Goal: Contribute content

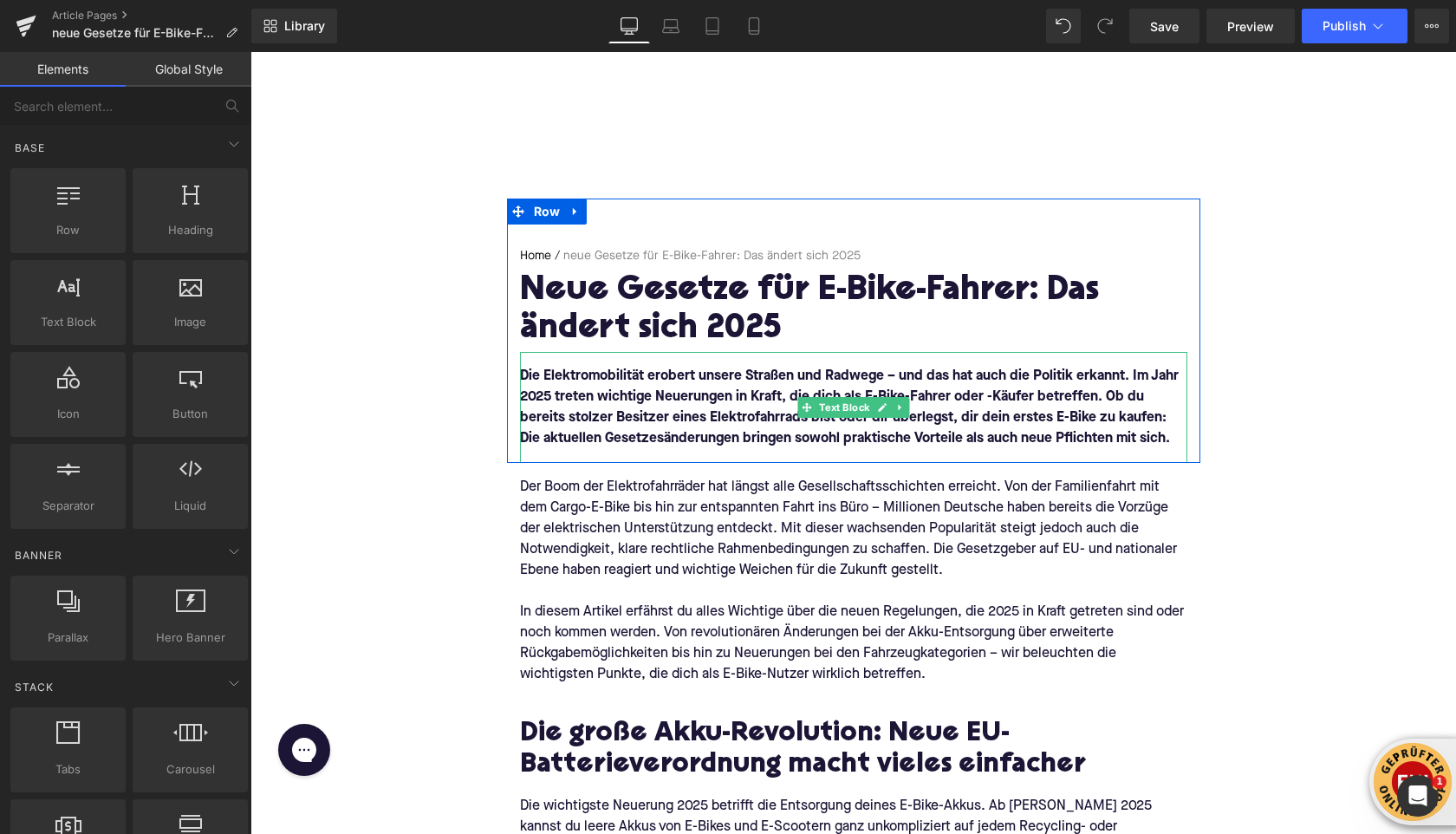
click at [968, 402] on font "Die Elektromobilität erobert unsere Straßen und Radwege – und das hat auch die …" at bounding box center [849, 407] width 658 height 76
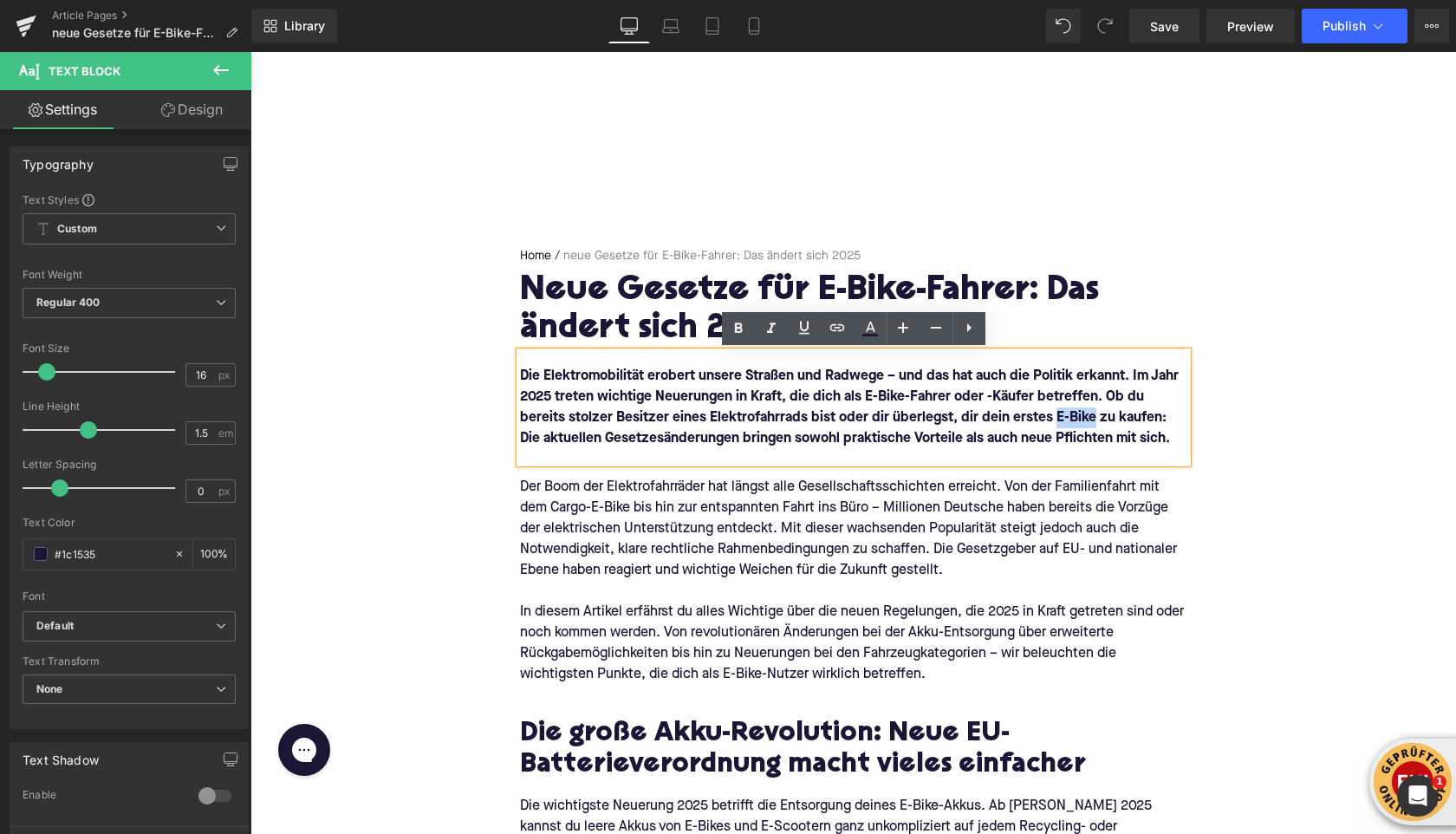
drag, startPoint x: 1041, startPoint y: 415, endPoint x: 1004, endPoint y: 417, distance: 37.1
click at [1004, 417] on font "Die Elektromobilität erobert unsere Straßen und Radwege – und das hat auch die …" at bounding box center [849, 407] width 658 height 76
click at [844, 337] on icon at bounding box center [837, 328] width 21 height 21
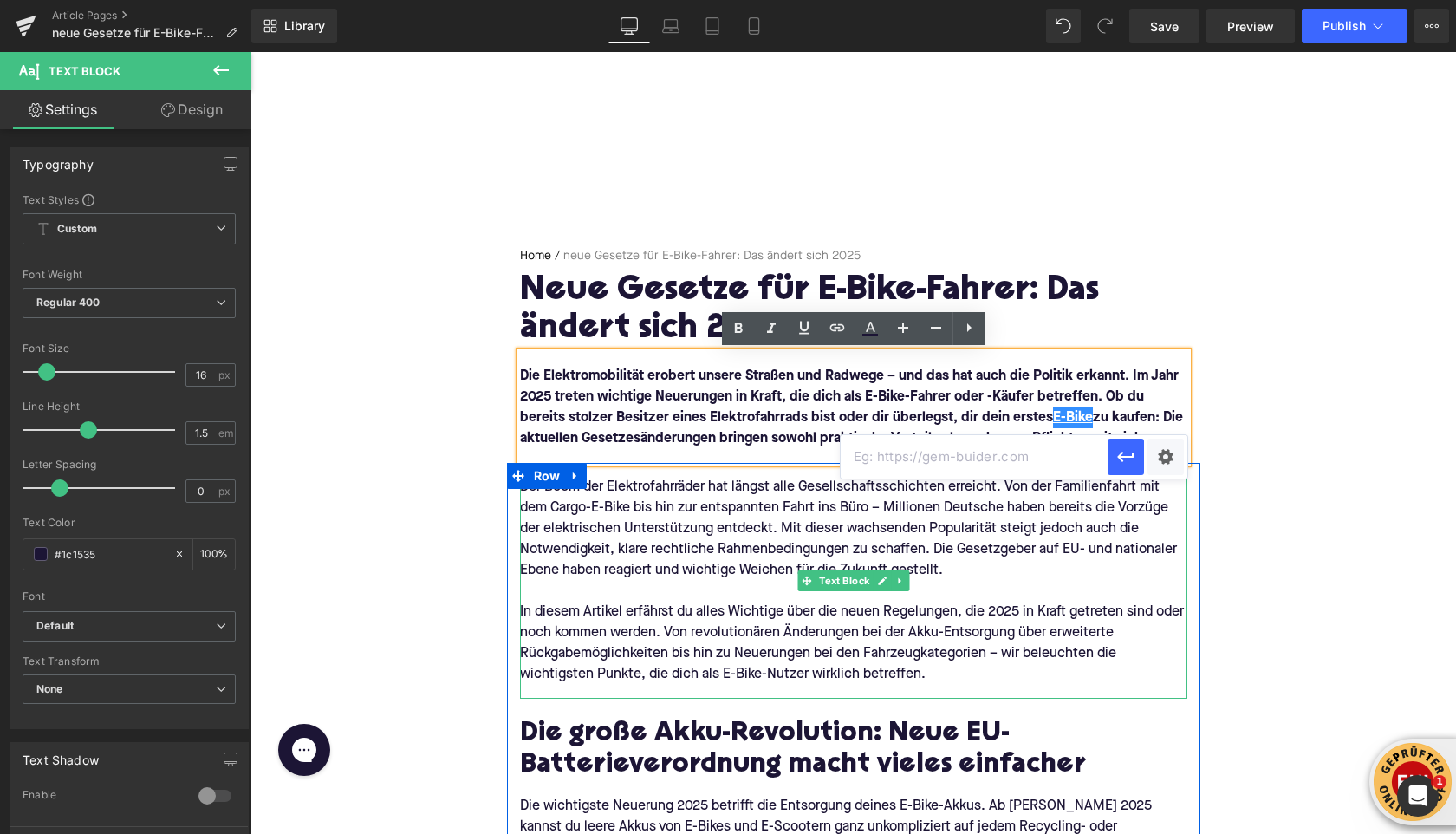
click at [887, 472] on input "text" at bounding box center [974, 456] width 266 height 43
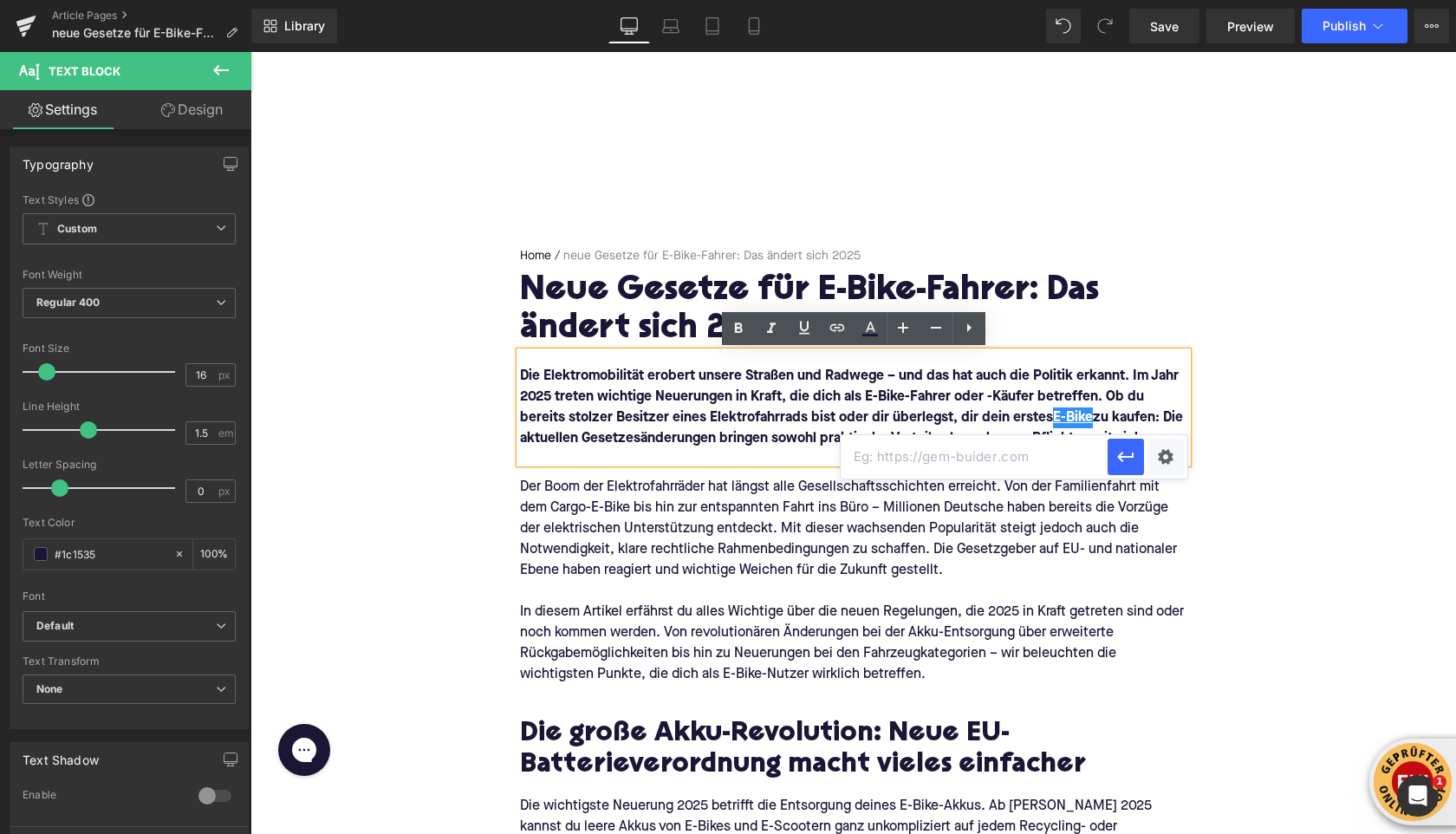
paste input "[URL][DOMAIN_NAME]"
type input "[URL][DOMAIN_NAME]"
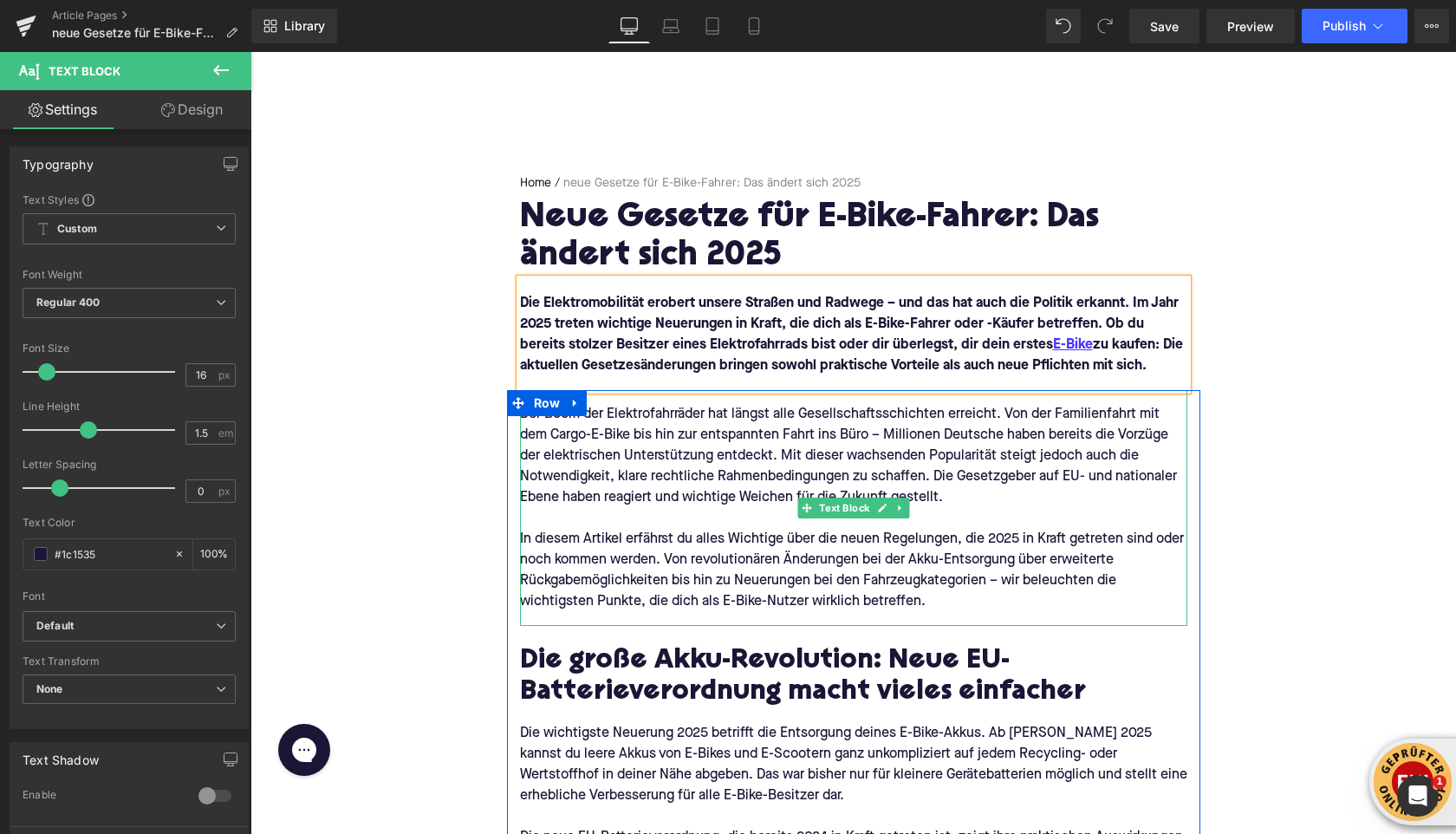
scroll to position [75, 0]
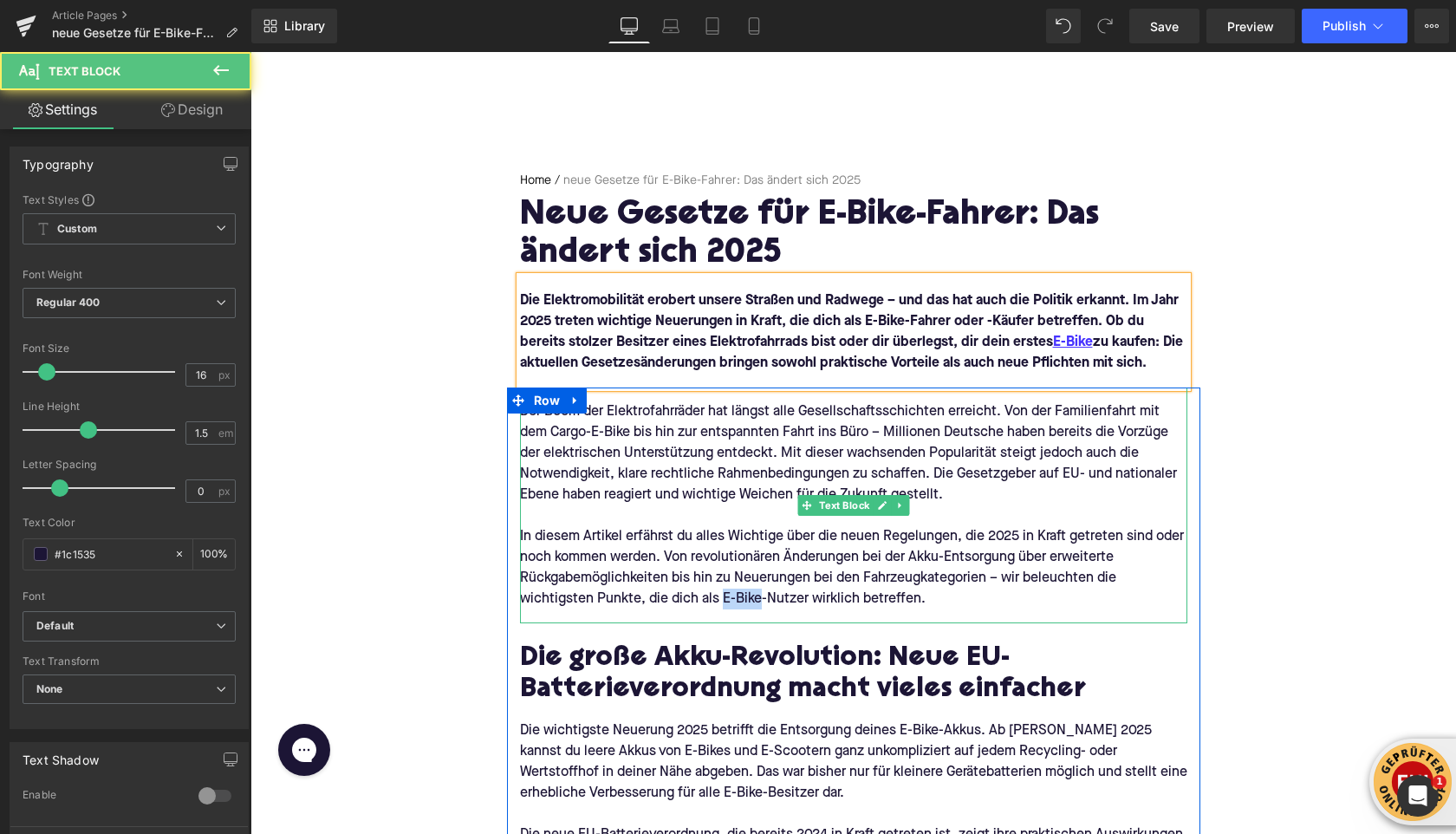
drag, startPoint x: 758, startPoint y: 600, endPoint x: 719, endPoint y: 600, distance: 39.0
click at [720, 600] on div "In diesem Artikel erfährst du alles Wichtige über die neuen Regelungen, die 202…" at bounding box center [853, 567] width 667 height 83
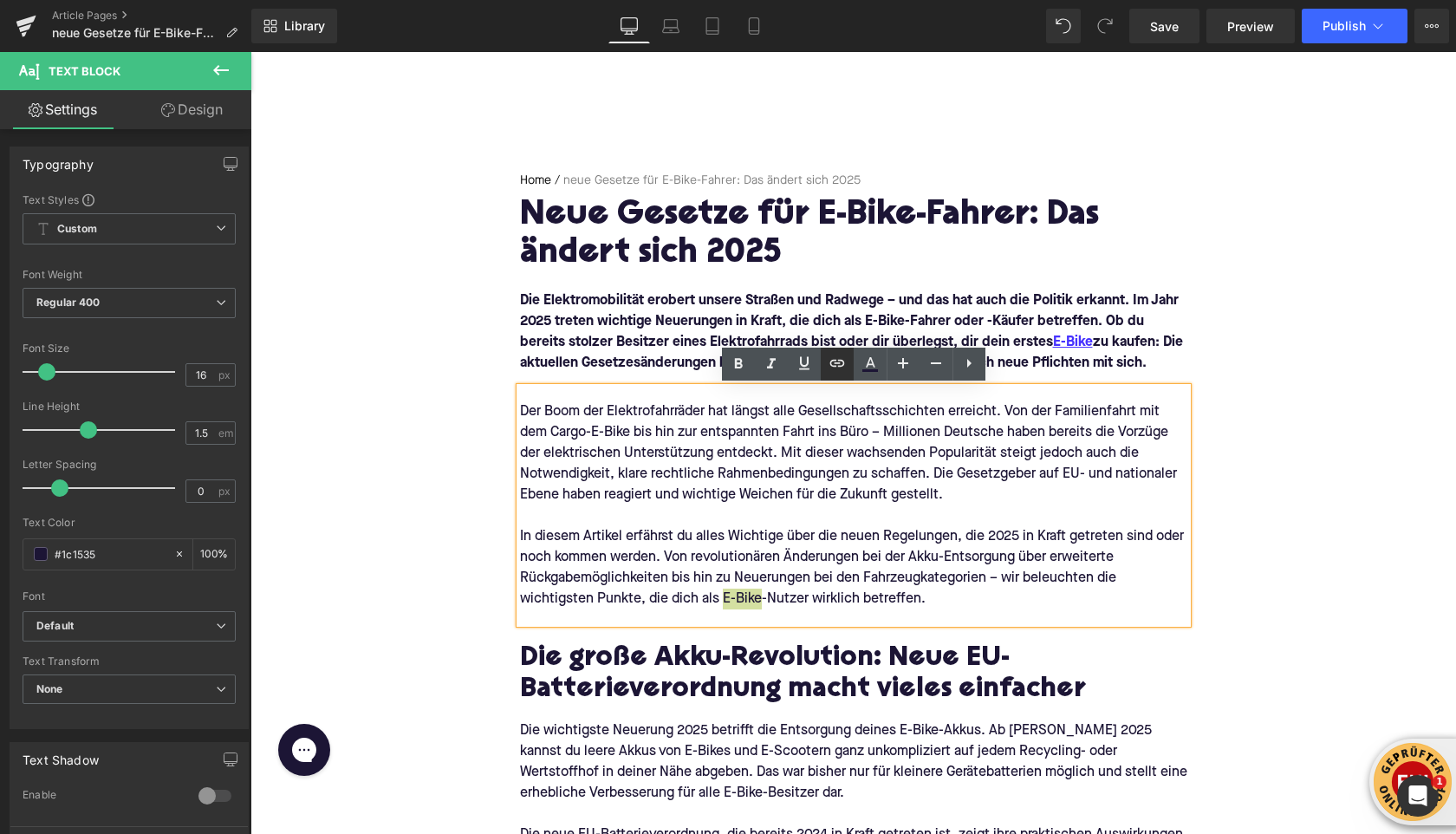
click at [835, 374] on link at bounding box center [837, 364] width 33 height 33
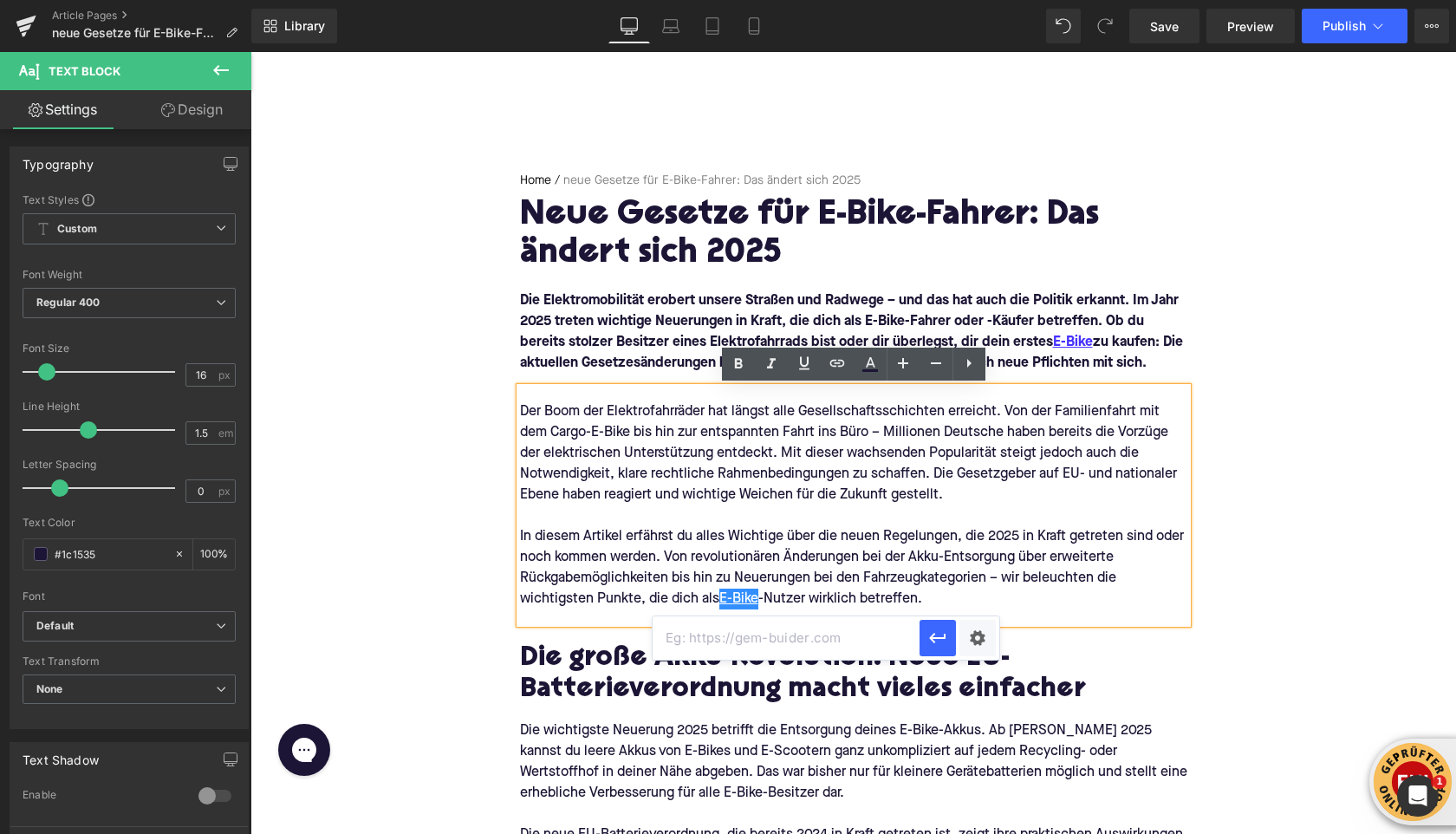
click at [791, 635] on input "text" at bounding box center [785, 638] width 266 height 43
paste input "[URL][DOMAIN_NAME]"
type input "[URL][DOMAIN_NAME]"
click at [943, 637] on icon "button" at bounding box center [937, 638] width 17 height 11
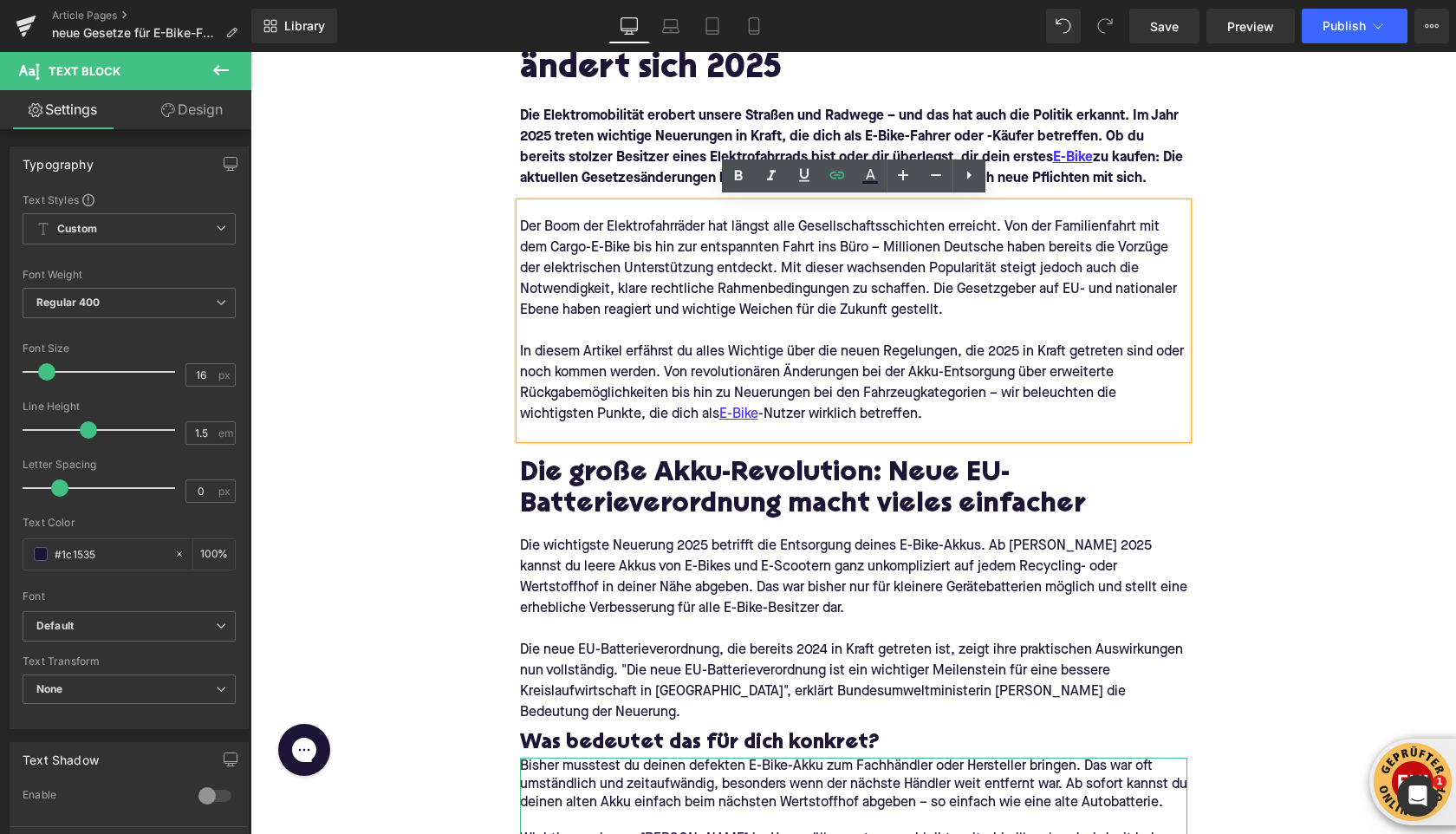
scroll to position [263, 0]
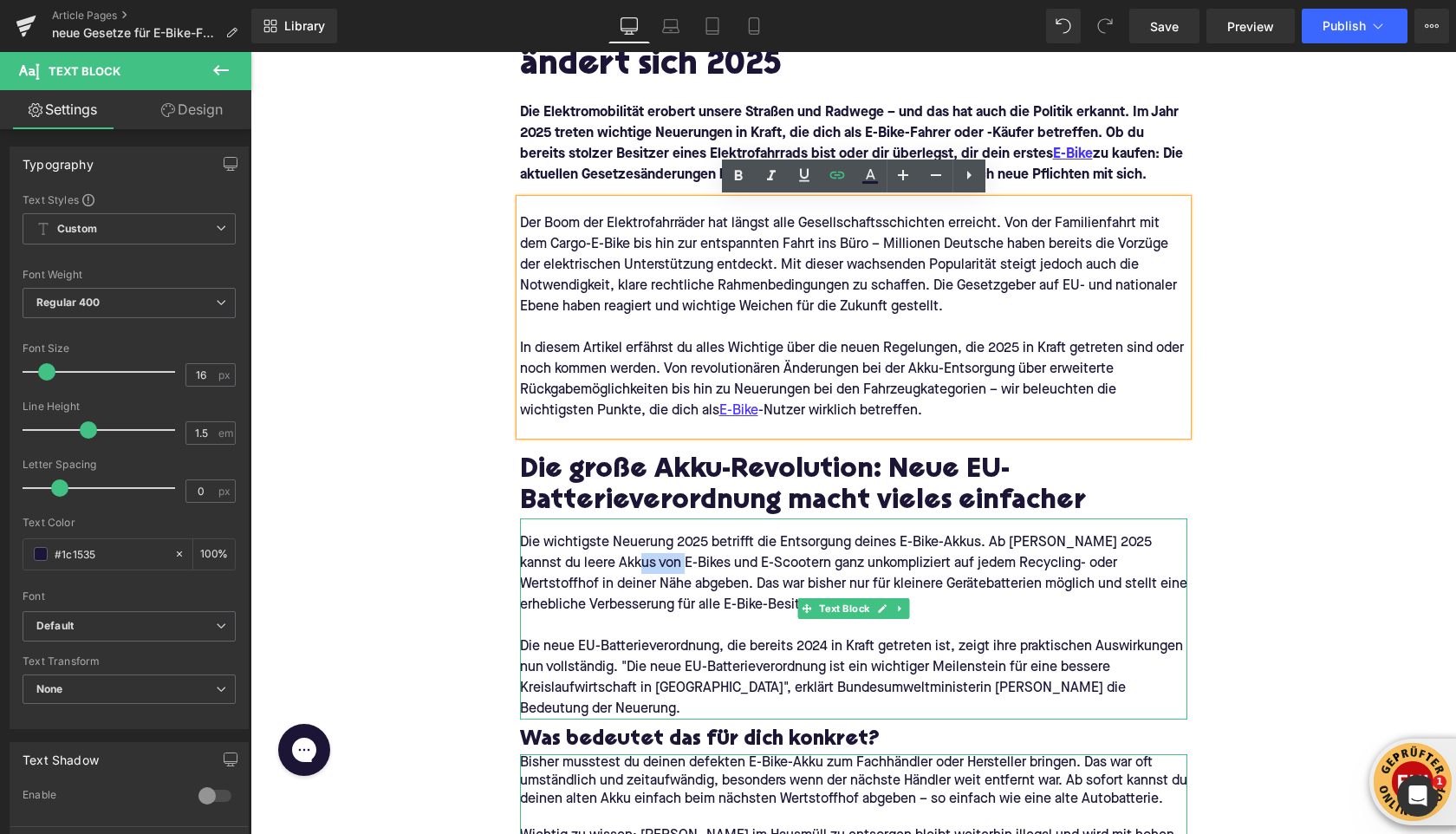
drag, startPoint x: 621, startPoint y: 561, endPoint x: 667, endPoint y: 563, distance: 46.0
click at [667, 563] on p "Die wichtigste Neuerung 2025 betrifft die Entsorgung deines E-Bike-Akkus. Ab [P…" at bounding box center [853, 574] width 667 height 83
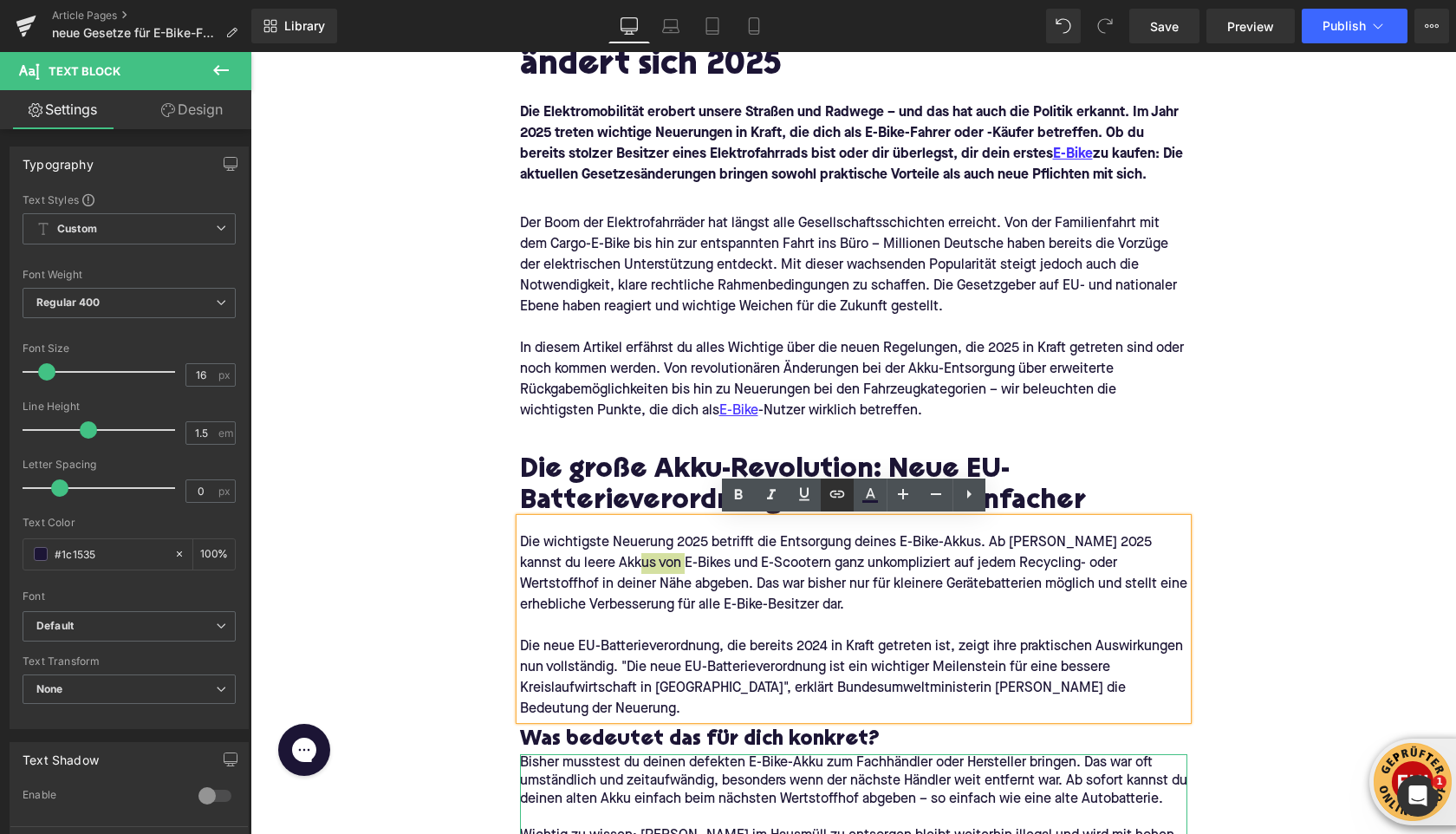
click at [842, 491] on icon at bounding box center [836, 494] width 15 height 7
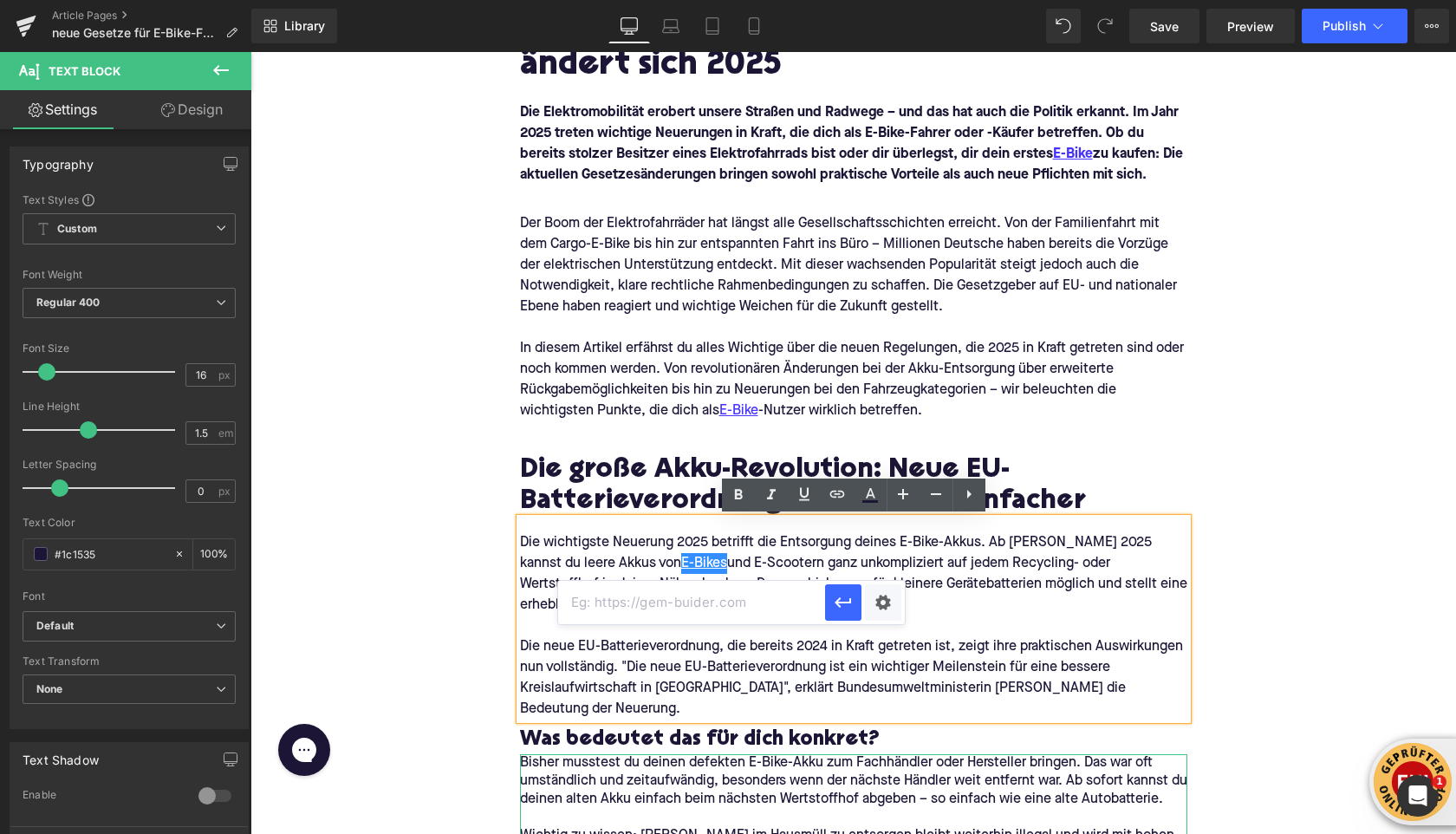
click at [806, 611] on input "text" at bounding box center [692, 602] width 266 height 43
paste input "[URL][DOMAIN_NAME]"
type input "[URL][DOMAIN_NAME]"
click at [851, 609] on icon "button" at bounding box center [843, 602] width 21 height 21
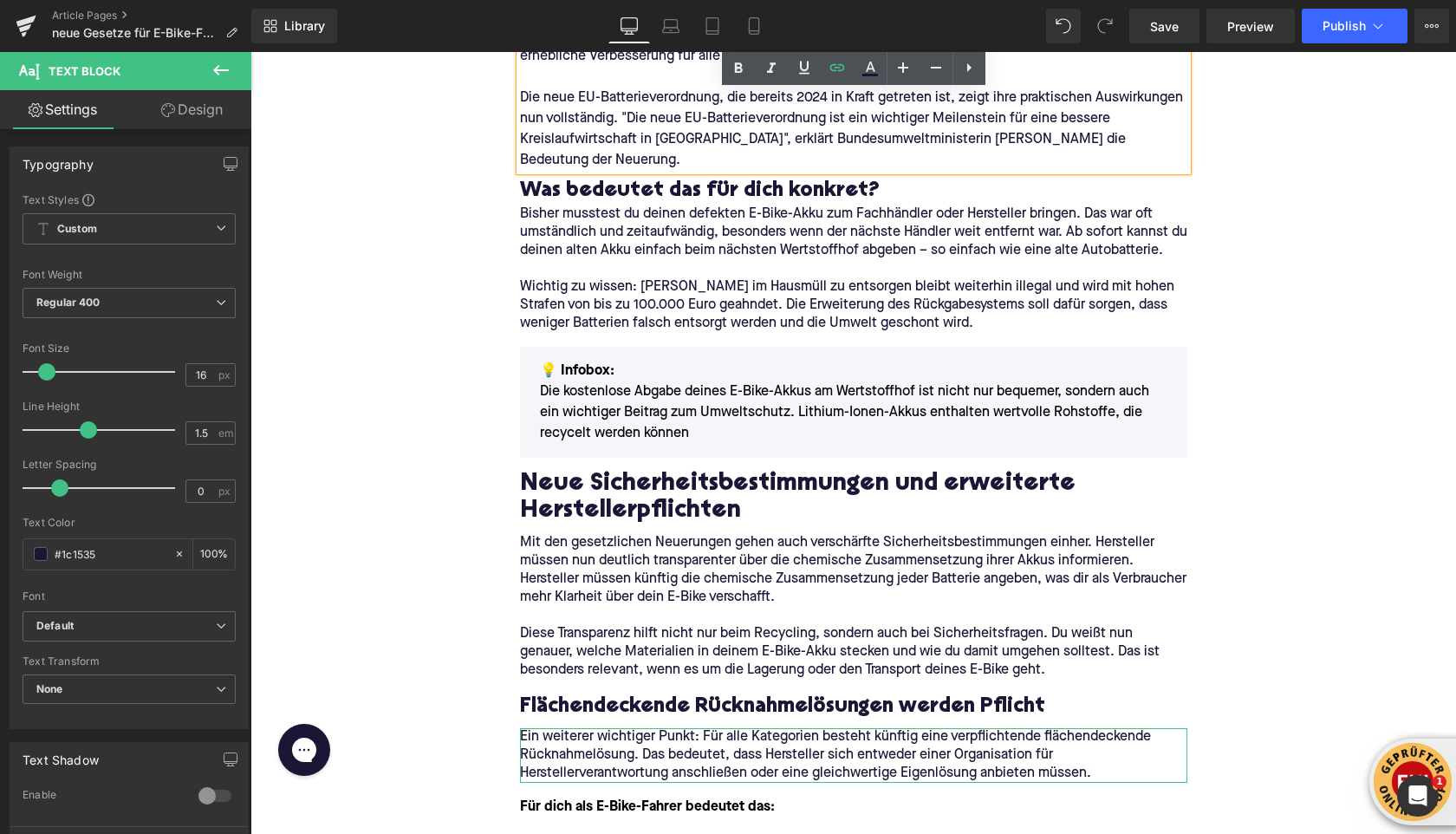
scroll to position [814, 0]
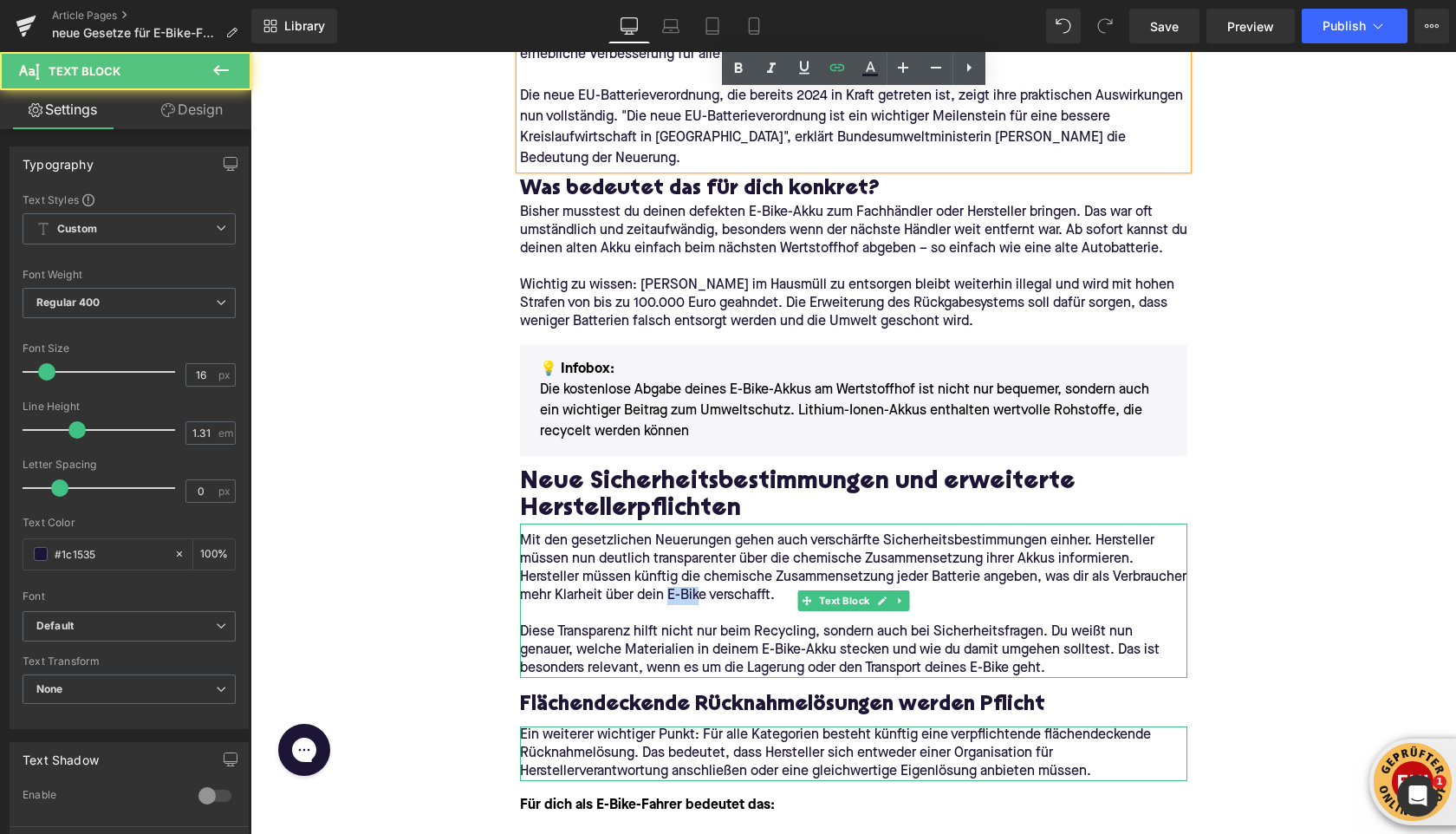
drag, startPoint x: 748, startPoint y: 578, endPoint x: 784, endPoint y: 578, distance: 36.0
click at [784, 578] on p "Mit den gesetzlichen Neuerungen gehen auch verschärfte Sicherheitsbestimmungen …" at bounding box center [853, 568] width 667 height 73
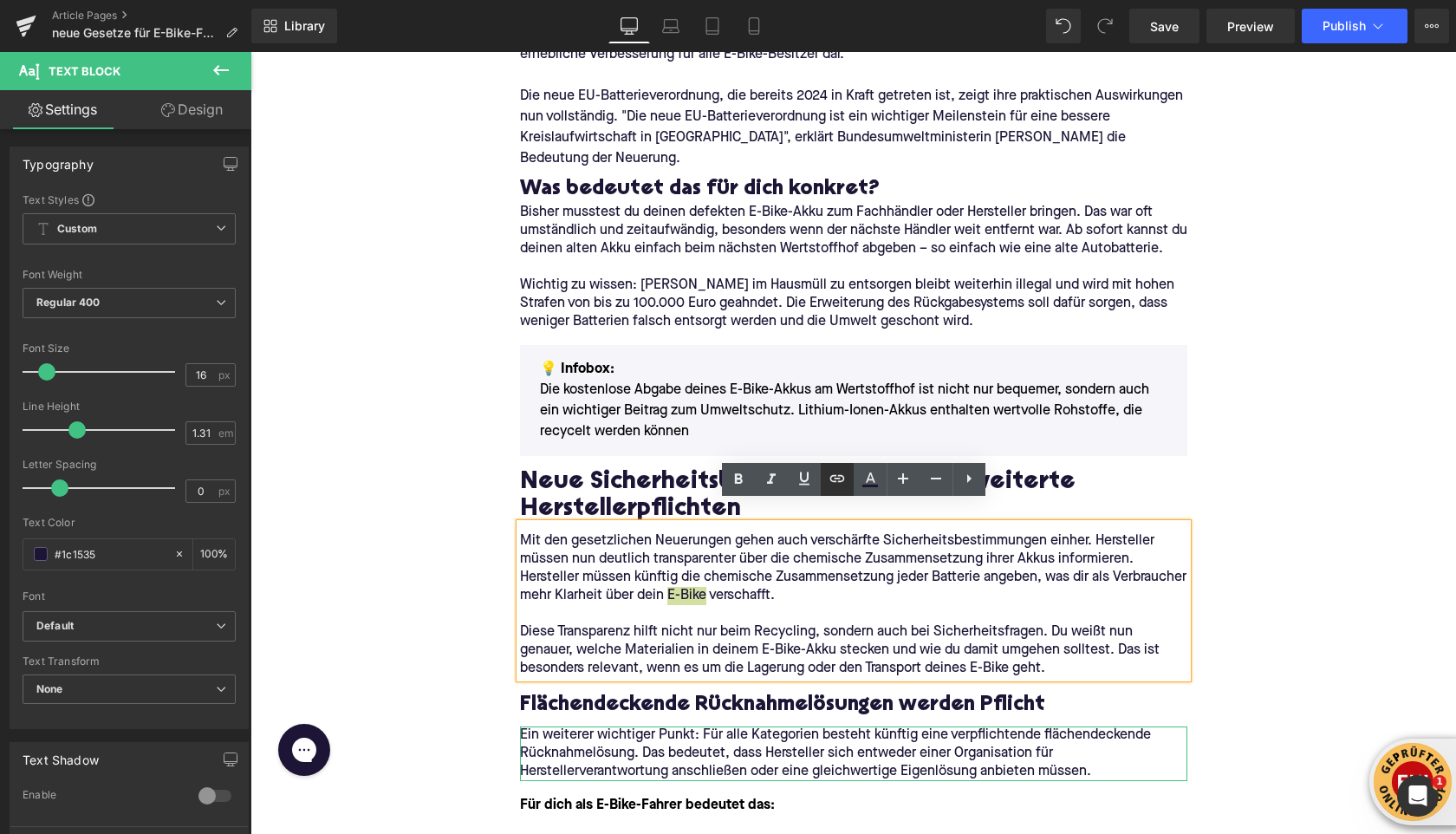
click at [828, 484] on icon at bounding box center [837, 479] width 21 height 21
click at [793, 619] on input "text" at bounding box center [813, 612] width 266 height 43
paste input "[URL][DOMAIN_NAME]"
type input "[URL][DOMAIN_NAME]"
drag, startPoint x: 962, startPoint y: 620, endPoint x: 711, endPoint y: 567, distance: 256.5
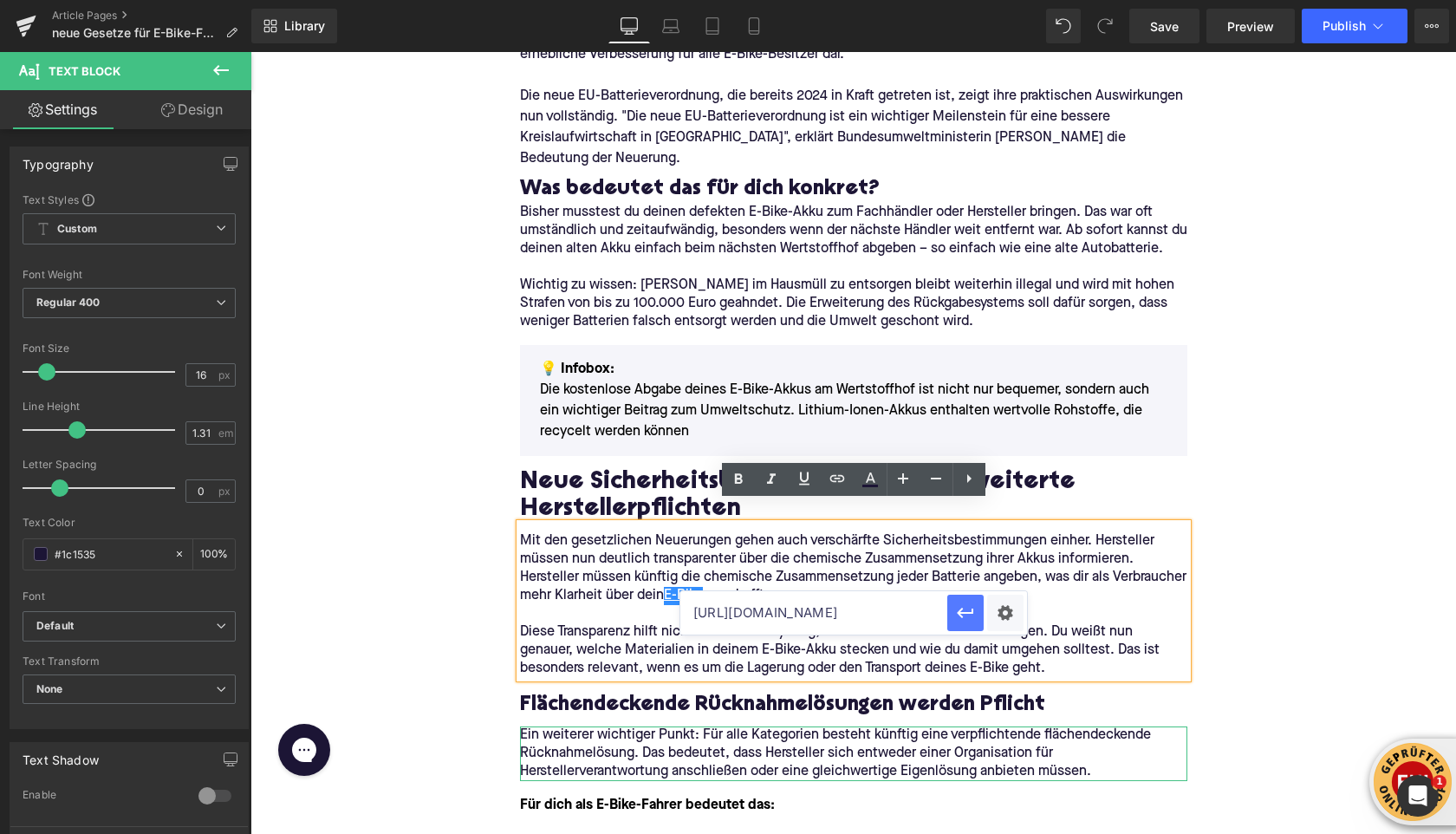
click at [962, 620] on icon "button" at bounding box center [965, 613] width 21 height 21
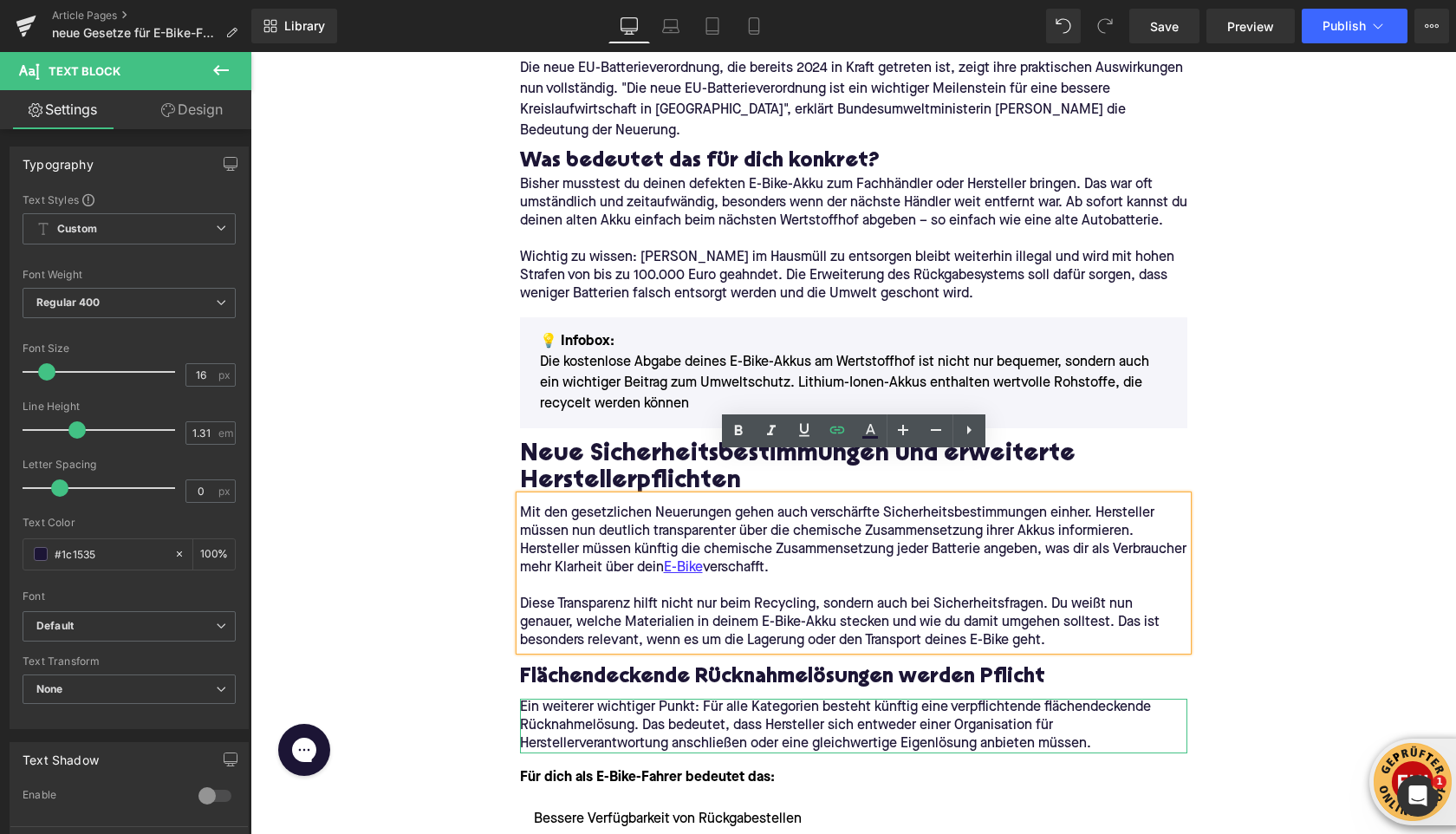
scroll to position [882, 0]
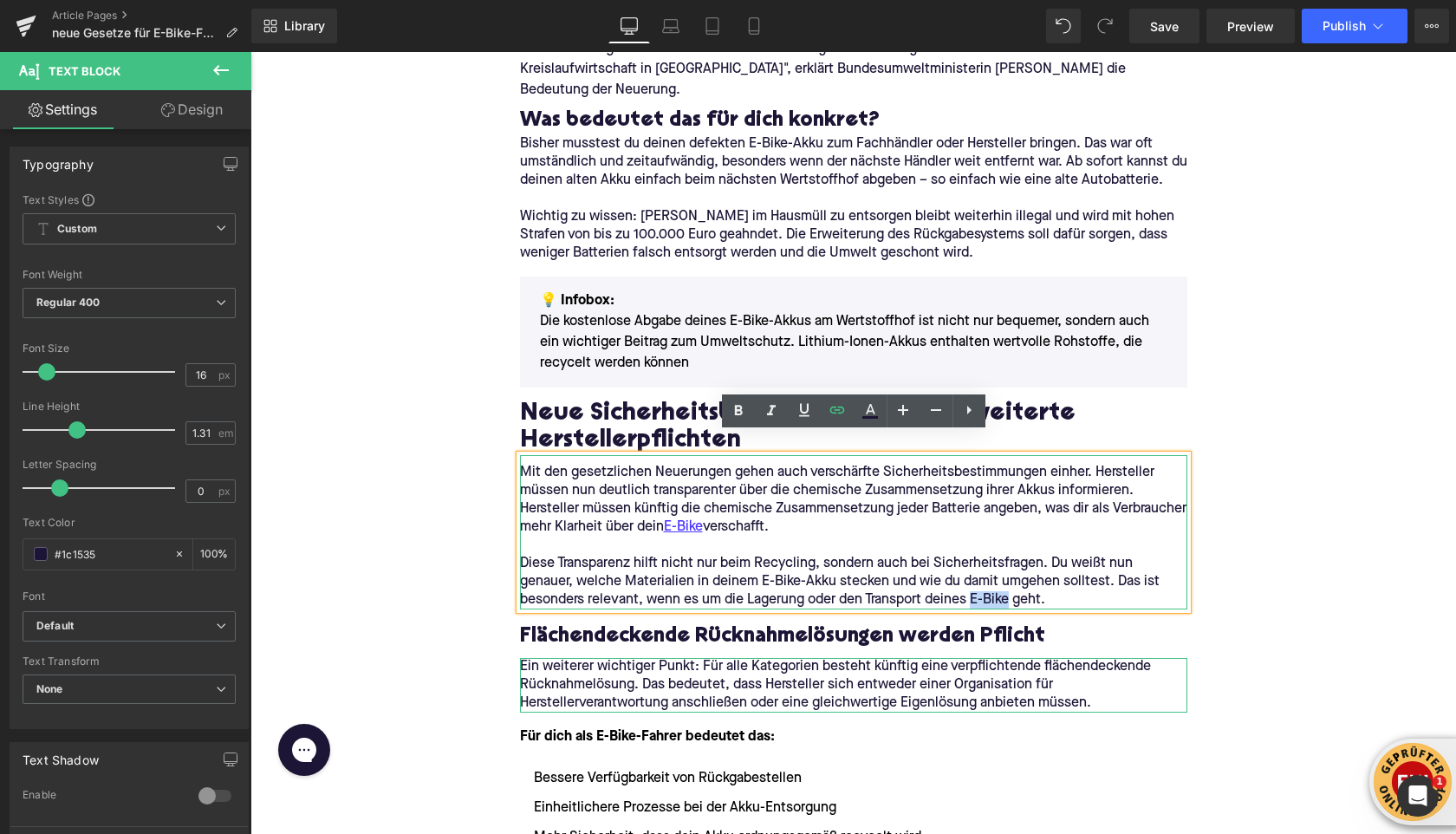
drag, startPoint x: 975, startPoint y: 581, endPoint x: 1011, endPoint y: 580, distance: 36.0
click at [1011, 579] on p "Diese Transparenz hilft nicht nur beim Recycling, sondern auch bei Sicherheitsf…" at bounding box center [853, 582] width 667 height 54
click at [831, 411] on icon at bounding box center [837, 410] width 21 height 21
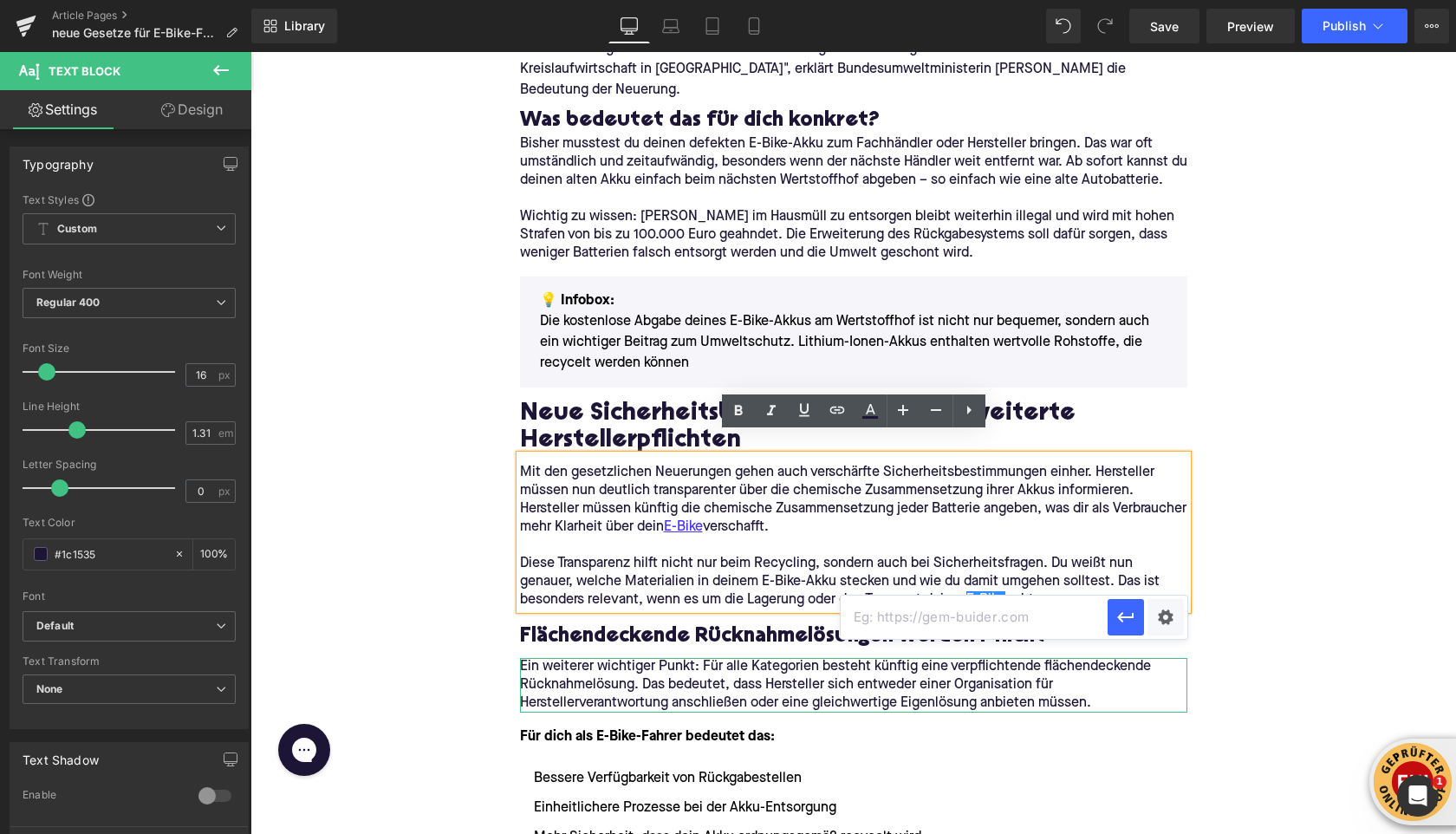
click at [849, 624] on input "text" at bounding box center [974, 617] width 266 height 43
paste input "[URL][DOMAIN_NAME]"
type input "[URL][DOMAIN_NAME]"
click at [1112, 617] on button "button" at bounding box center [1126, 617] width 37 height 37
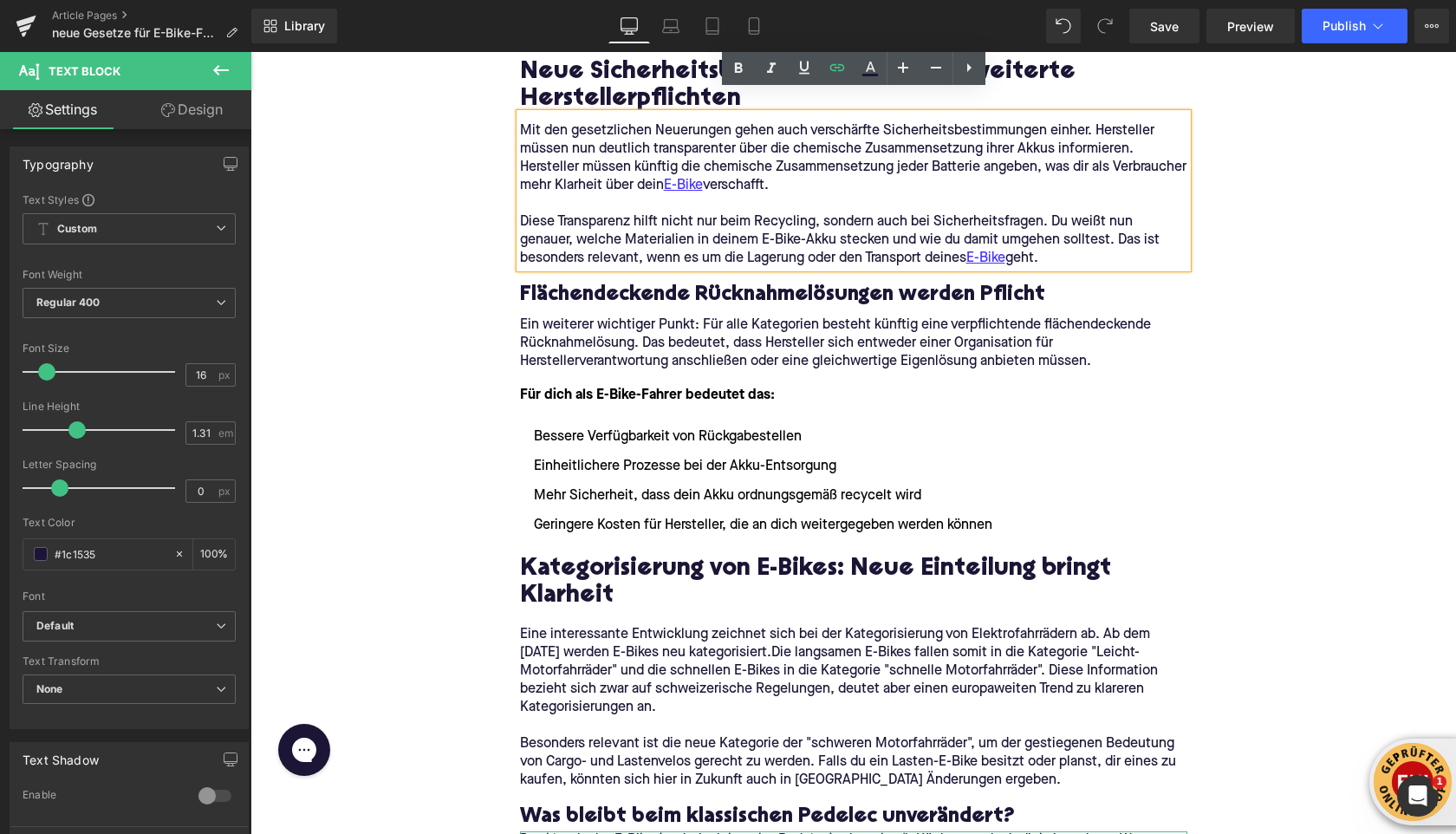
scroll to position [1225, 0]
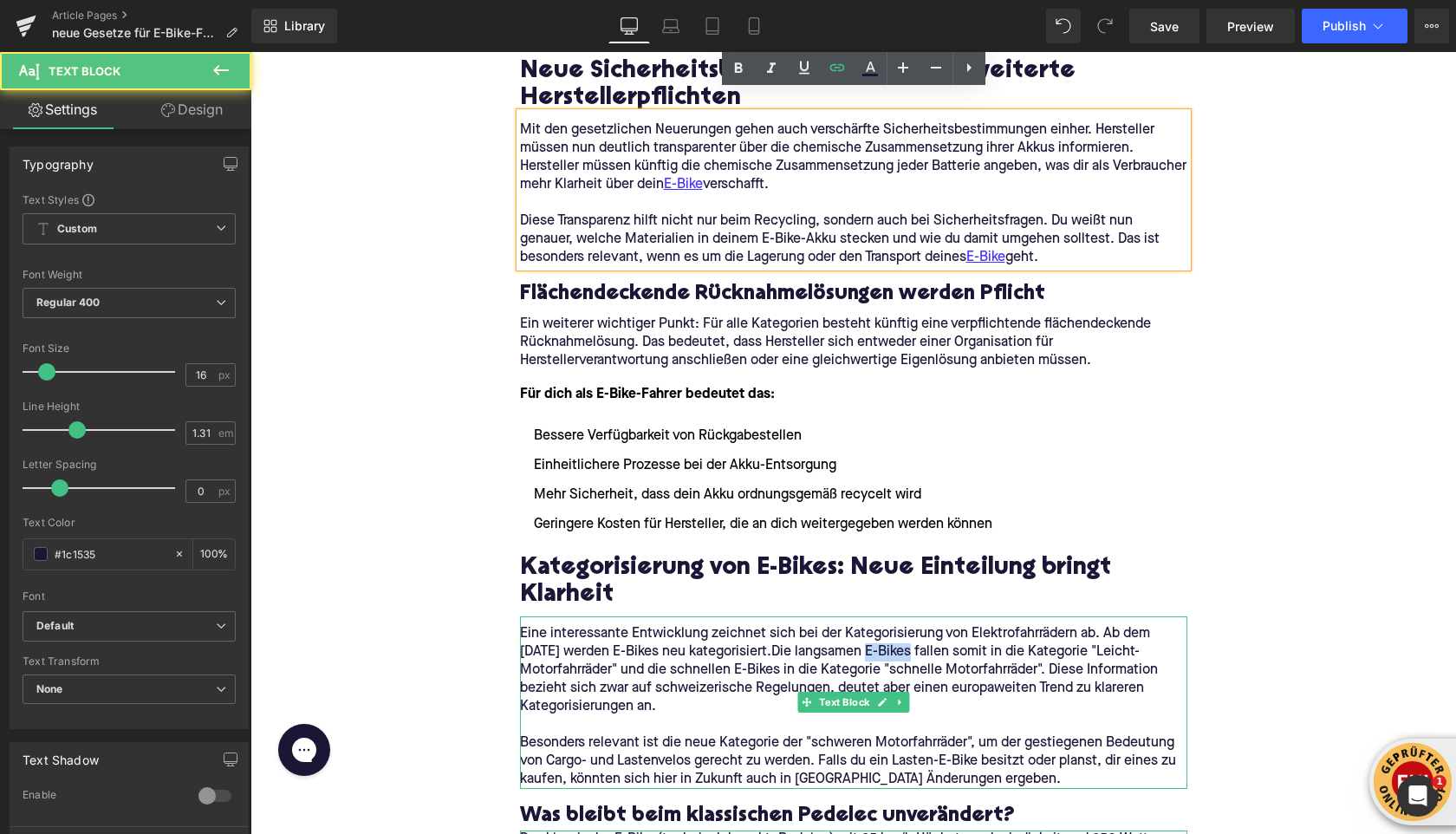
drag, startPoint x: 862, startPoint y: 631, endPoint x: 1112, endPoint y: 630, distance: 250.0
click at [905, 645] on span "Die langsamen E-Bikes fallen somit in die Kategorie "Leicht-Motorfahrräder" und…" at bounding box center [838, 679] width 637 height 68
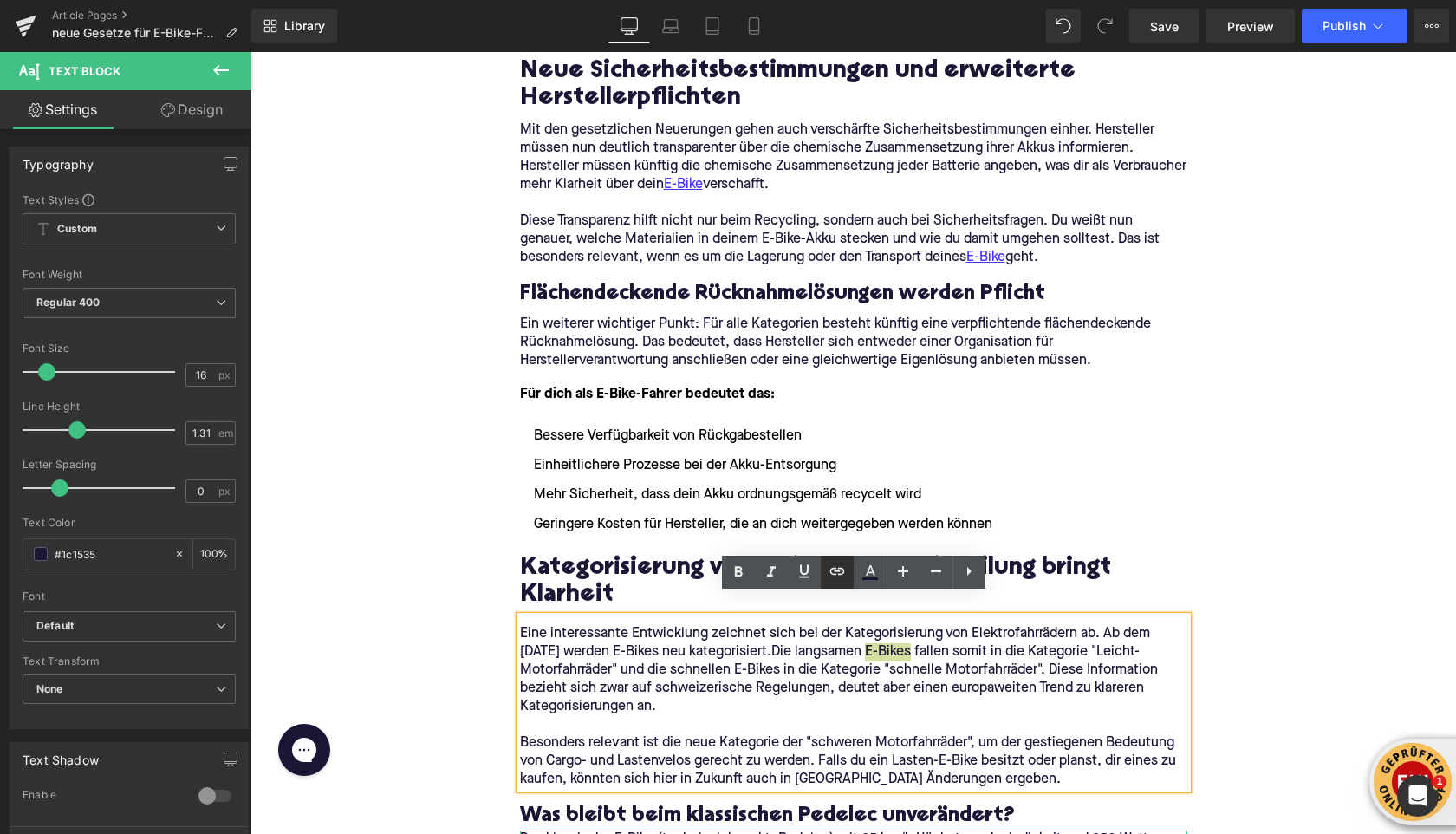
click at [844, 574] on icon at bounding box center [837, 572] width 21 height 21
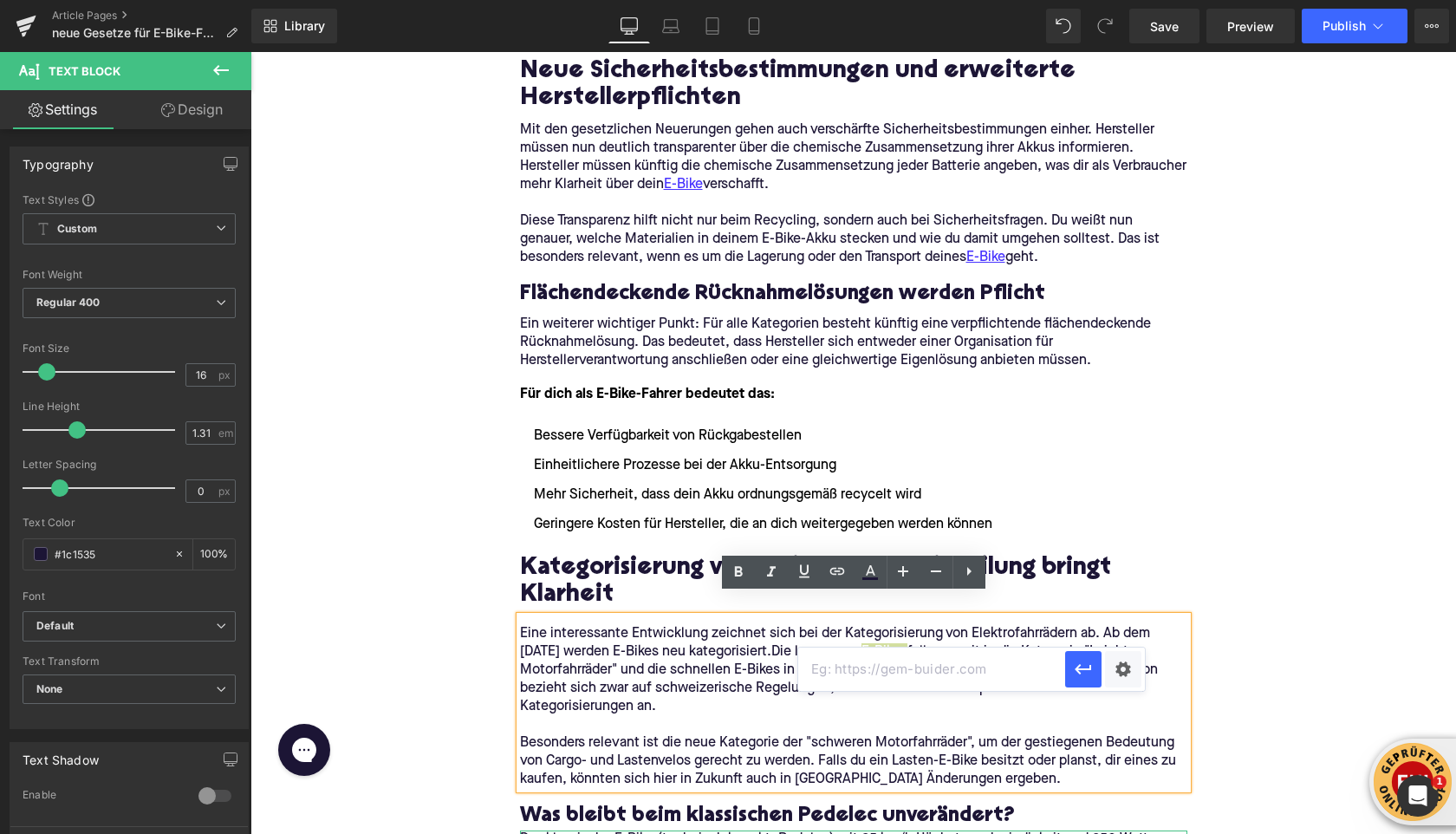
click at [823, 674] on input "text" at bounding box center [931, 668] width 266 height 43
paste input "[URL][DOMAIN_NAME]"
click at [1091, 664] on icon "button" at bounding box center [1083, 669] width 21 height 21
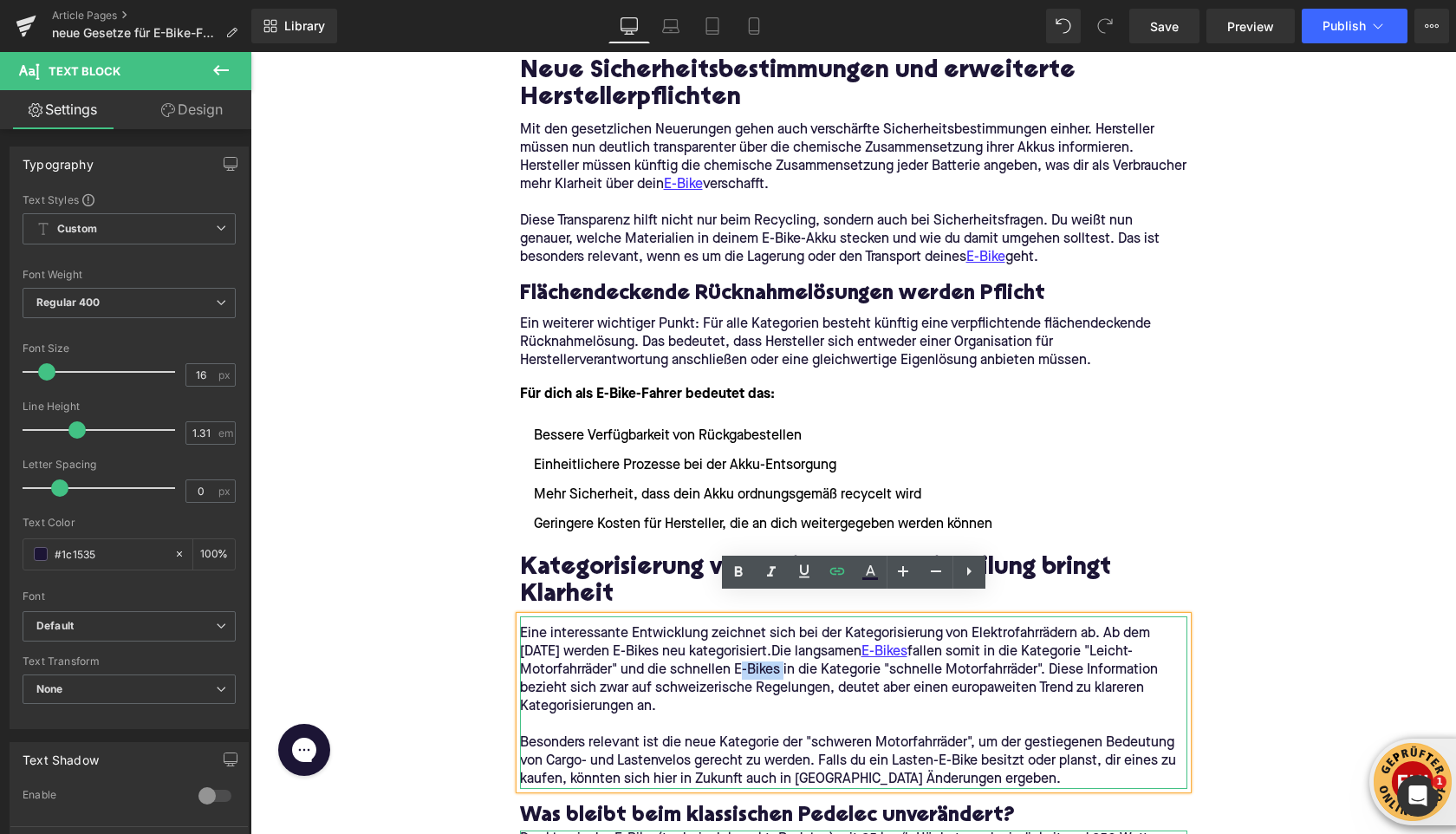
drag, startPoint x: 735, startPoint y: 652, endPoint x: 780, endPoint y: 652, distance: 45.0
click at [780, 652] on span "Die langsamen E-Bikes fallen somit in die Kategorie "Leicht-Motorfahrräder" und…" at bounding box center [838, 679] width 637 height 68
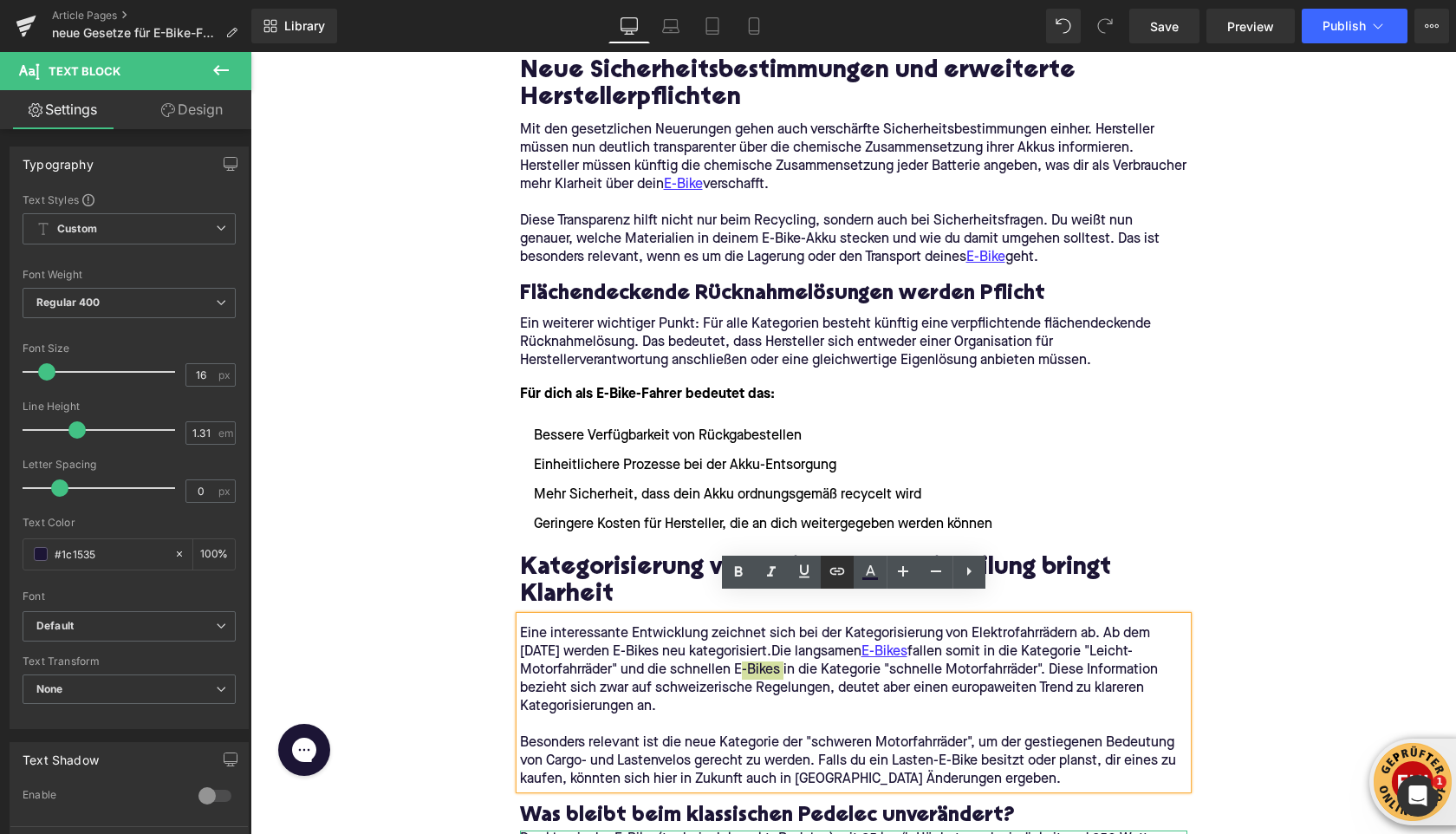
click at [843, 566] on icon at bounding box center [837, 572] width 21 height 21
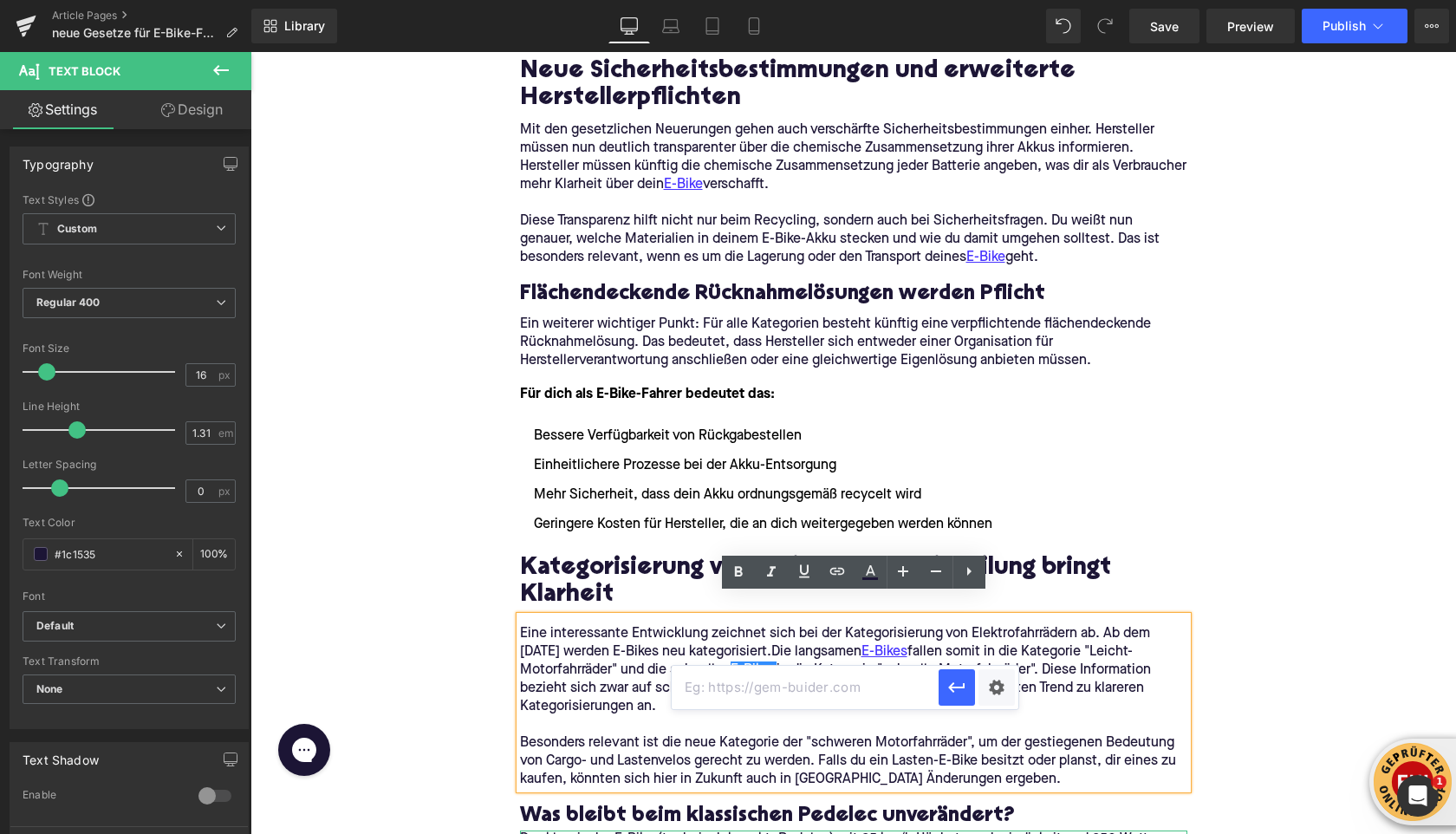
click at [797, 693] on input "text" at bounding box center [805, 687] width 266 height 43
paste input "[URL][DOMAIN_NAME]"
type input "[URL][DOMAIN_NAME]"
drag, startPoint x: 951, startPoint y: 690, endPoint x: 702, endPoint y: 638, distance: 254.4
click at [951, 690] on icon "button" at bounding box center [955, 688] width 17 height 11
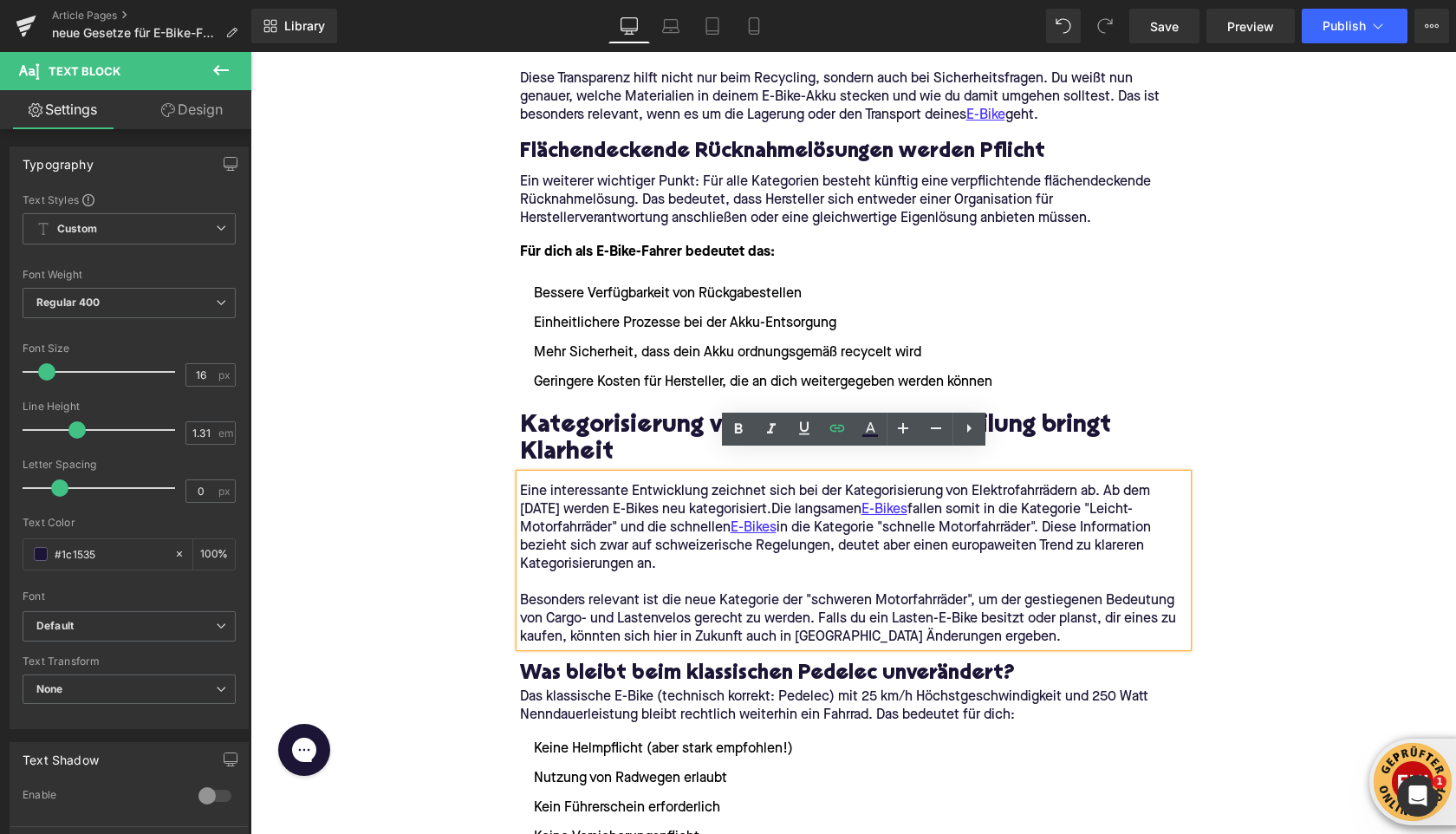
scroll to position [1368, 0]
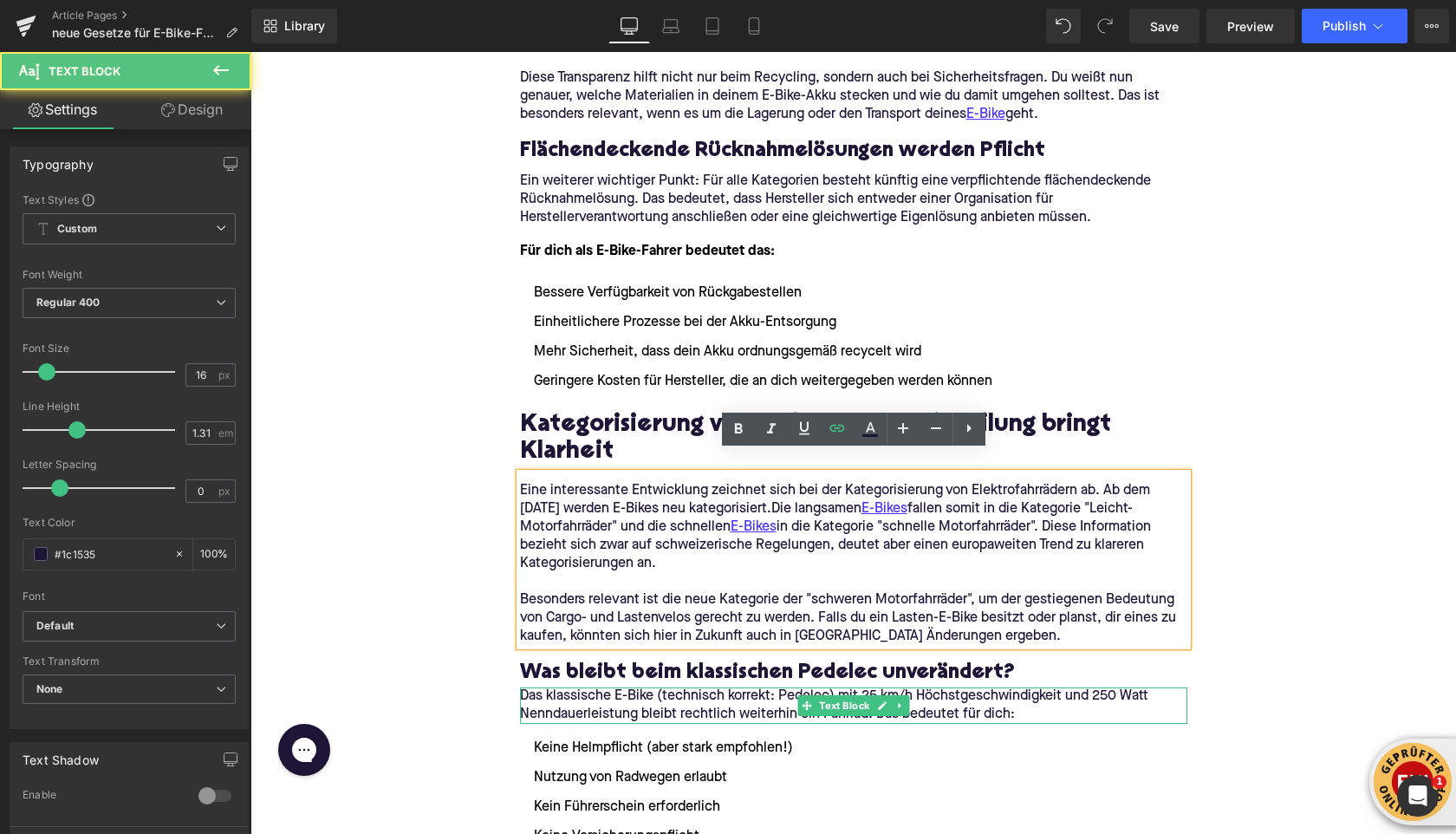
drag, startPoint x: 634, startPoint y: 677, endPoint x: 701, endPoint y: 647, distance: 73.4
click at [651, 688] on p "Das klassische E-Bike (technisch korrekt: Pedelec) mit 25 km/h Höchstgeschwindi…" at bounding box center [853, 706] width 667 height 37
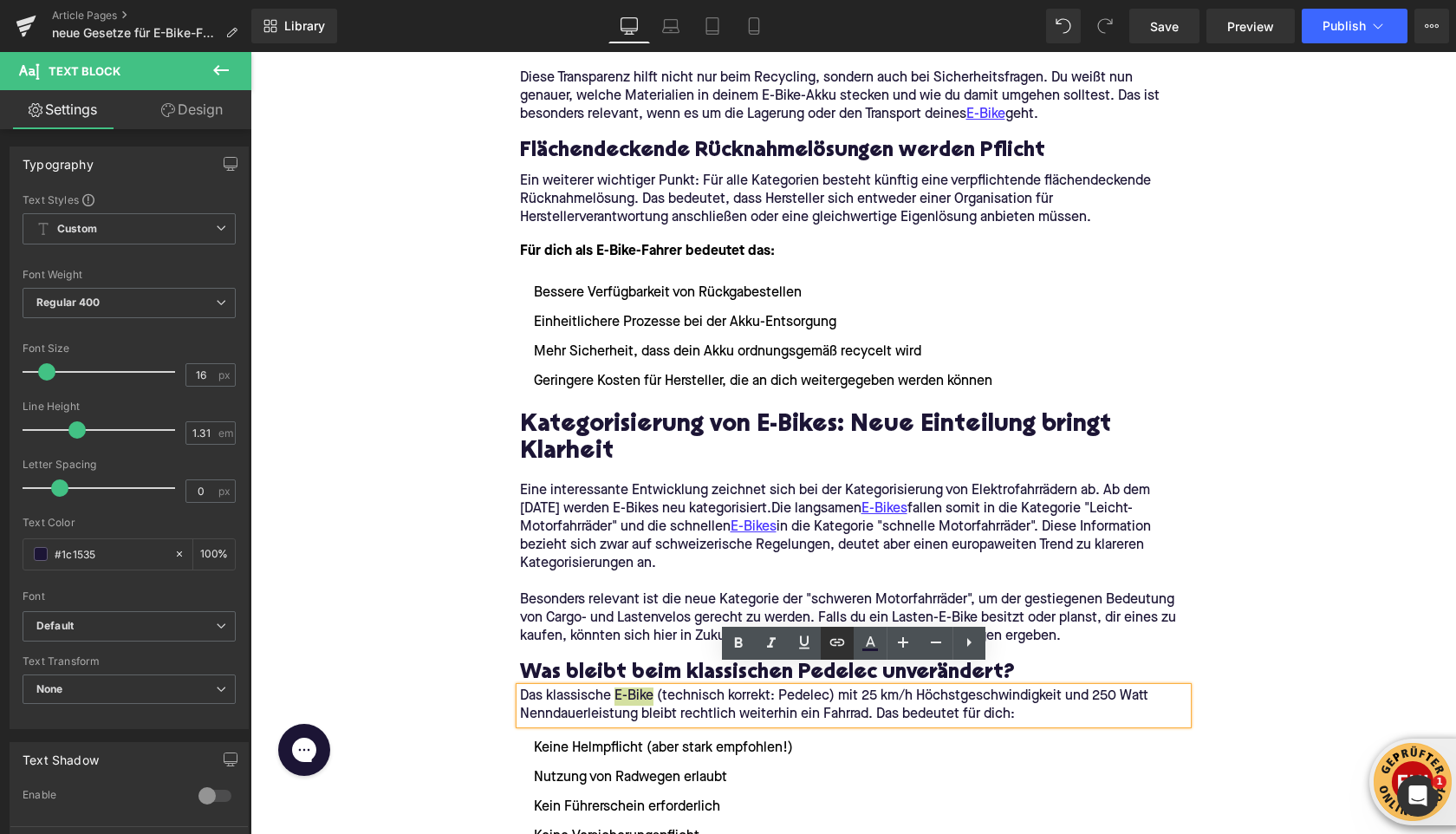
click at [833, 638] on icon at bounding box center [836, 641] width 15 height 7
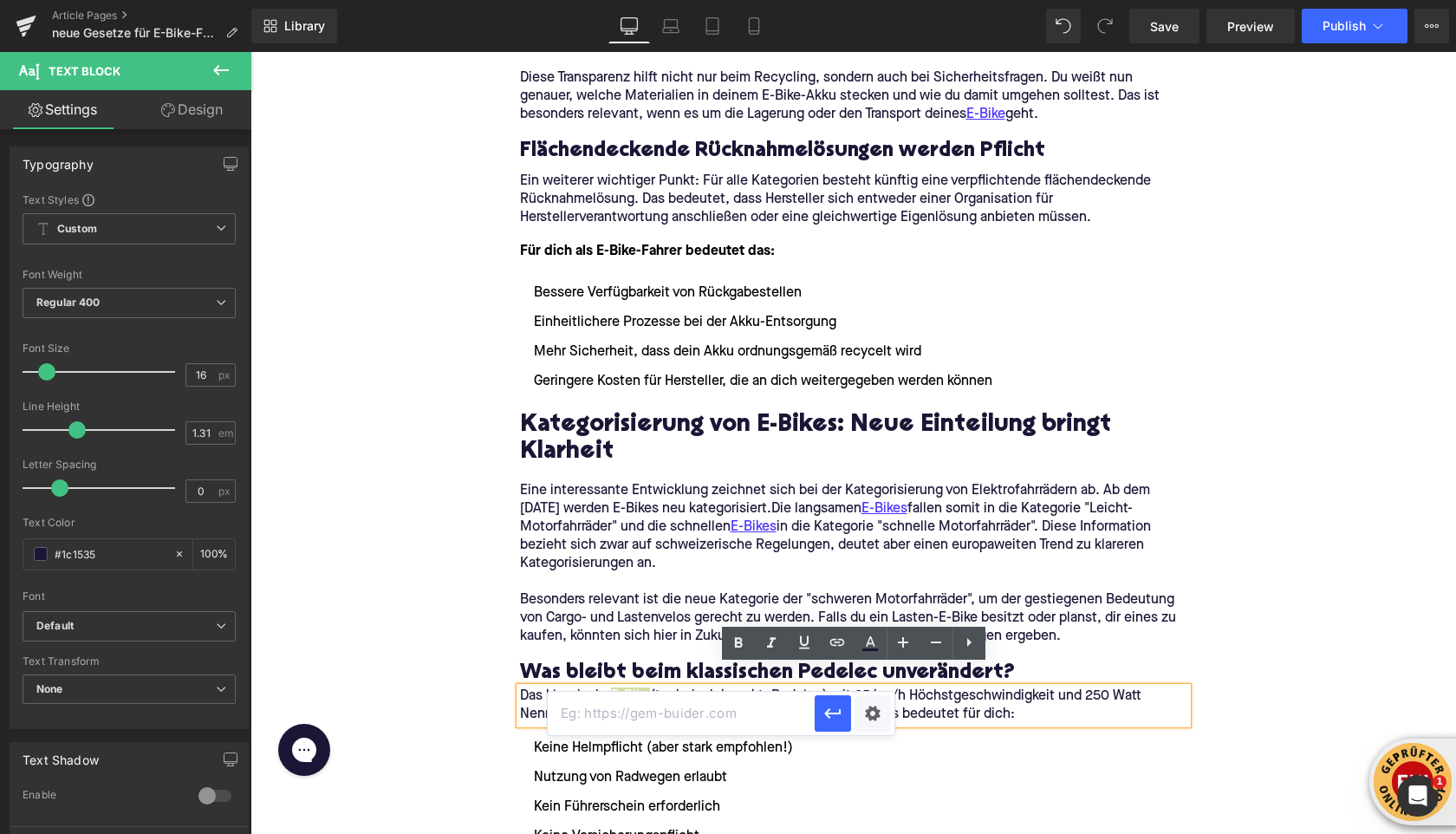
click at [750, 706] on input "text" at bounding box center [681, 713] width 266 height 43
paste input "[URL][DOMAIN_NAME]"
type input "[URL][DOMAIN_NAME]"
click at [831, 717] on icon "button" at bounding box center [833, 714] width 21 height 21
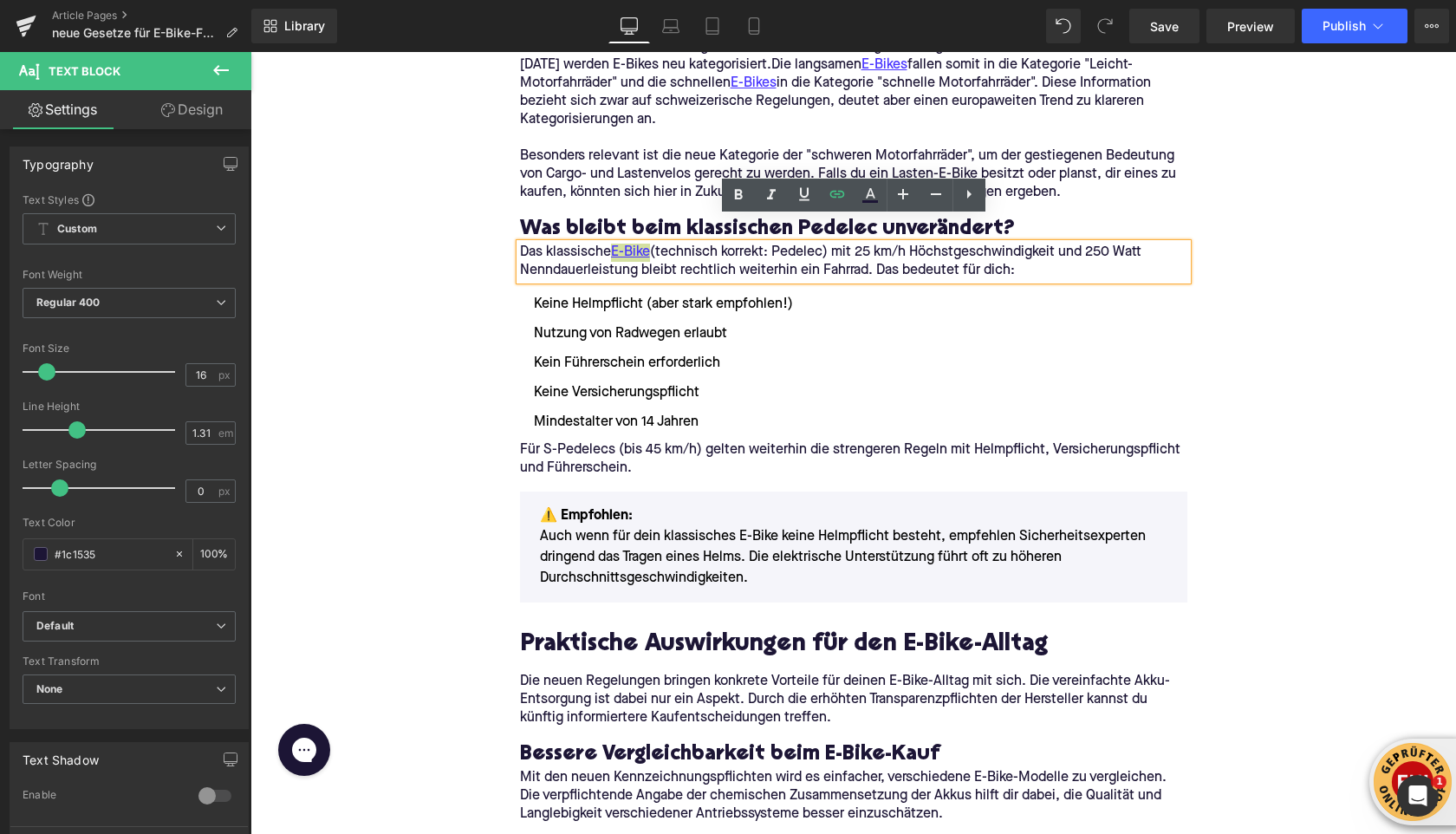
scroll to position [1818, 0]
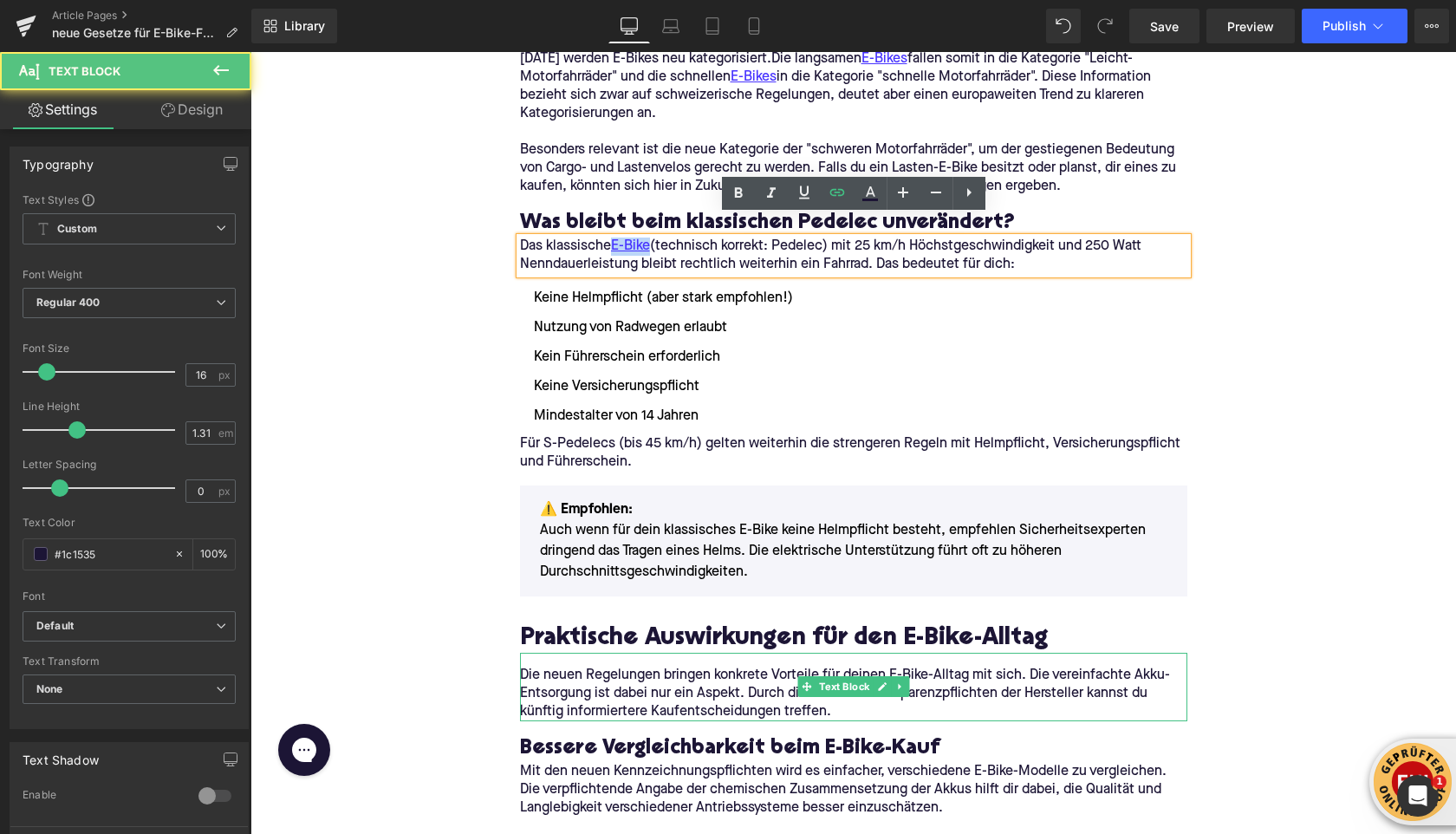
click at [927, 666] on p "Die neuen Regelungen bringen konkrete Vorteile für deinen E-Bike-Alltag mit sic…" at bounding box center [853, 694] width 667 height 54
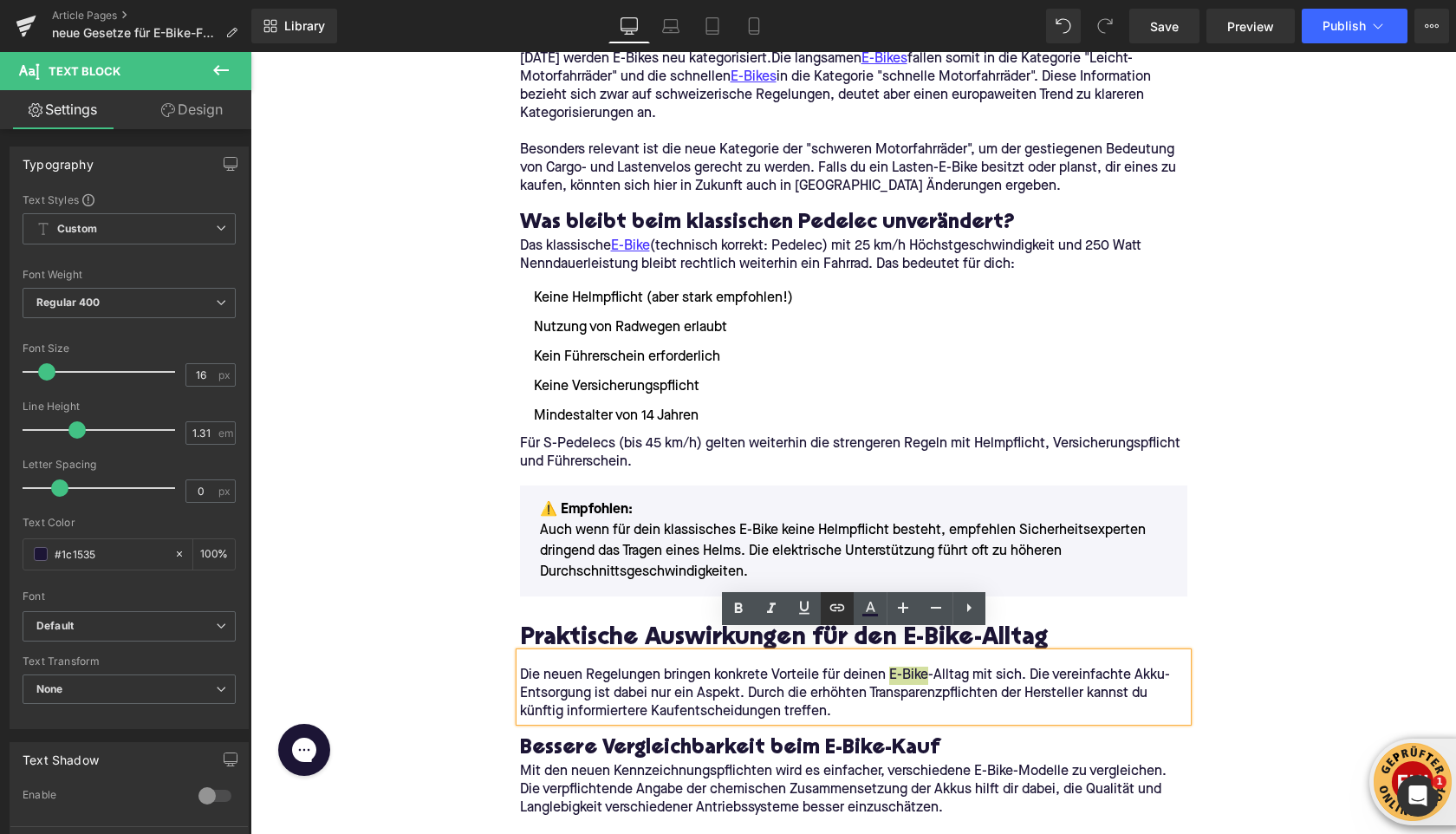
click at [839, 612] on icon at bounding box center [837, 608] width 21 height 21
click at [854, 693] on input "text" at bounding box center [955, 692] width 266 height 43
paste input "[URL][DOMAIN_NAME]"
type input "[URL][DOMAIN_NAME]"
drag, startPoint x: 1111, startPoint y: 697, endPoint x: 860, endPoint y: 645, distance: 256.3
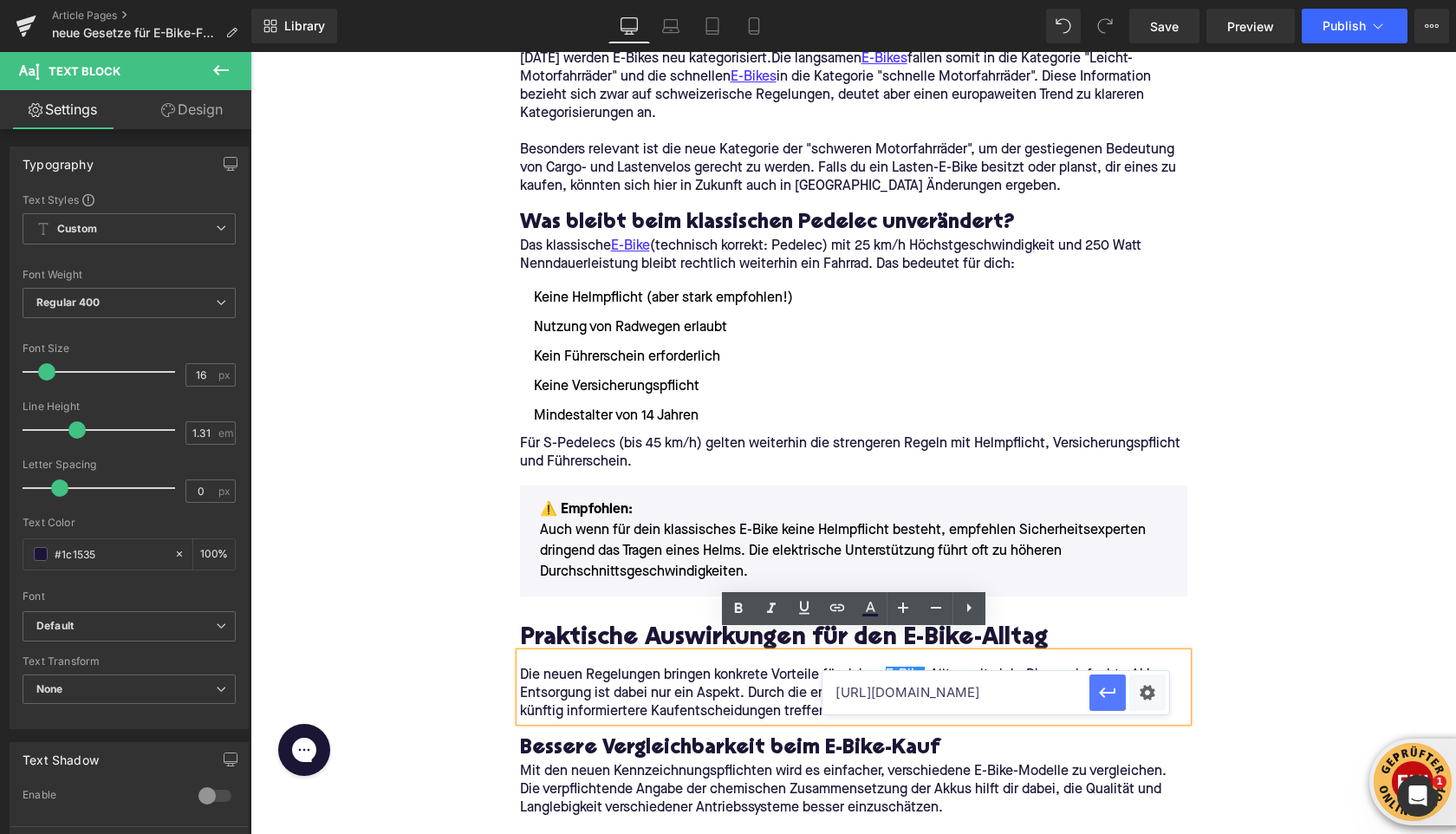
click at [1111, 697] on icon "button" at bounding box center [1107, 693] width 21 height 21
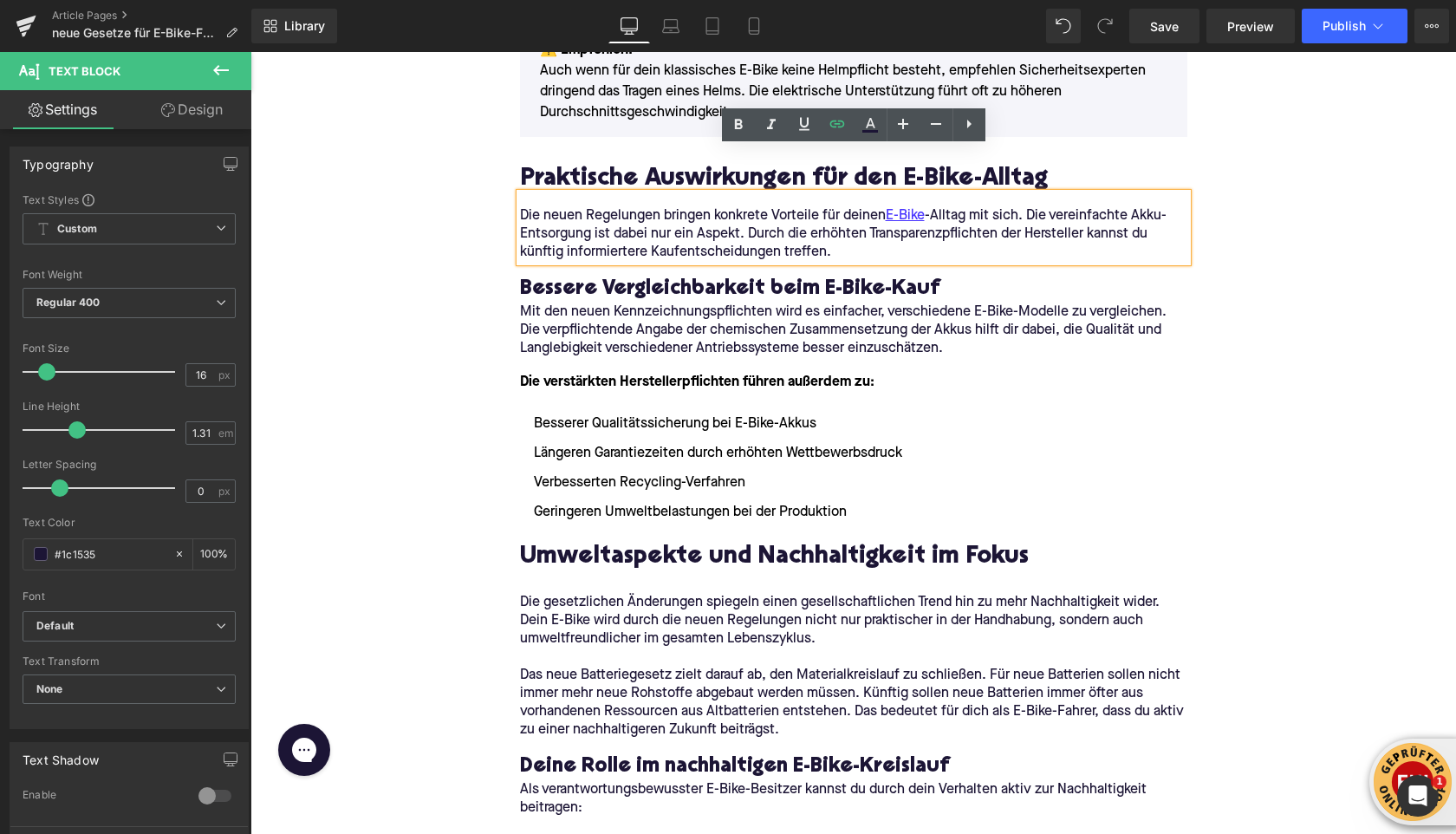
scroll to position [2314, 0]
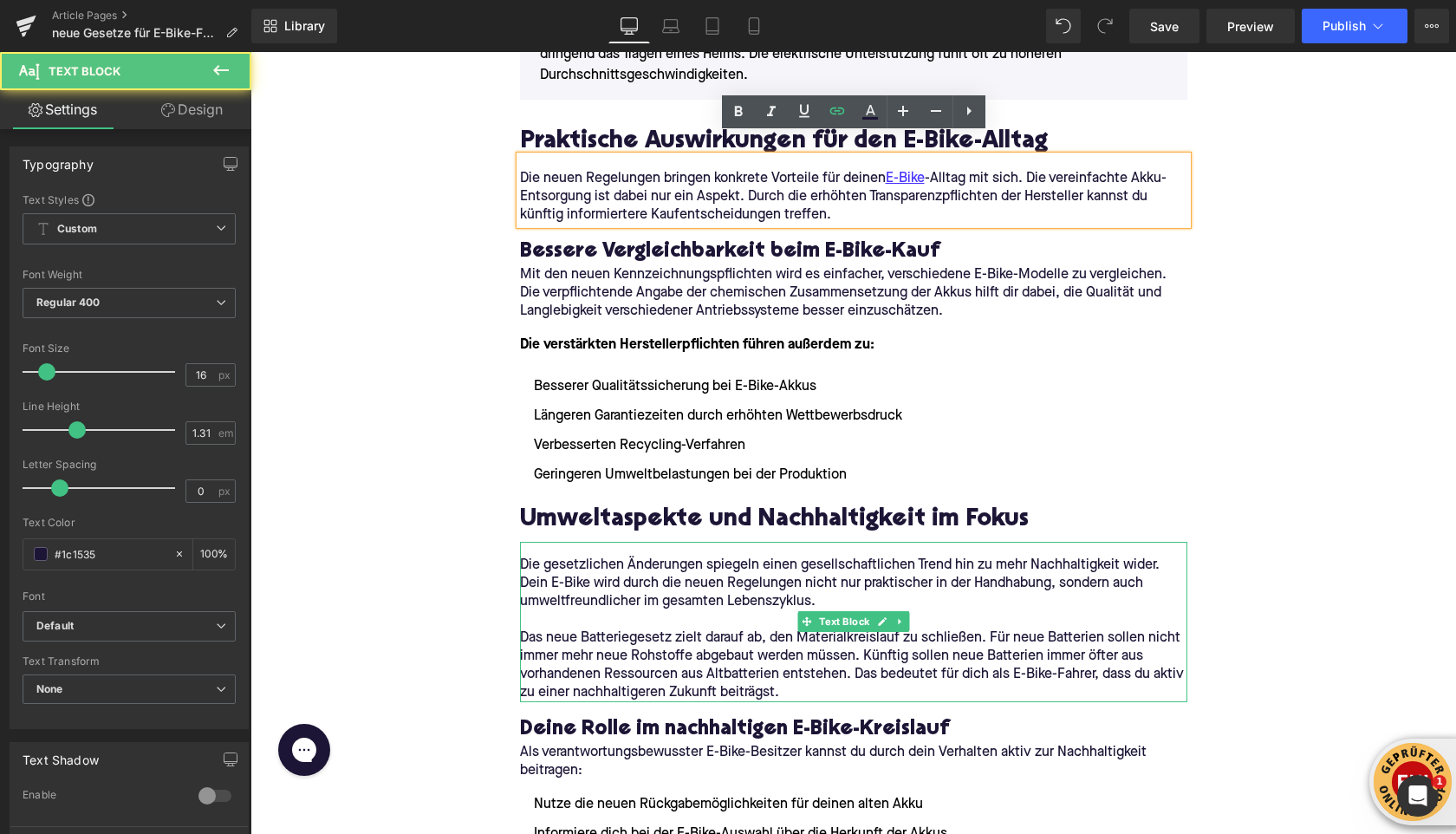
drag, startPoint x: 551, startPoint y: 562, endPoint x: 587, endPoint y: 565, distance: 36.1
click at [587, 565] on p "Die gesetzlichen Änderungen spiegeln einen gesellschaftlichen Trend hin zu mehr…" at bounding box center [853, 584] width 667 height 54
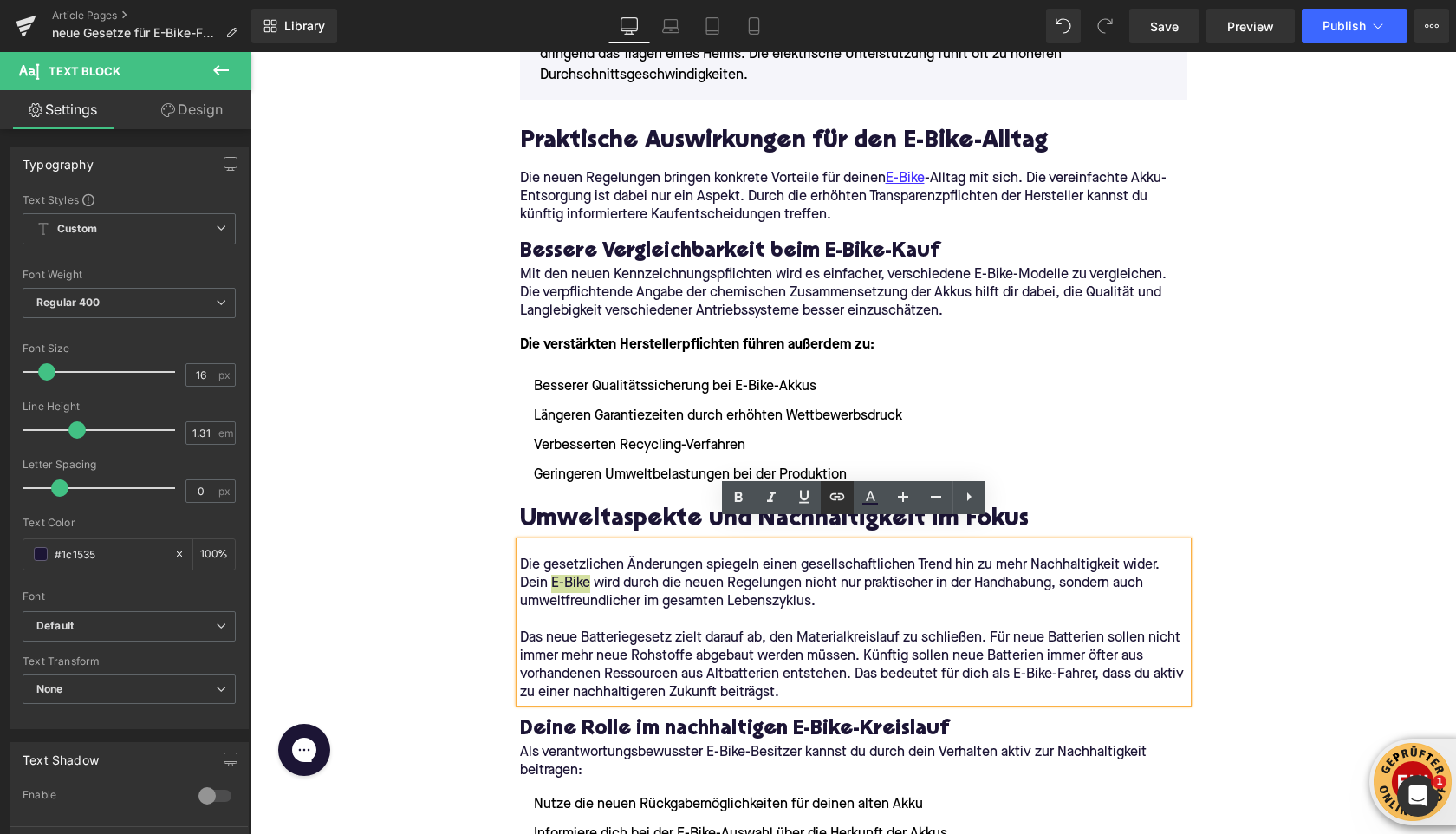
click at [842, 496] on icon at bounding box center [837, 496] width 21 height 21
click at [722, 595] on input "text" at bounding box center [646, 600] width 266 height 43
paste input "[URL][DOMAIN_NAME]"
type input "[URL][DOMAIN_NAME]"
click at [798, 597] on icon "button" at bounding box center [798, 601] width 21 height 21
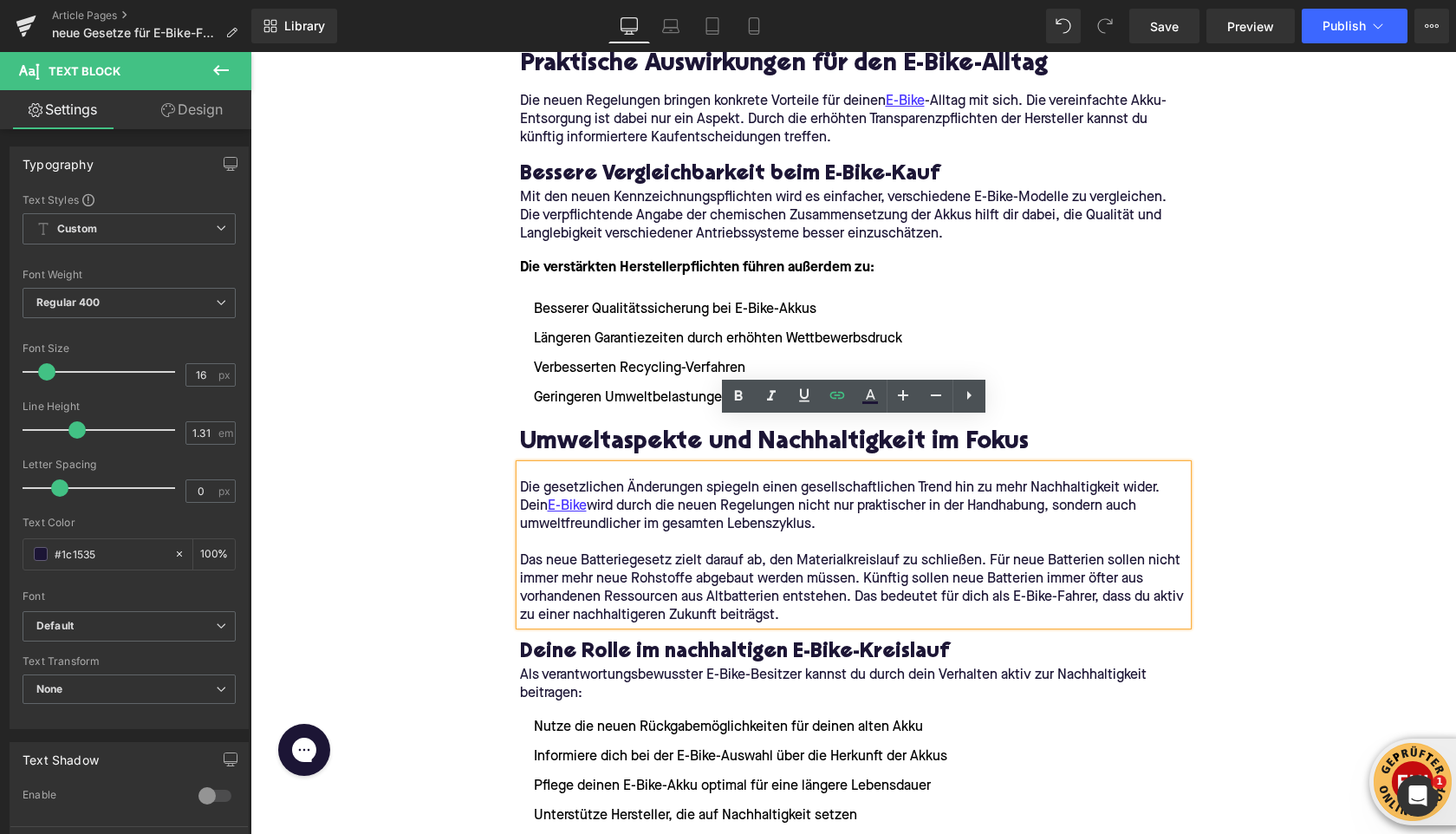
scroll to position [2416, 0]
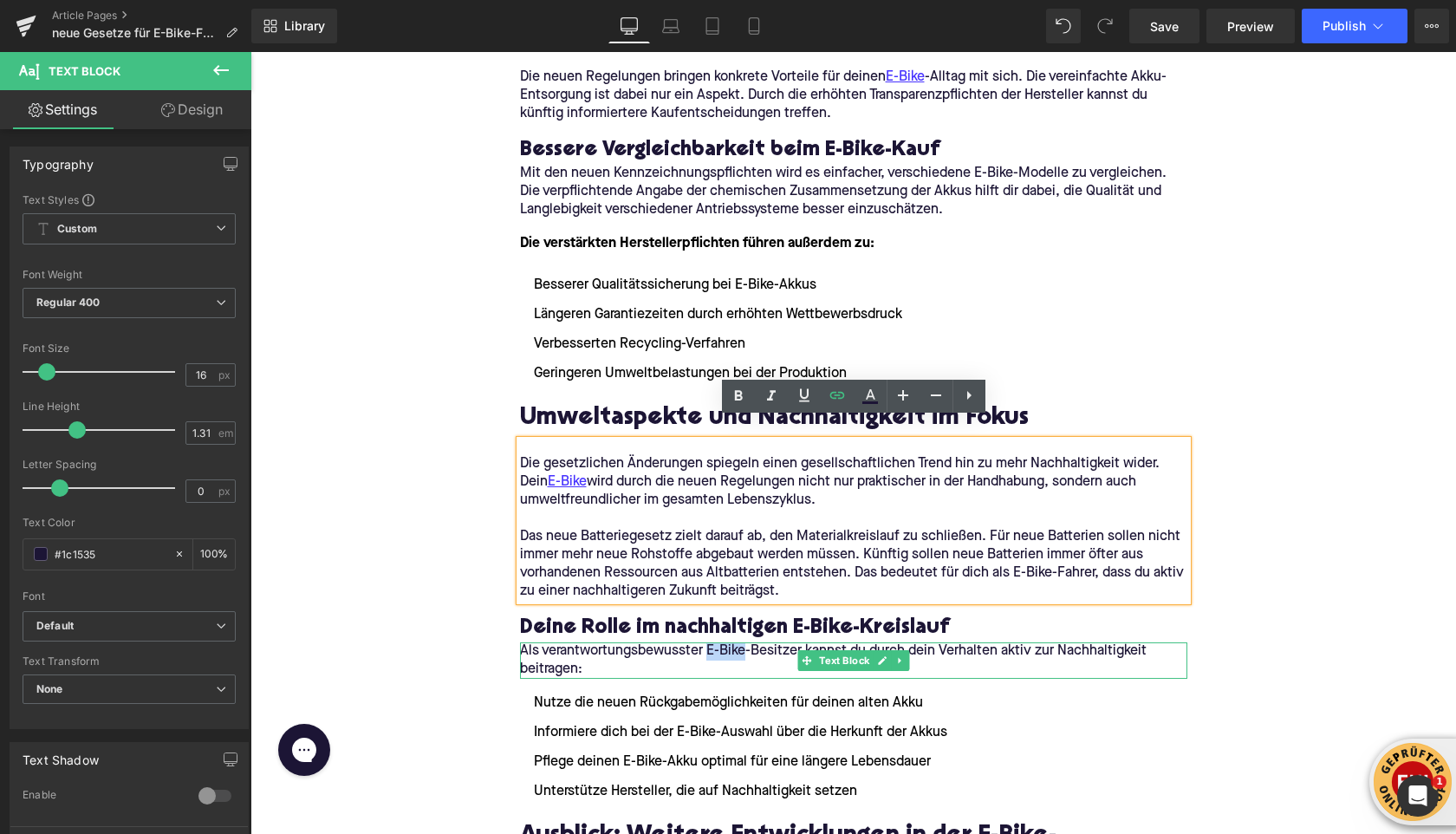
drag, startPoint x: 707, startPoint y: 631, endPoint x: 744, endPoint y: 633, distance: 37.1
click at [743, 642] on p "Als verantwortungsbewusster E-Bike-Besitzer kannst du durch dein Verhalten akti…" at bounding box center [853, 660] width 667 height 37
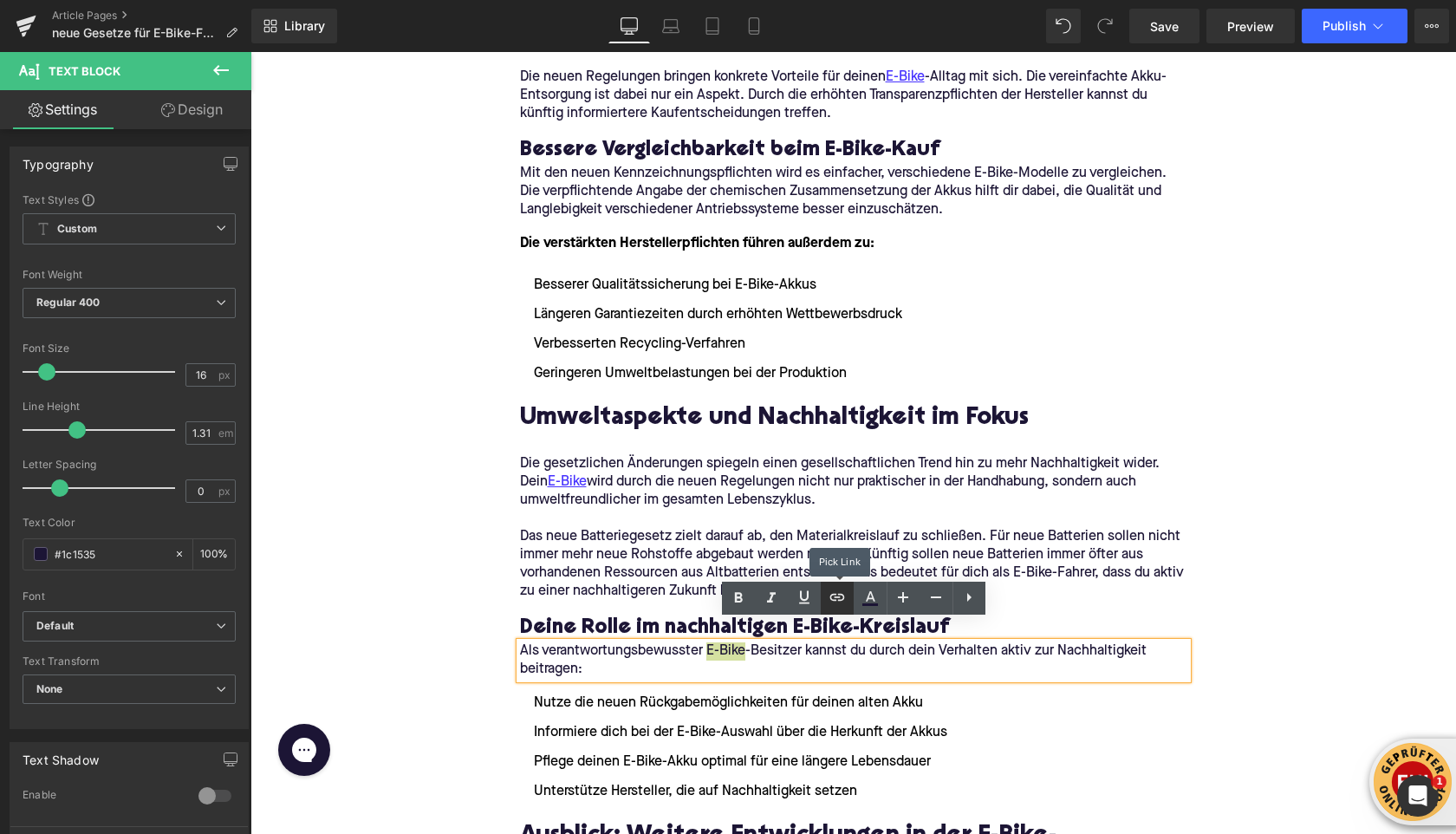
click at [845, 596] on icon at bounding box center [837, 597] width 21 height 21
click at [781, 659] on input "text" at bounding box center [773, 667] width 266 height 43
paste input "[URL][DOMAIN_NAME]"
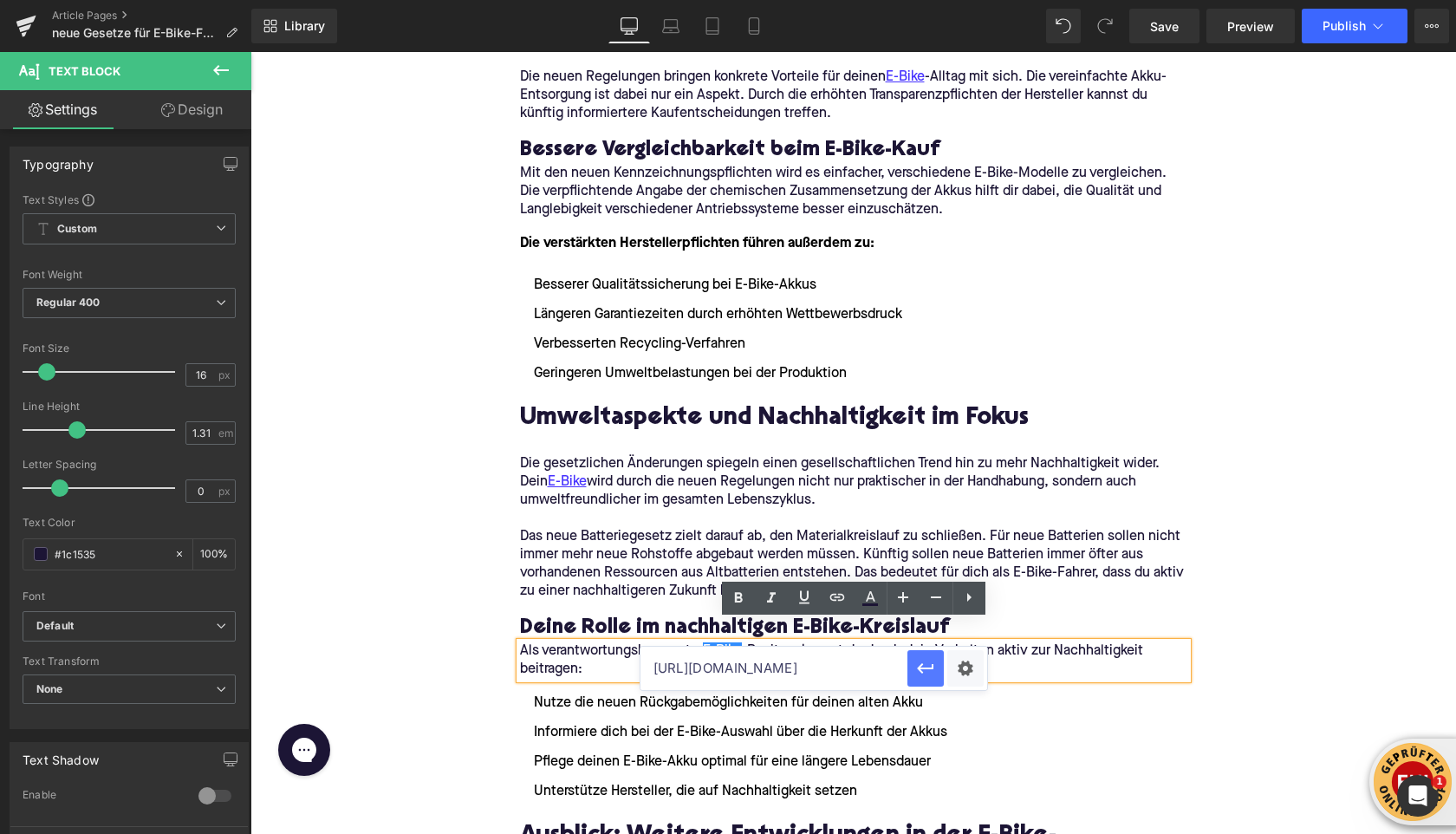
type input "[URL][DOMAIN_NAME]"
click at [927, 666] on icon "button" at bounding box center [926, 668] width 21 height 21
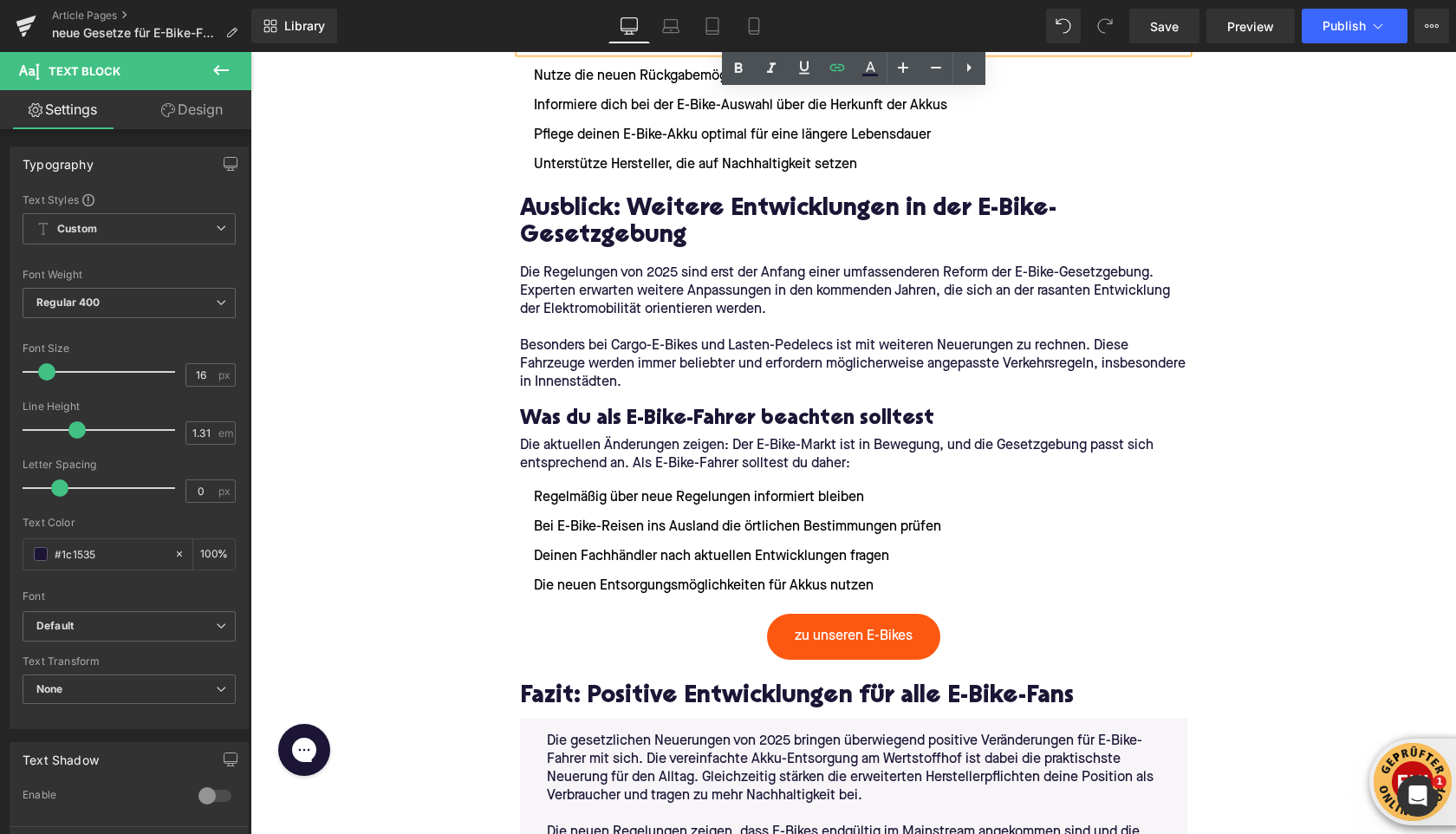
scroll to position [3047, 0]
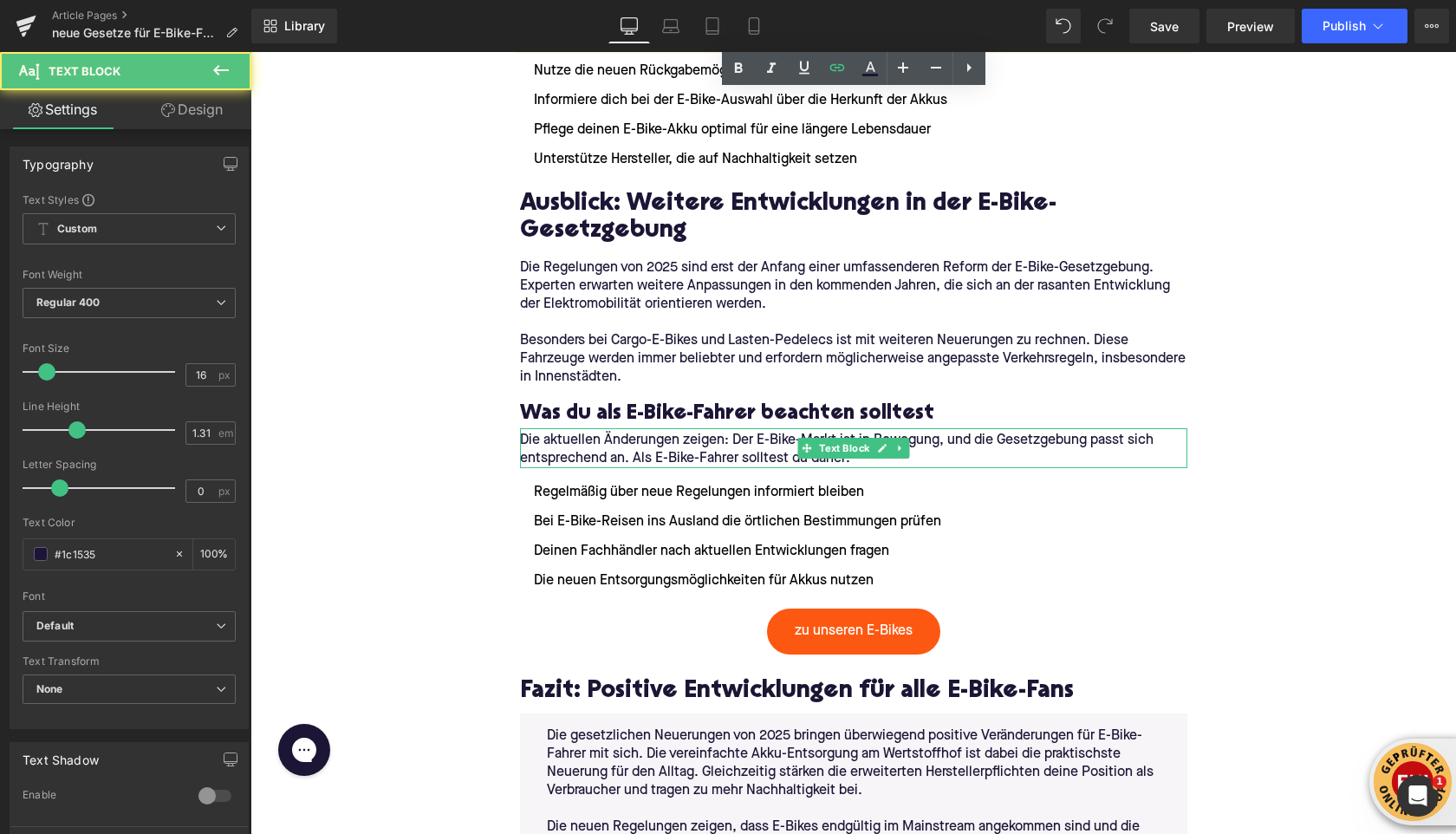
drag, startPoint x: 691, startPoint y: 438, endPoint x: 655, endPoint y: 438, distance: 36.0
click at [655, 438] on p "Die aktuellen Änderungen zeigen: Der E-Bike-Markt ist in Bewegung, und die Gese…" at bounding box center [853, 450] width 667 height 37
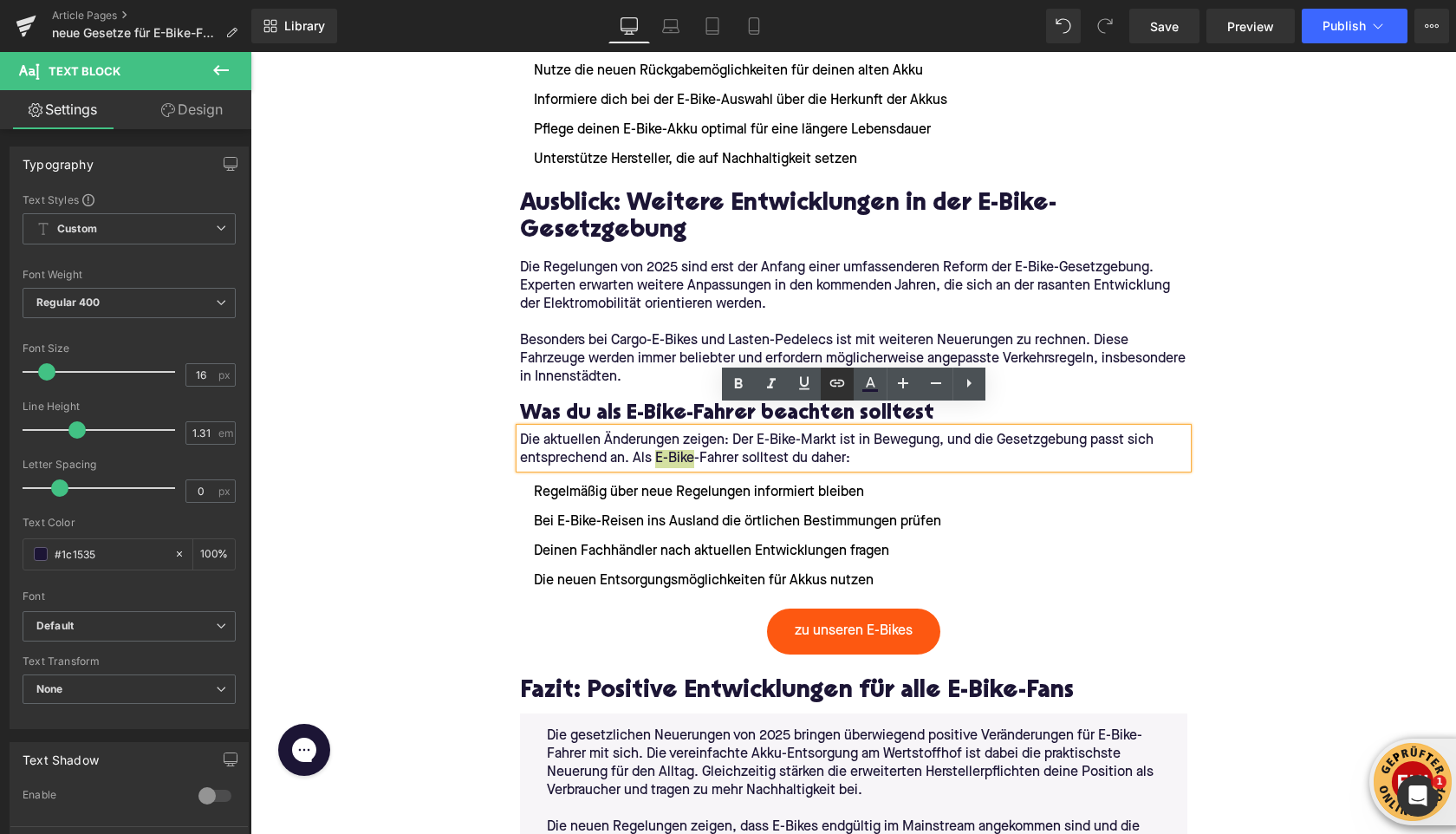
click at [847, 385] on icon at bounding box center [837, 383] width 21 height 21
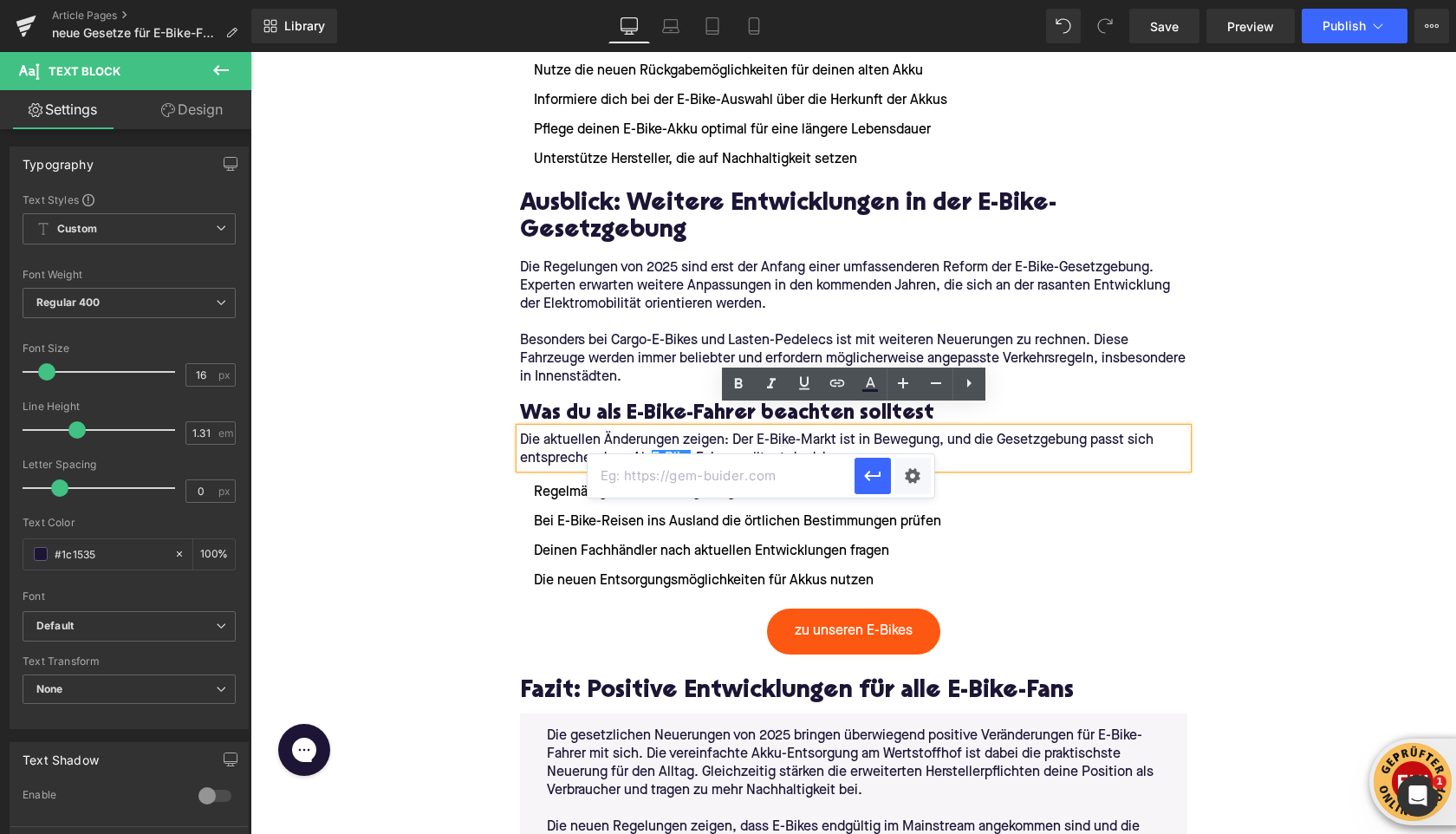
click at [798, 479] on input "text" at bounding box center [721, 475] width 266 height 43
paste input "[URL][DOMAIN_NAME]"
type input "[URL][DOMAIN_NAME]"
drag, startPoint x: 864, startPoint y: 483, endPoint x: 614, endPoint y: 436, distance: 254.4
click at [864, 483] on icon "button" at bounding box center [872, 476] width 21 height 21
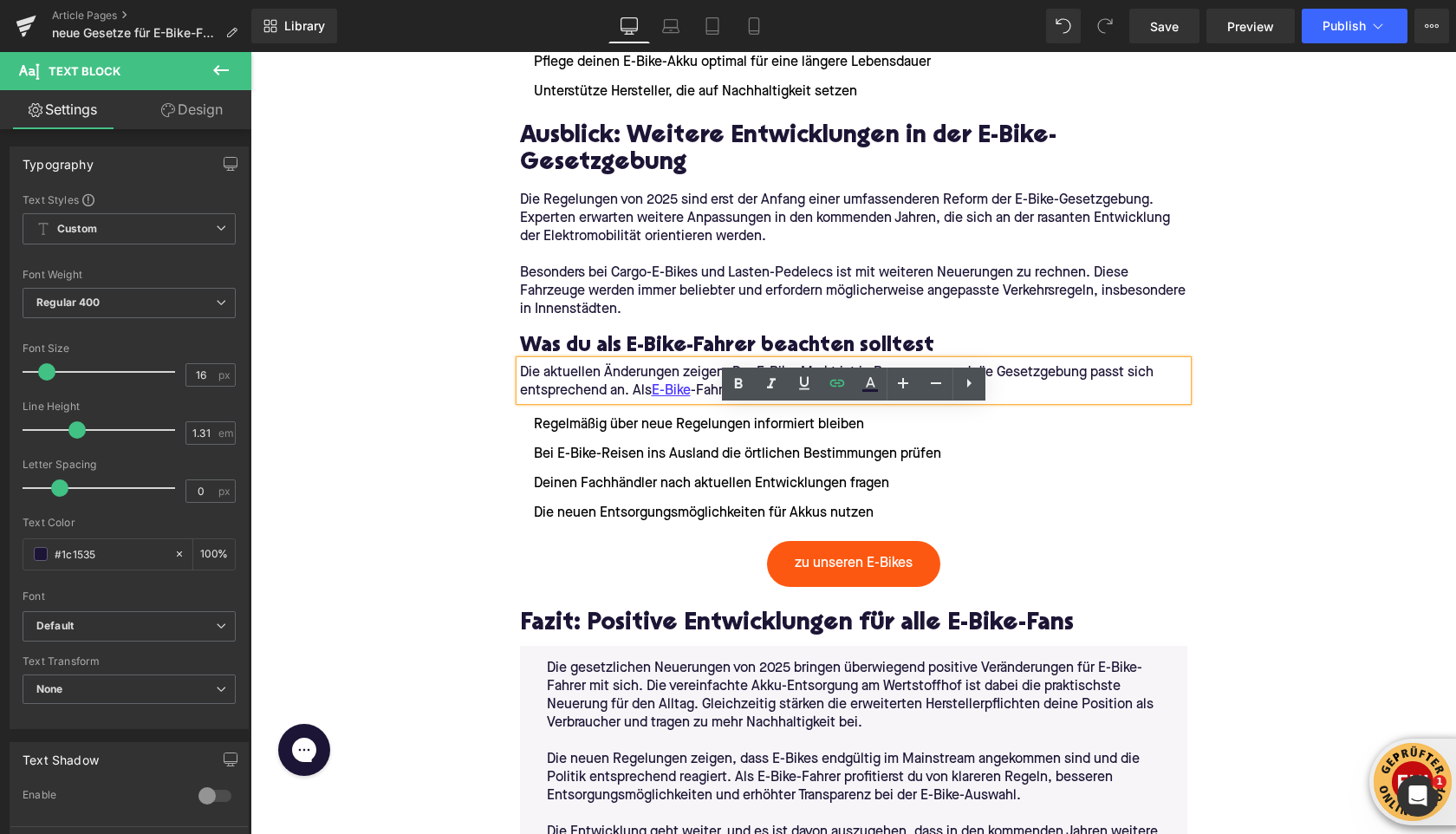
scroll to position [3402, 0]
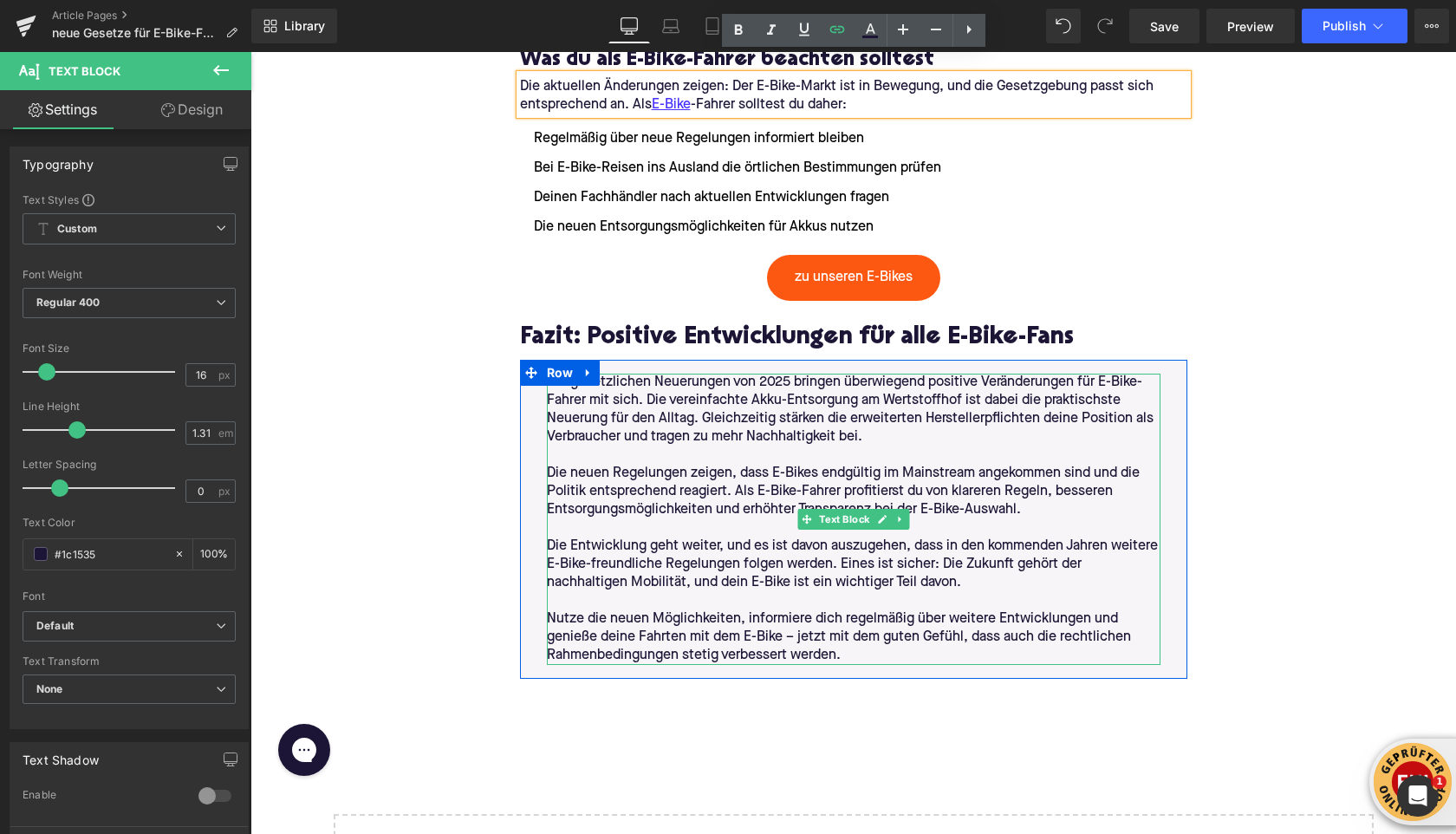
click at [738, 481] on p "Die neuen Regelungen zeigen, dass E-Bikes endgültig im Mainstream angekommen si…" at bounding box center [854, 492] width 614 height 54
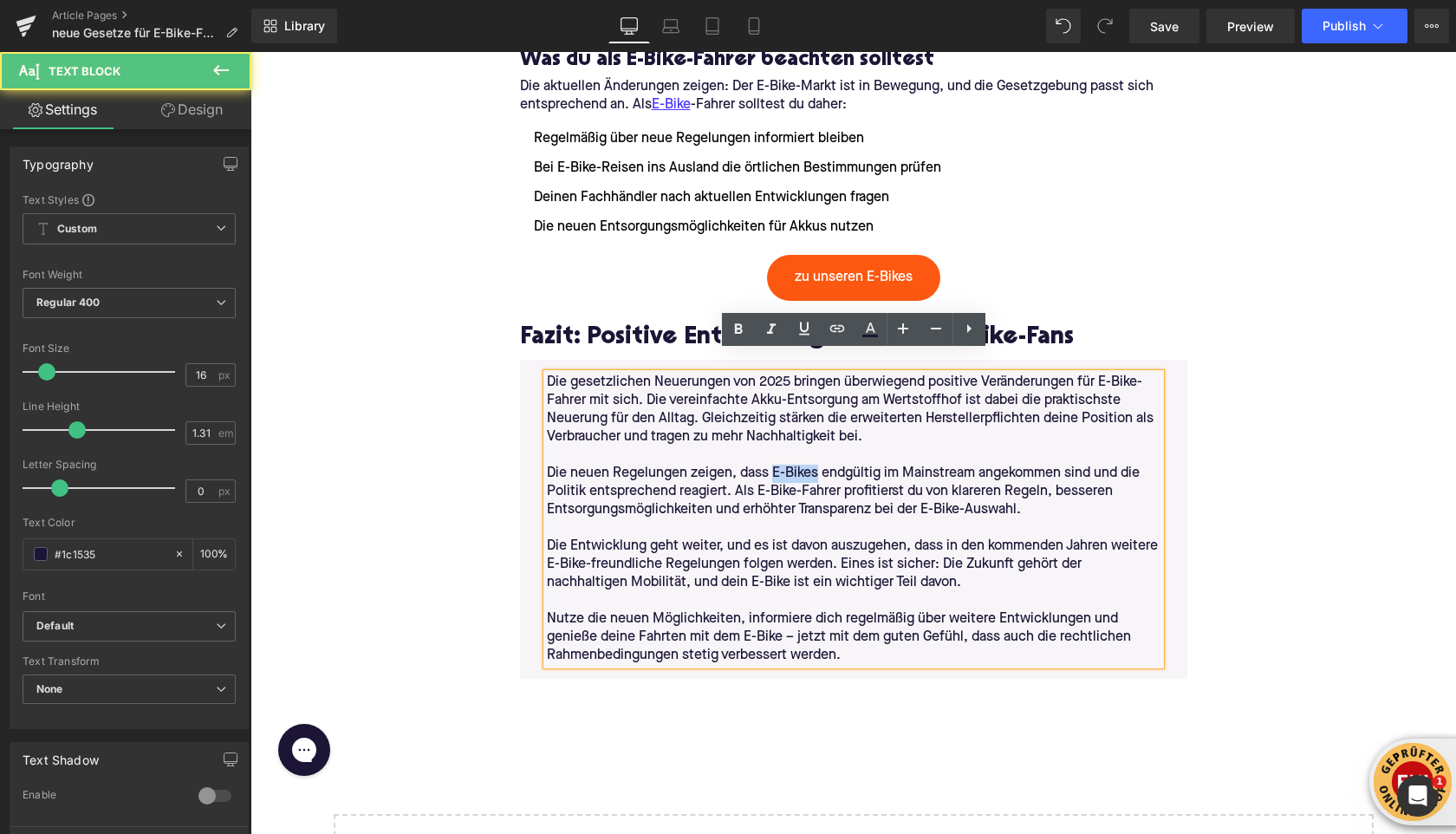
drag, startPoint x: 773, startPoint y: 453, endPoint x: 815, endPoint y: 452, distance: 42.0
click at [815, 465] on p "Die neuen Regelungen zeigen, dass E-Bikes endgültig im Mainstream angekommen si…" at bounding box center [854, 492] width 614 height 54
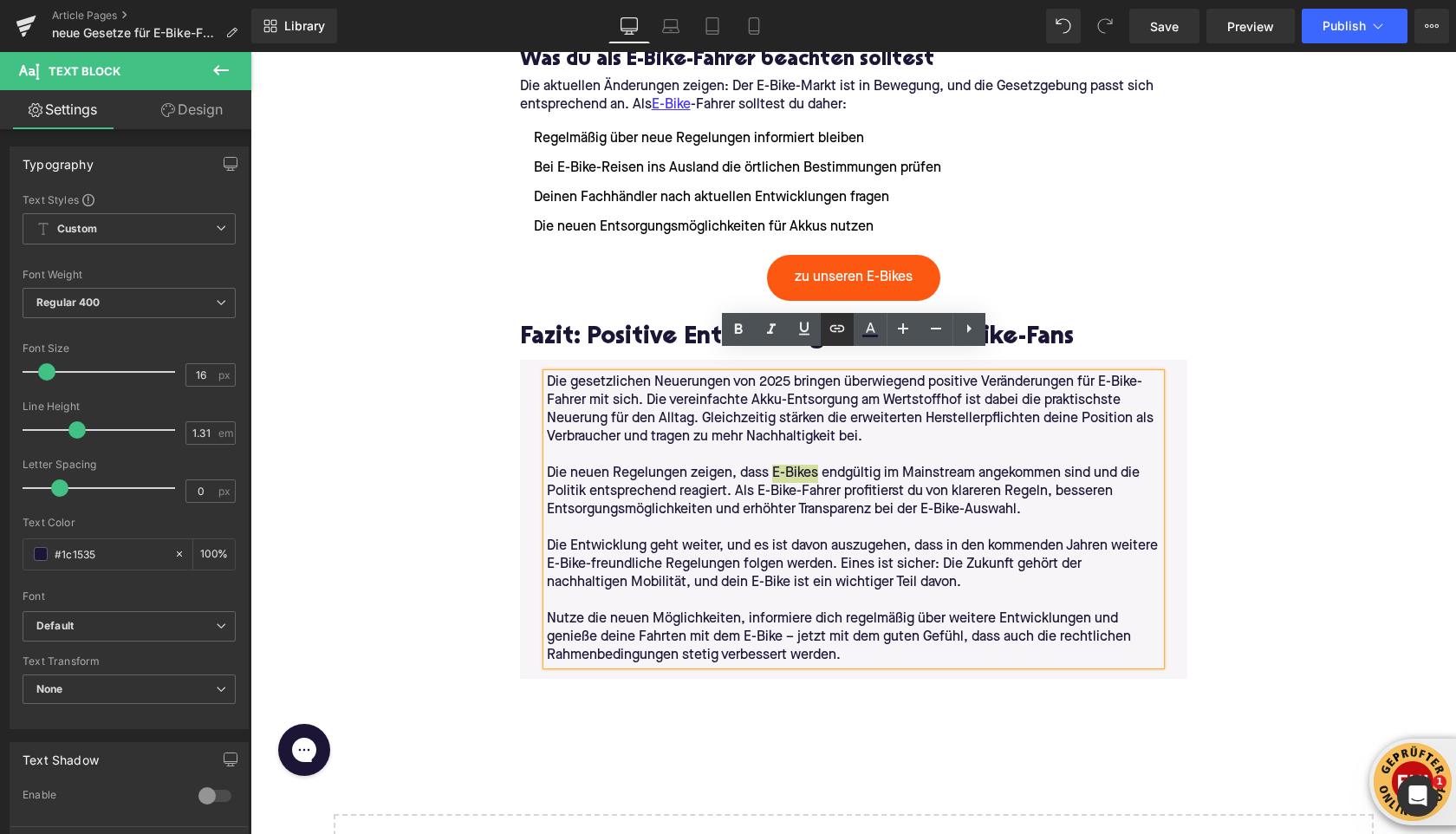
click at [835, 334] on icon at bounding box center [837, 329] width 21 height 21
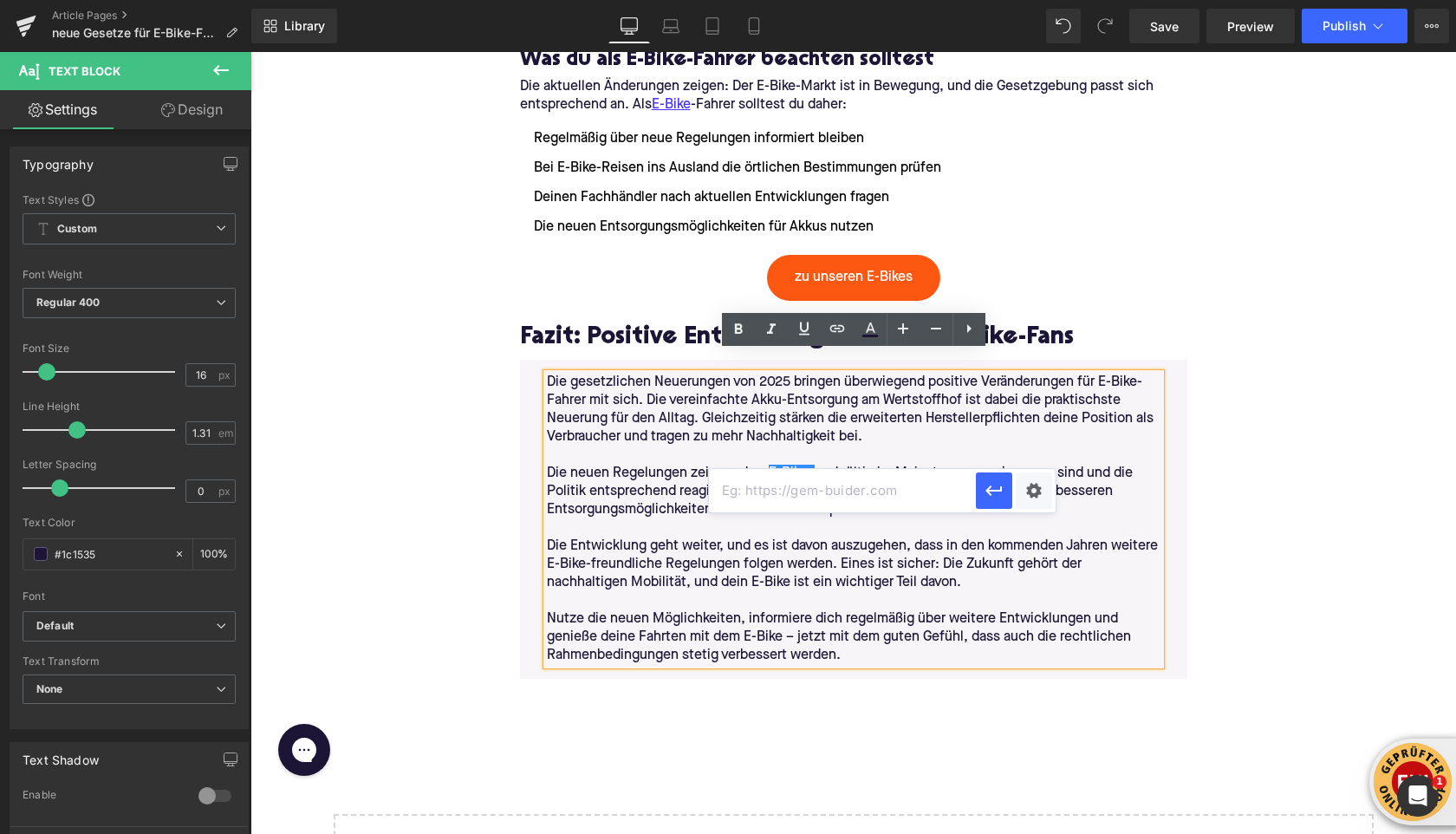
click at [786, 504] on input "text" at bounding box center [842, 490] width 266 height 43
paste input "[URL][DOMAIN_NAME]"
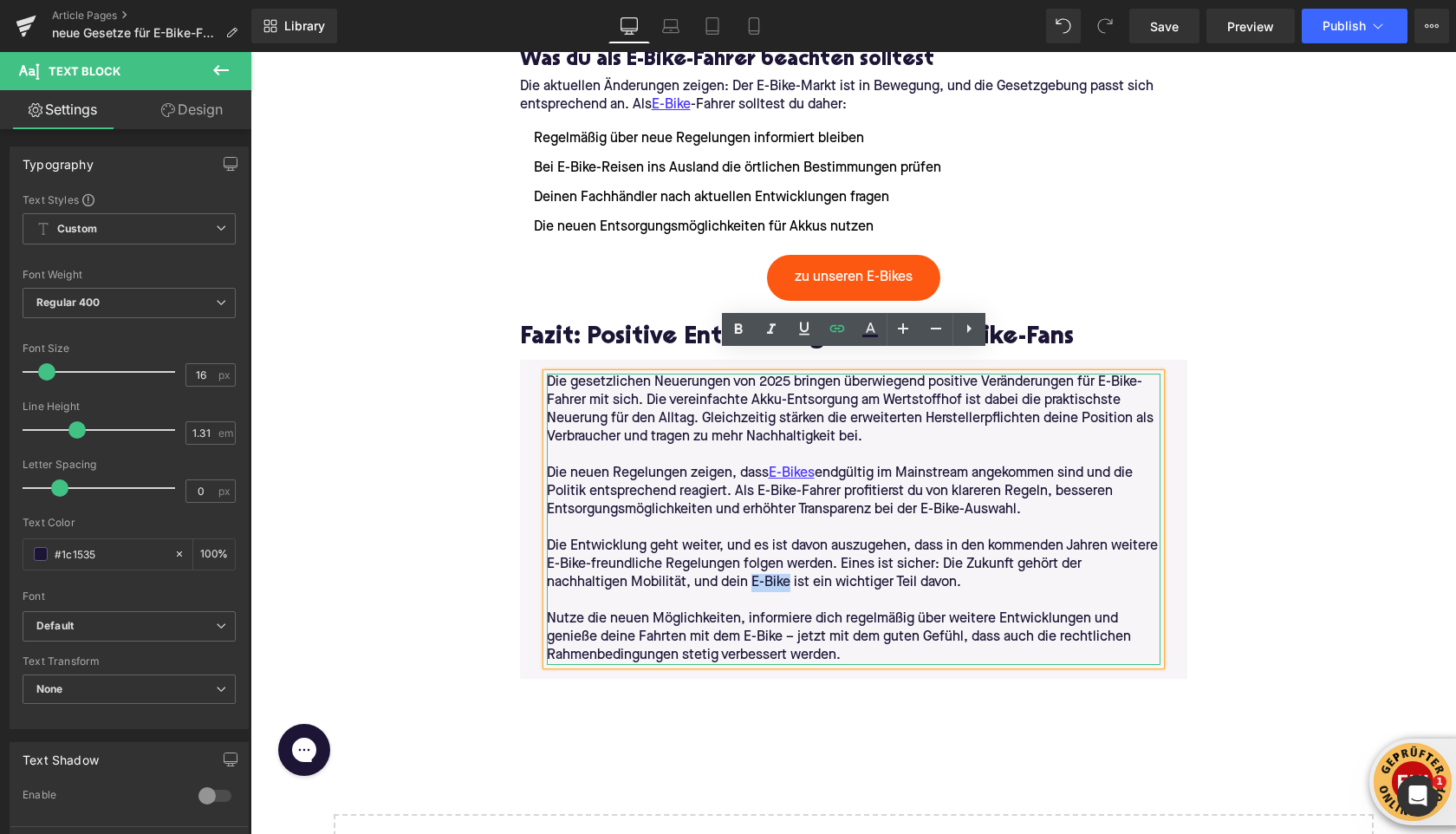
drag, startPoint x: 787, startPoint y: 562, endPoint x: 749, endPoint y: 563, distance: 38.0
click at [749, 563] on p "Die Entwicklung geht weiter, und es ist davon auszugehen, dass in den kommenden…" at bounding box center [854, 565] width 614 height 54
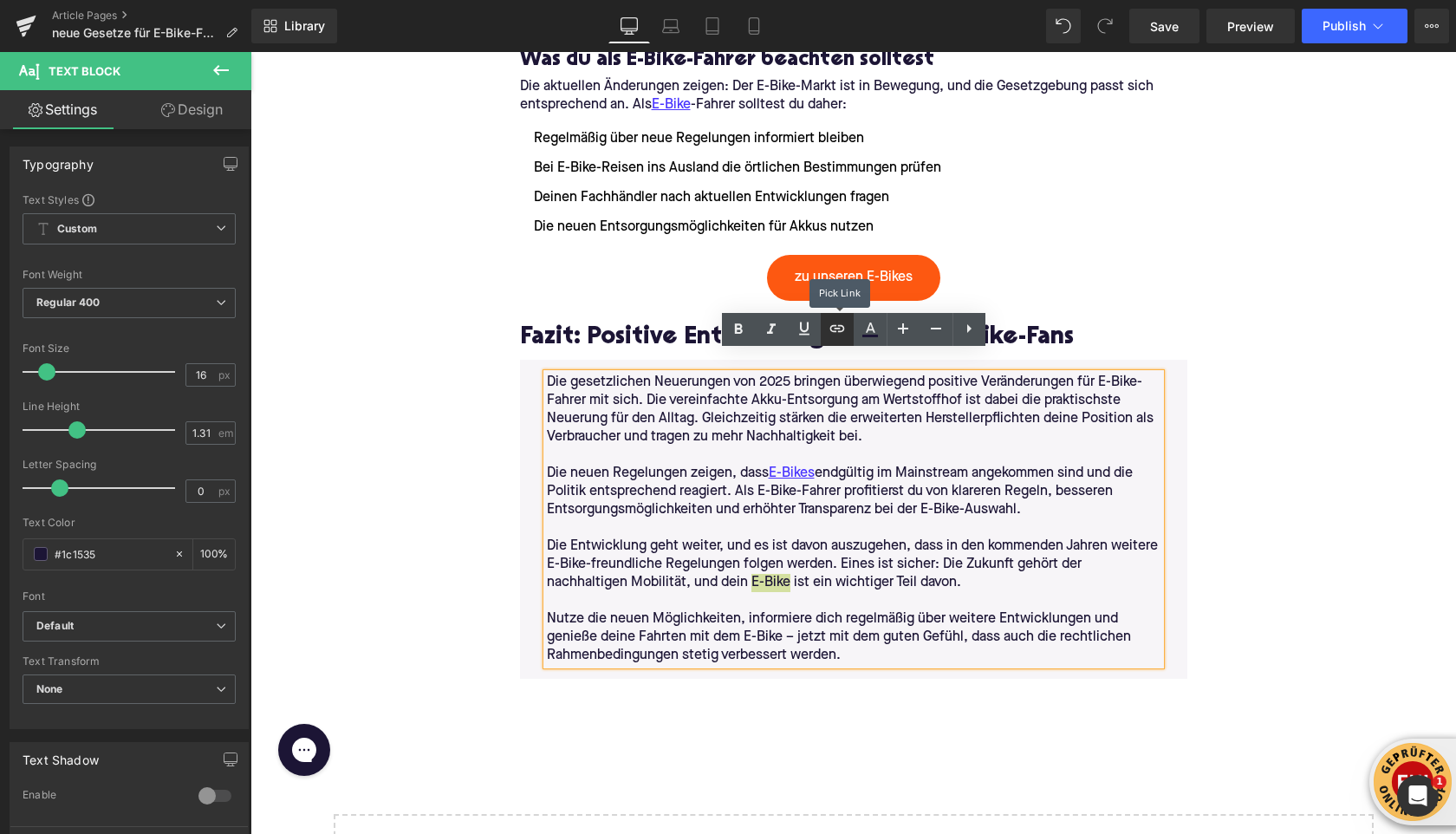
click at [831, 324] on icon at bounding box center [837, 329] width 21 height 21
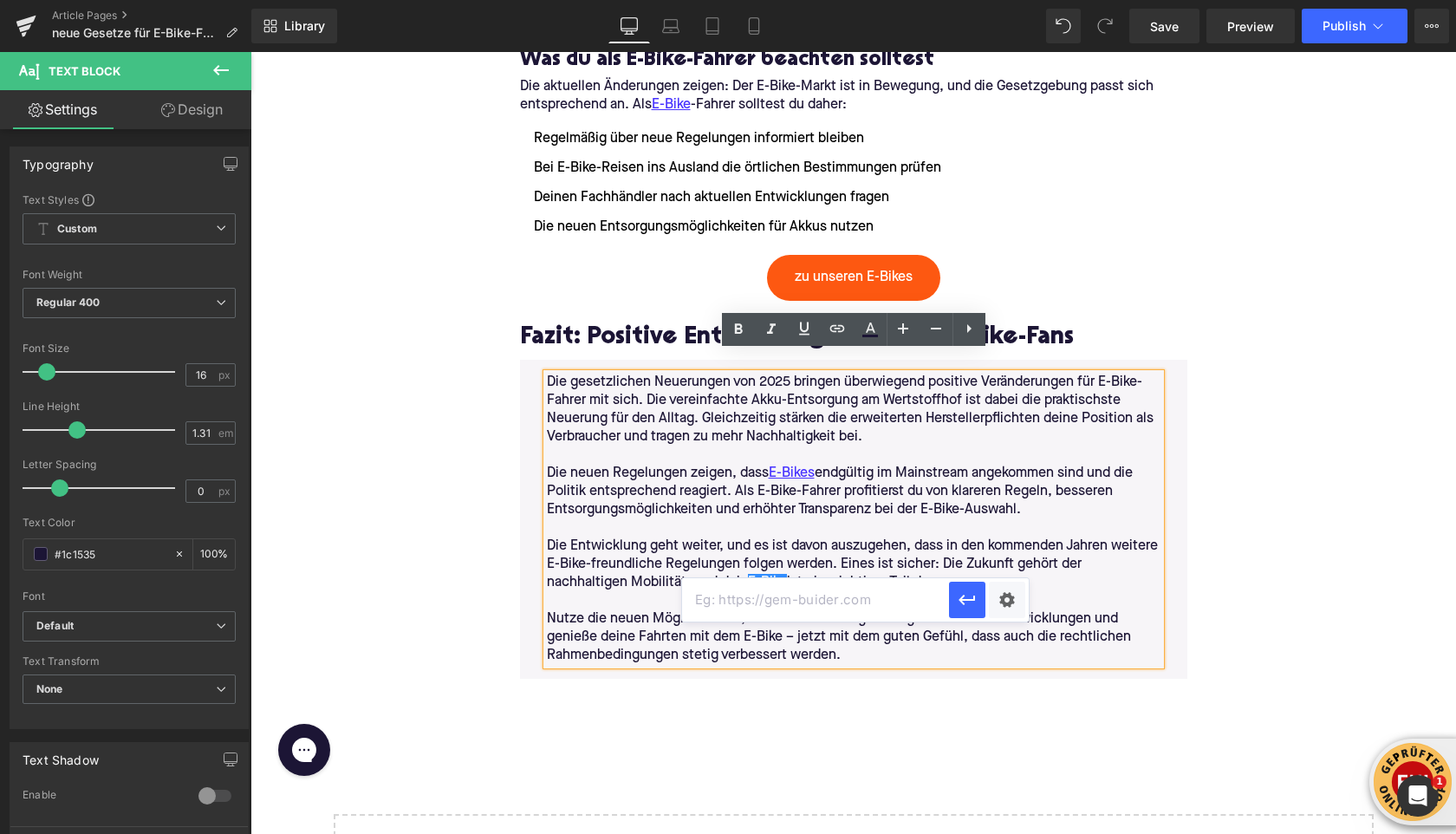
click at [764, 609] on input "text" at bounding box center [815, 599] width 266 height 43
paste input "[URL][DOMAIN_NAME]"
type input "[URL][DOMAIN_NAME]"
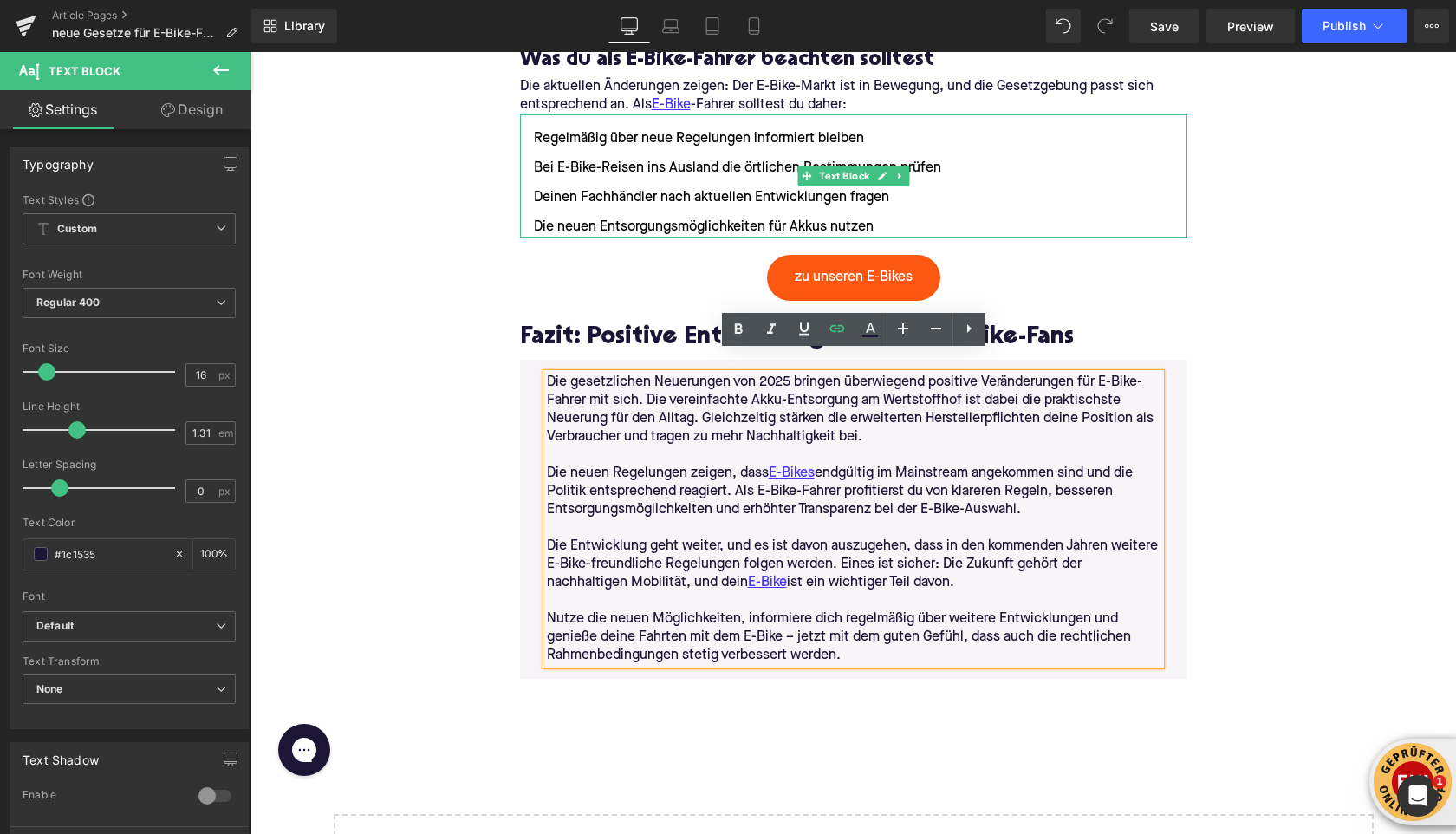
click at [1132, 187] on li "Deinen Fachhändler nach aktuellen Entwicklungen fragen" at bounding box center [853, 197] width 667 height 21
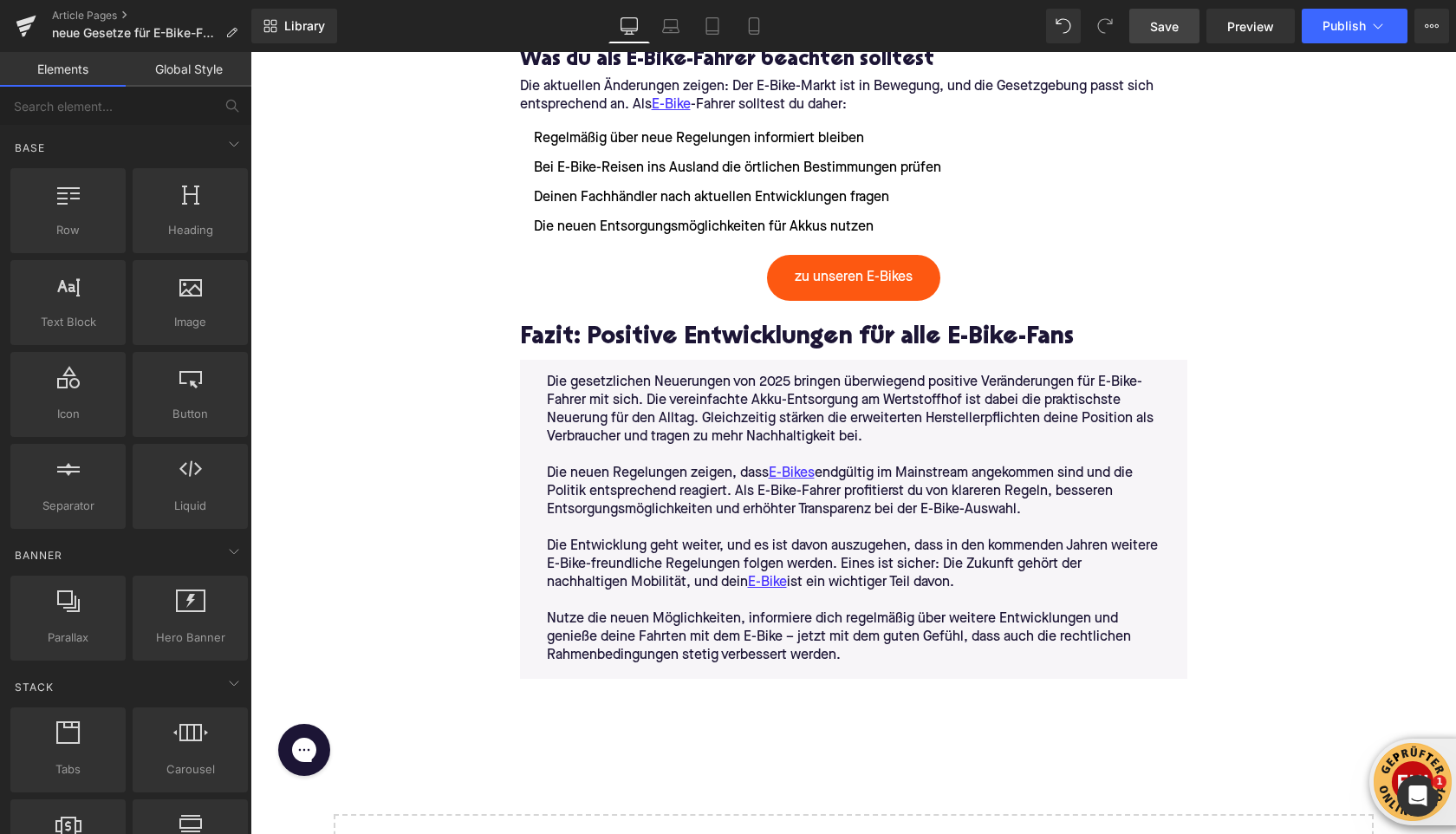
click at [1178, 35] on link "Save" at bounding box center [1164, 26] width 70 height 35
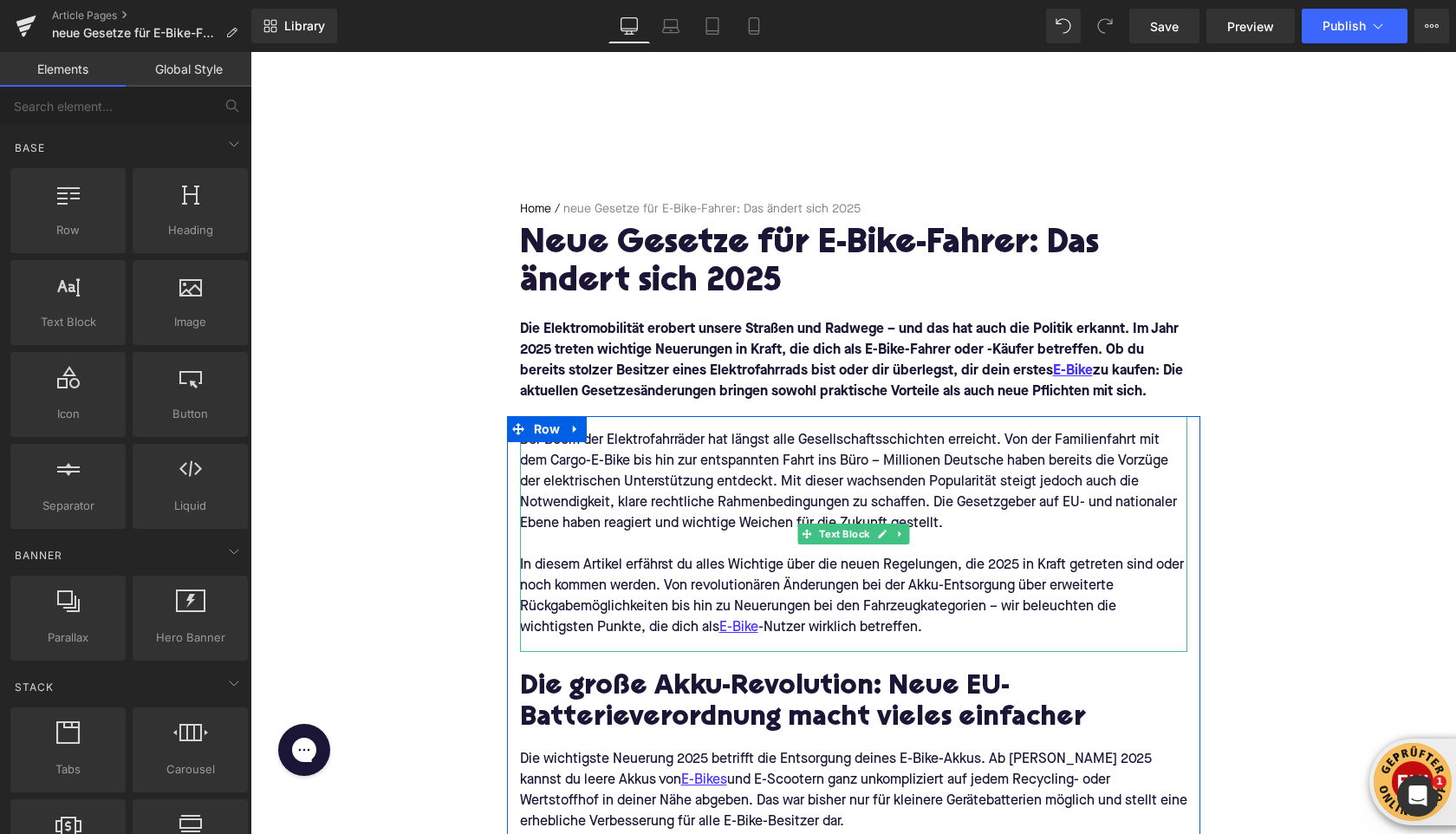
scroll to position [68, 0]
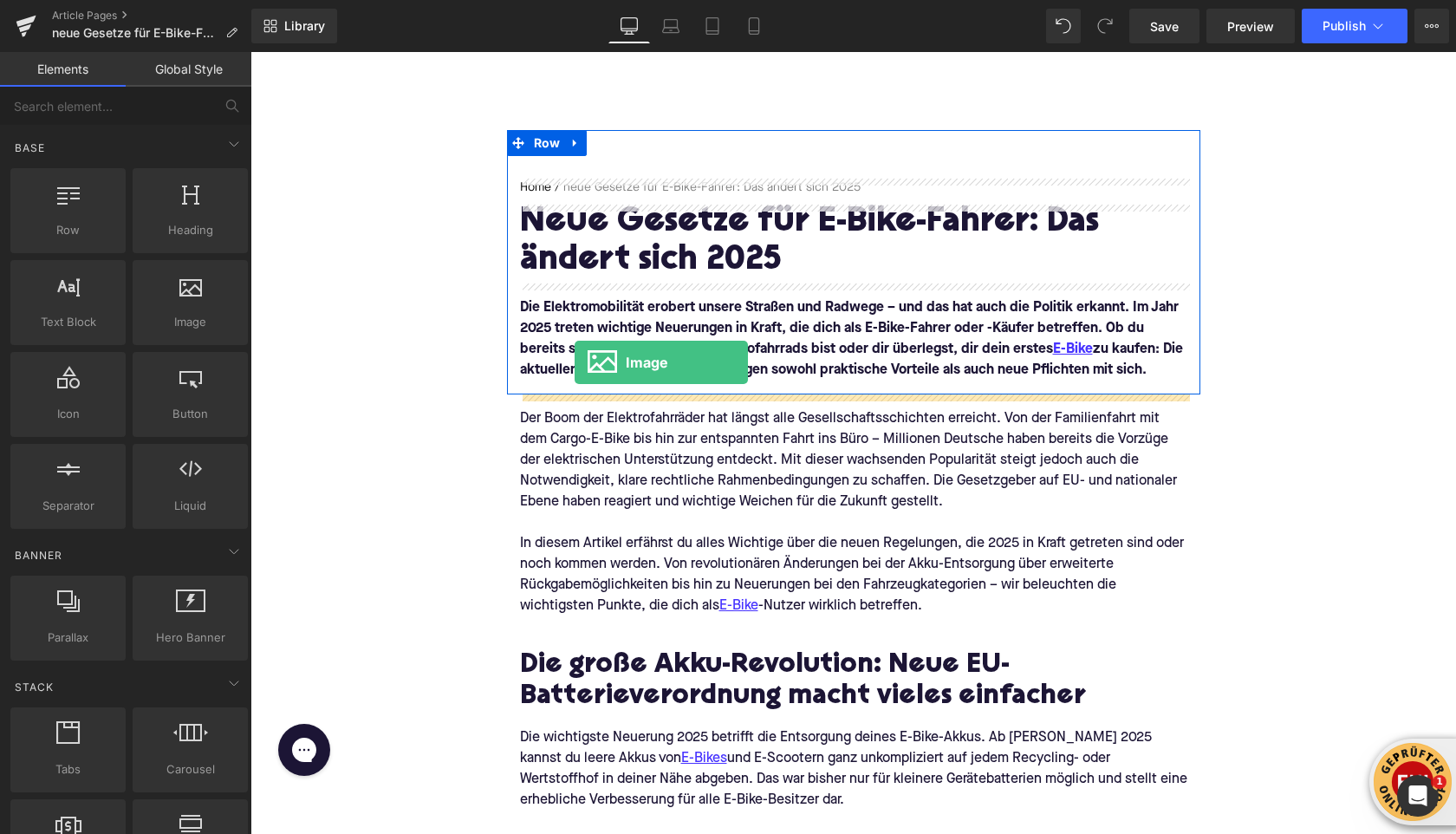
drag, startPoint x: 426, startPoint y: 359, endPoint x: 574, endPoint y: 362, distance: 148.0
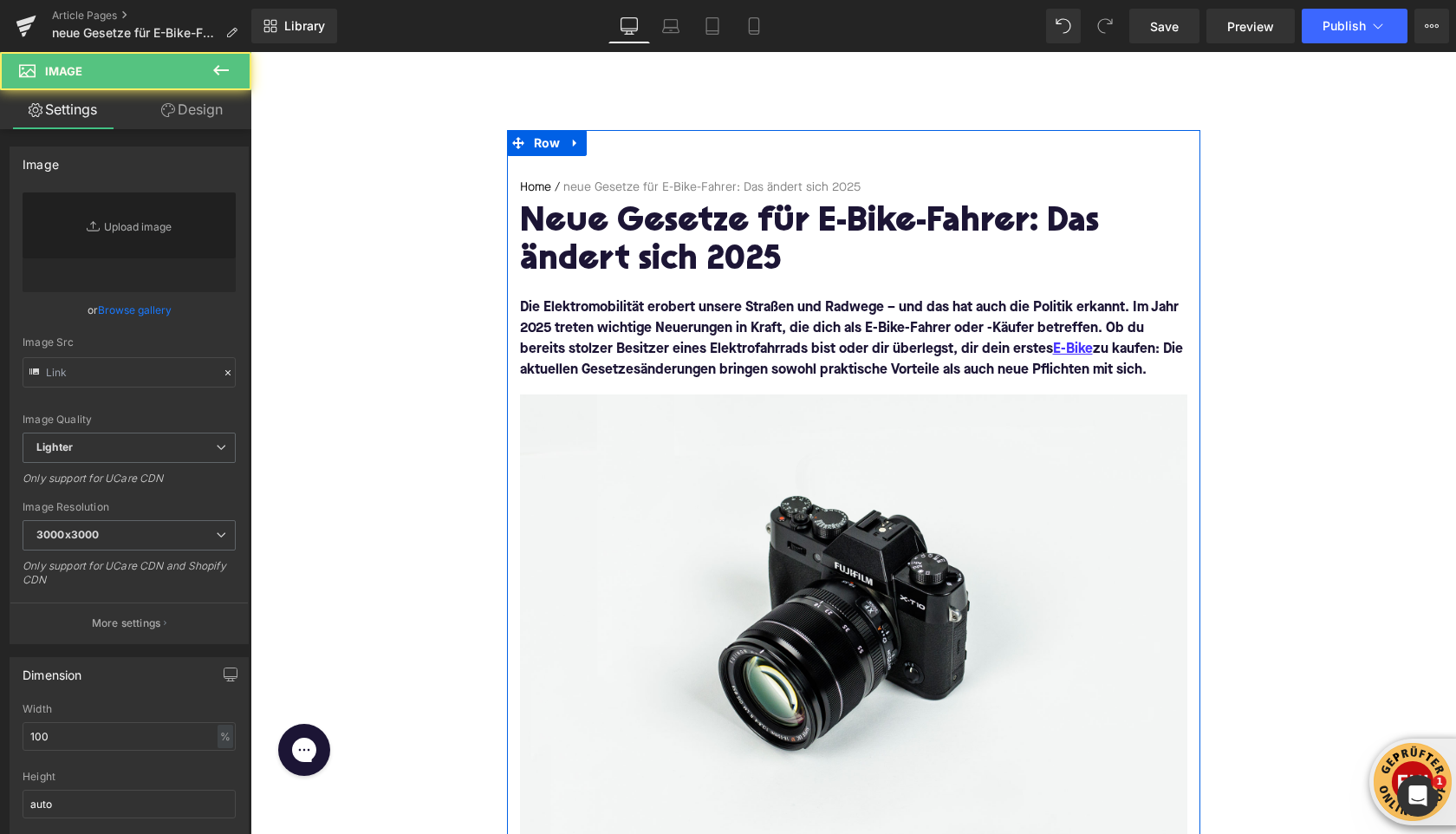
type input "//[DOMAIN_NAME][URL]"
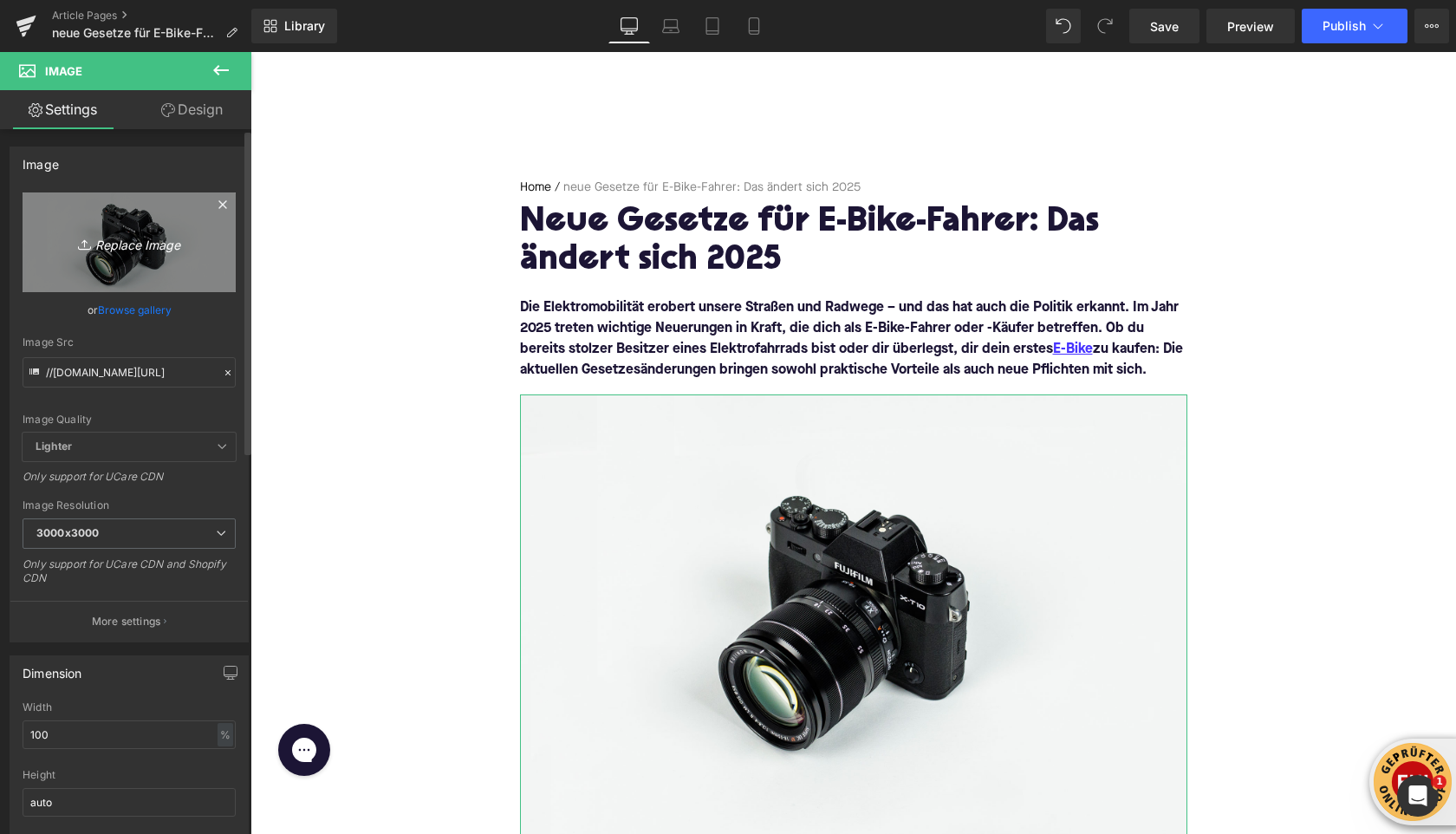
click at [105, 245] on icon "Replace Image" at bounding box center [129, 242] width 138 height 22
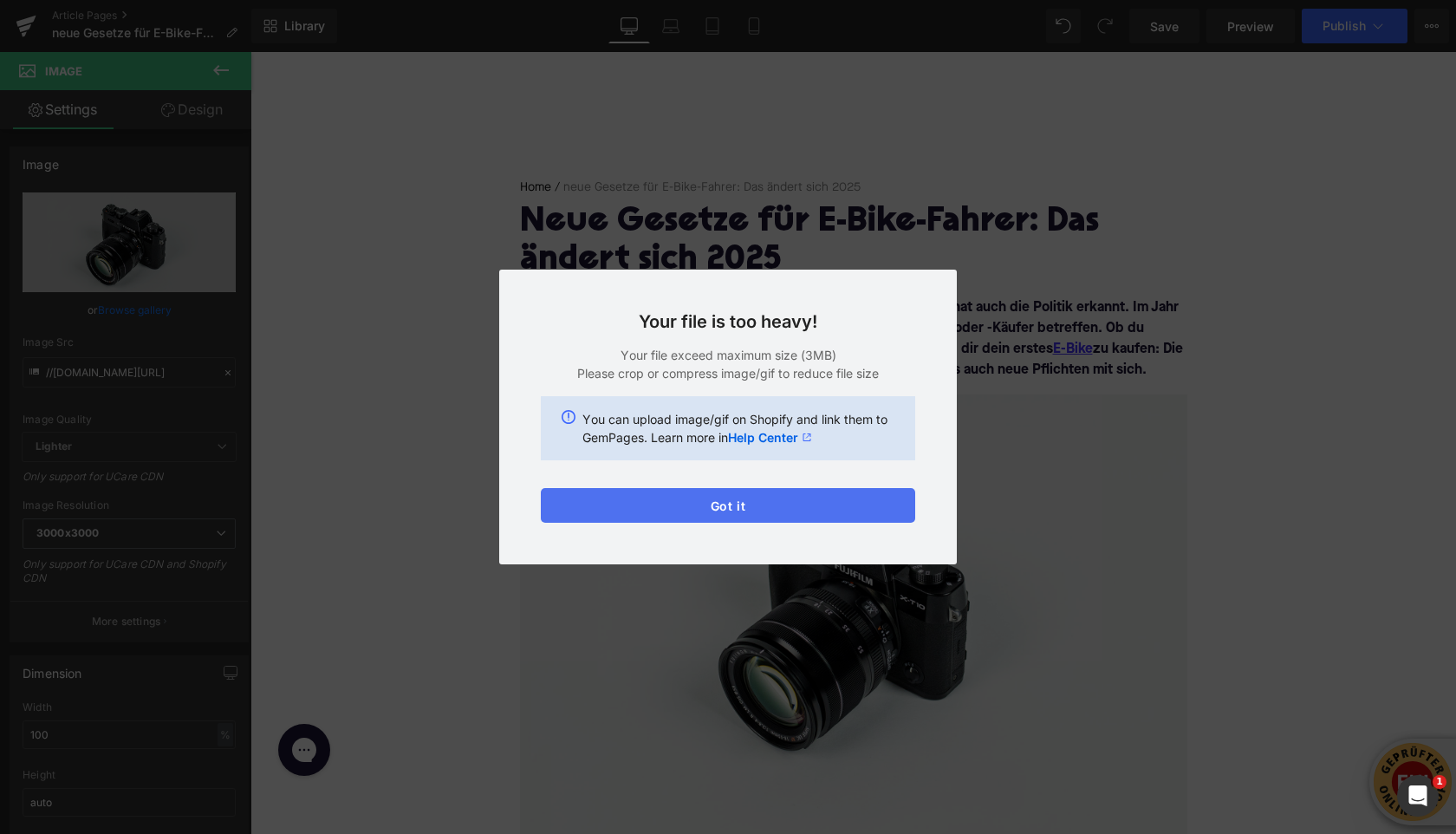
drag, startPoint x: 555, startPoint y: 463, endPoint x: 805, endPoint y: 515, distance: 255.4
click at [805, 515] on button "Got it" at bounding box center [728, 505] width 374 height 35
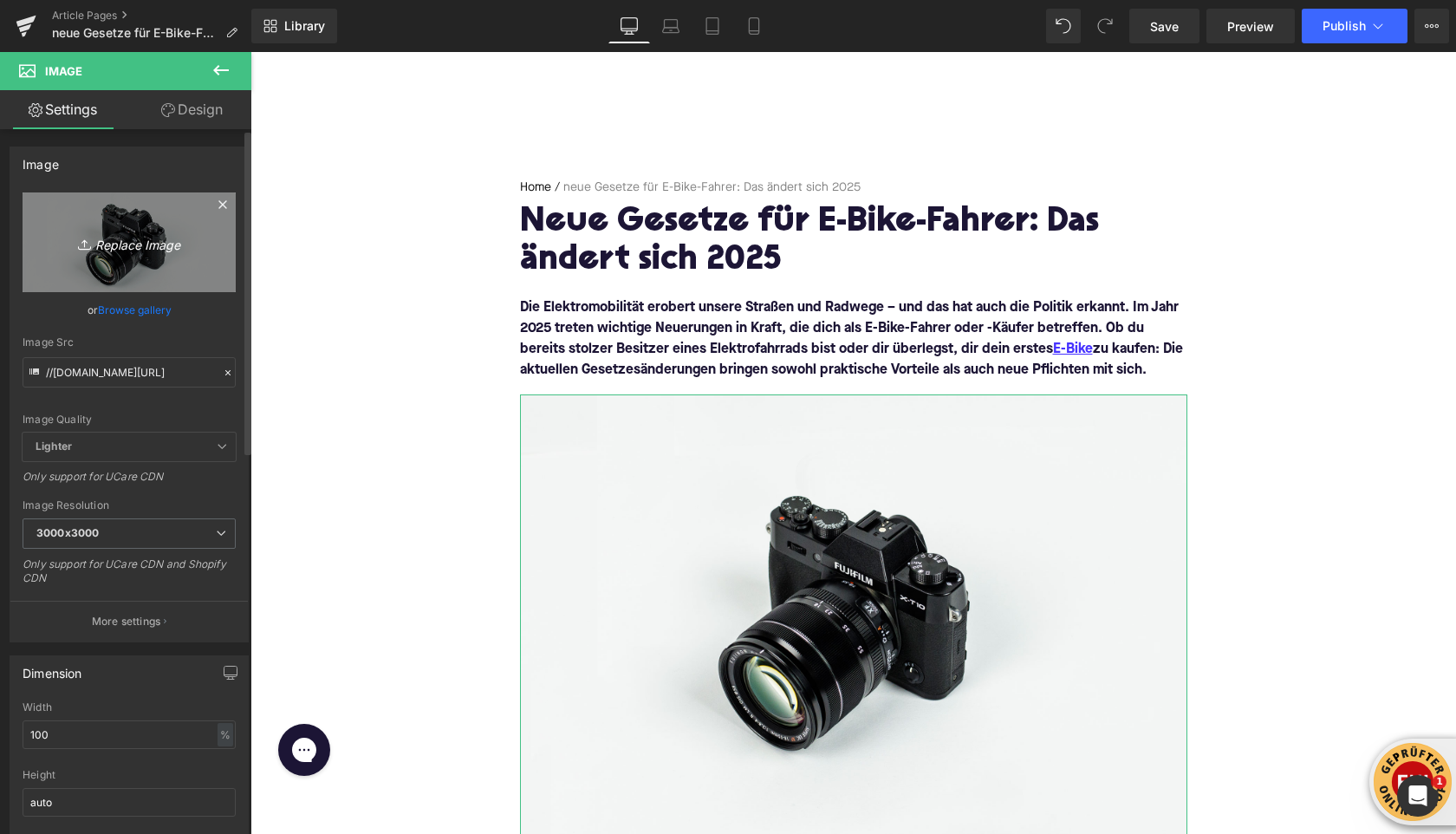
click at [99, 267] on link "Replace Image" at bounding box center [129, 242] width 213 height 100
type input "C:\fakepath\kingbull-bikes-cgMkOZ2rVWU-unsplash (1).jpg"
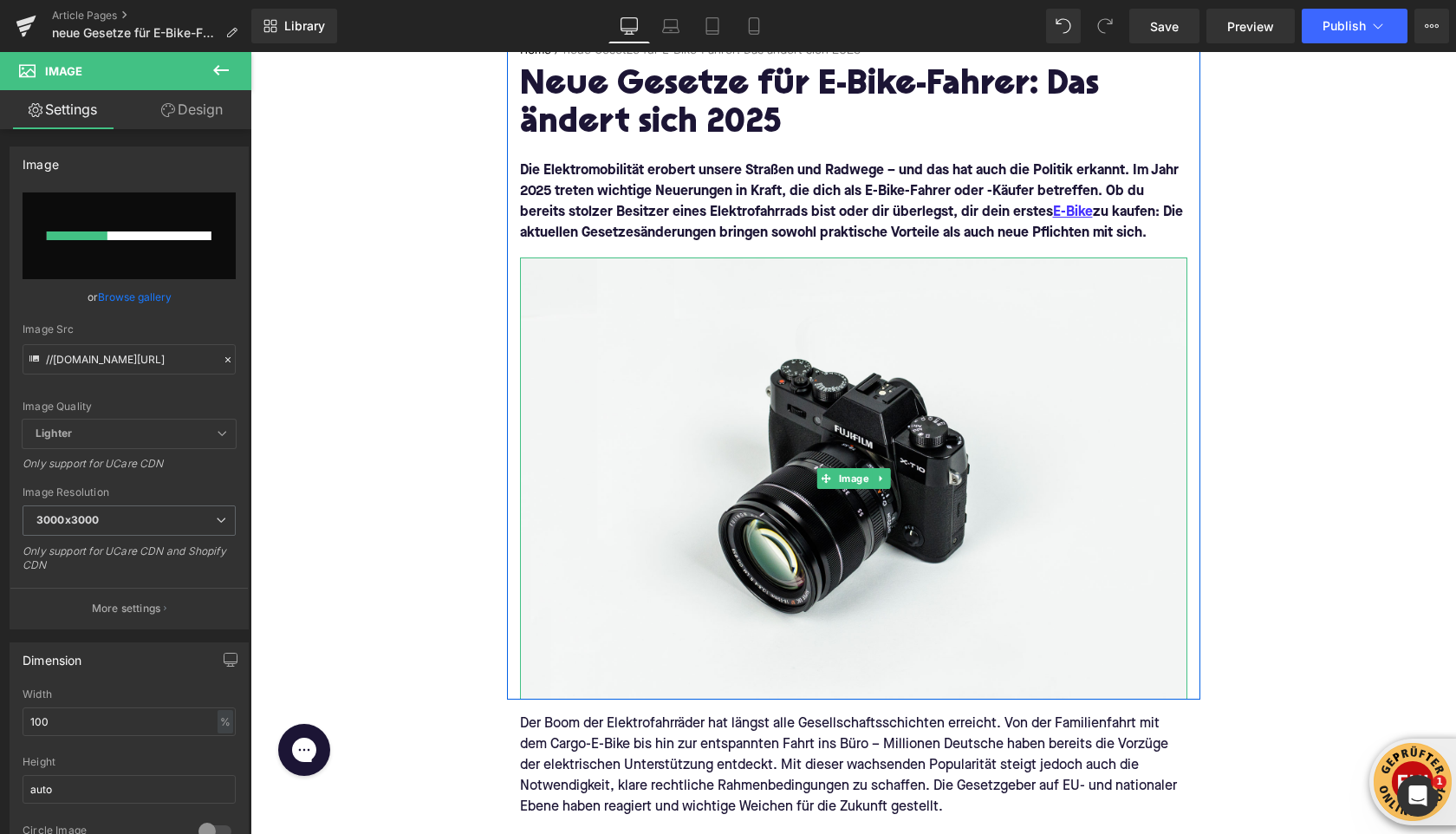
scroll to position [211, 0]
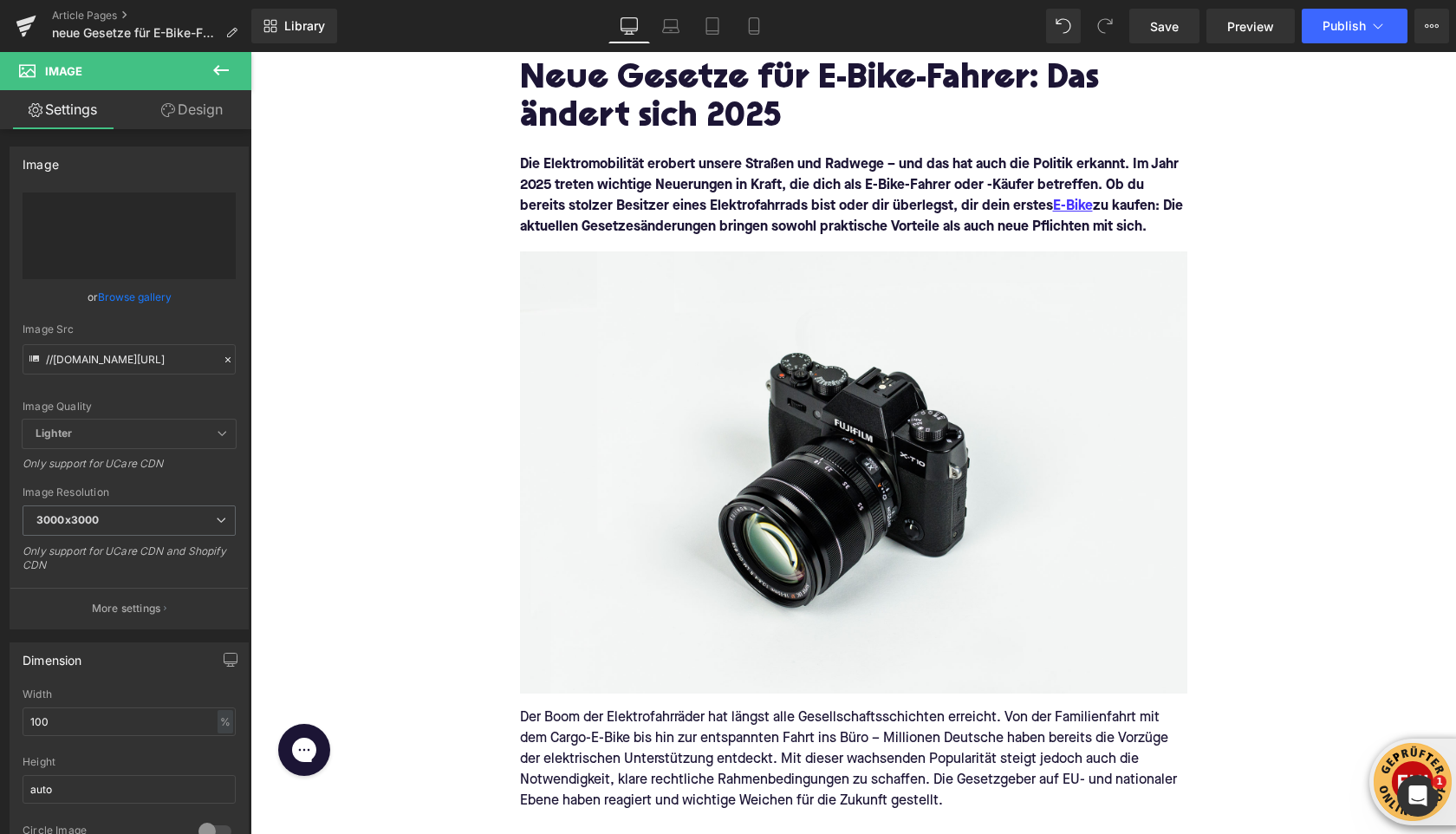
type input "[URL][DOMAIN_NAME]"
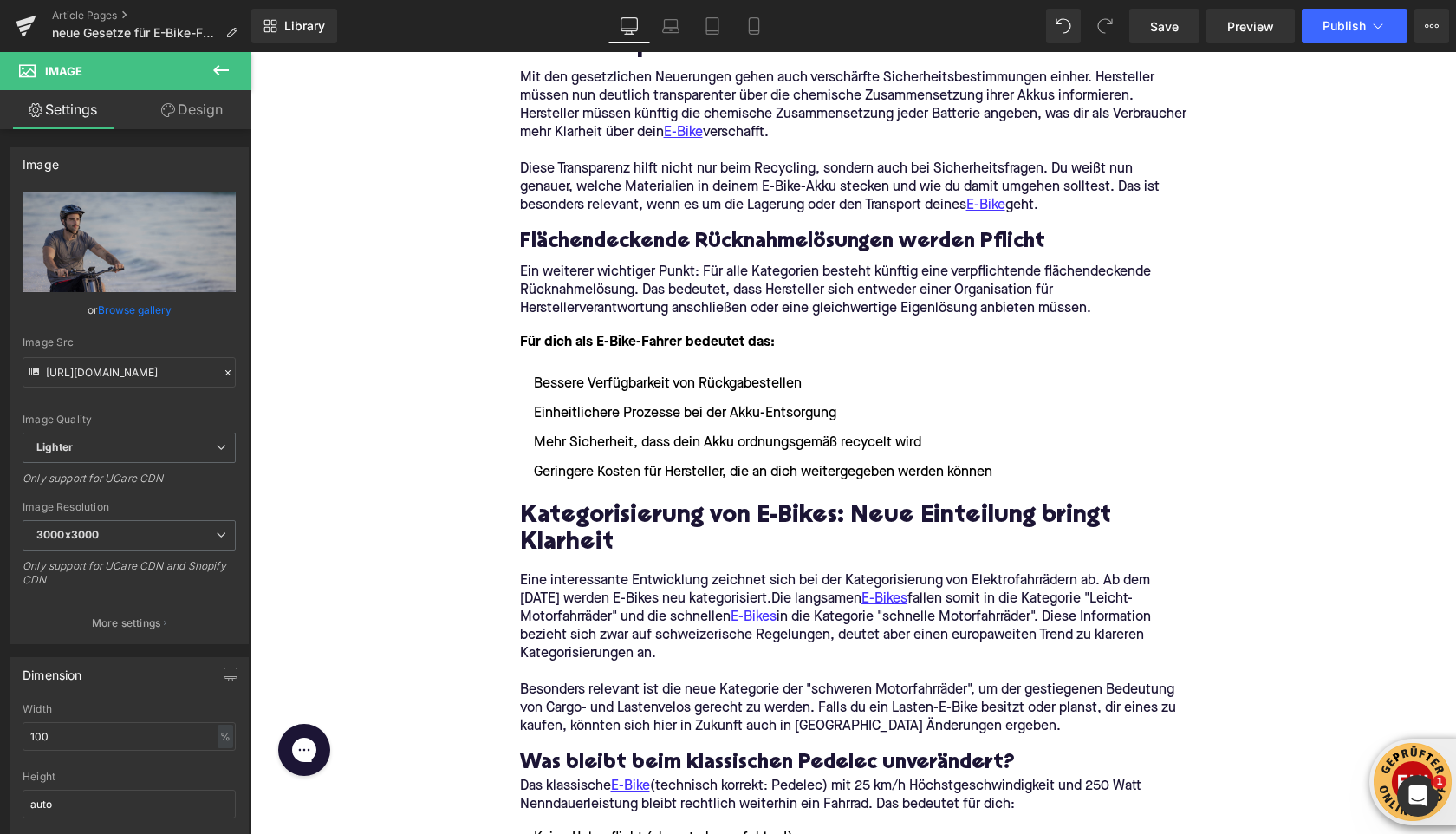
scroll to position [1935, 0]
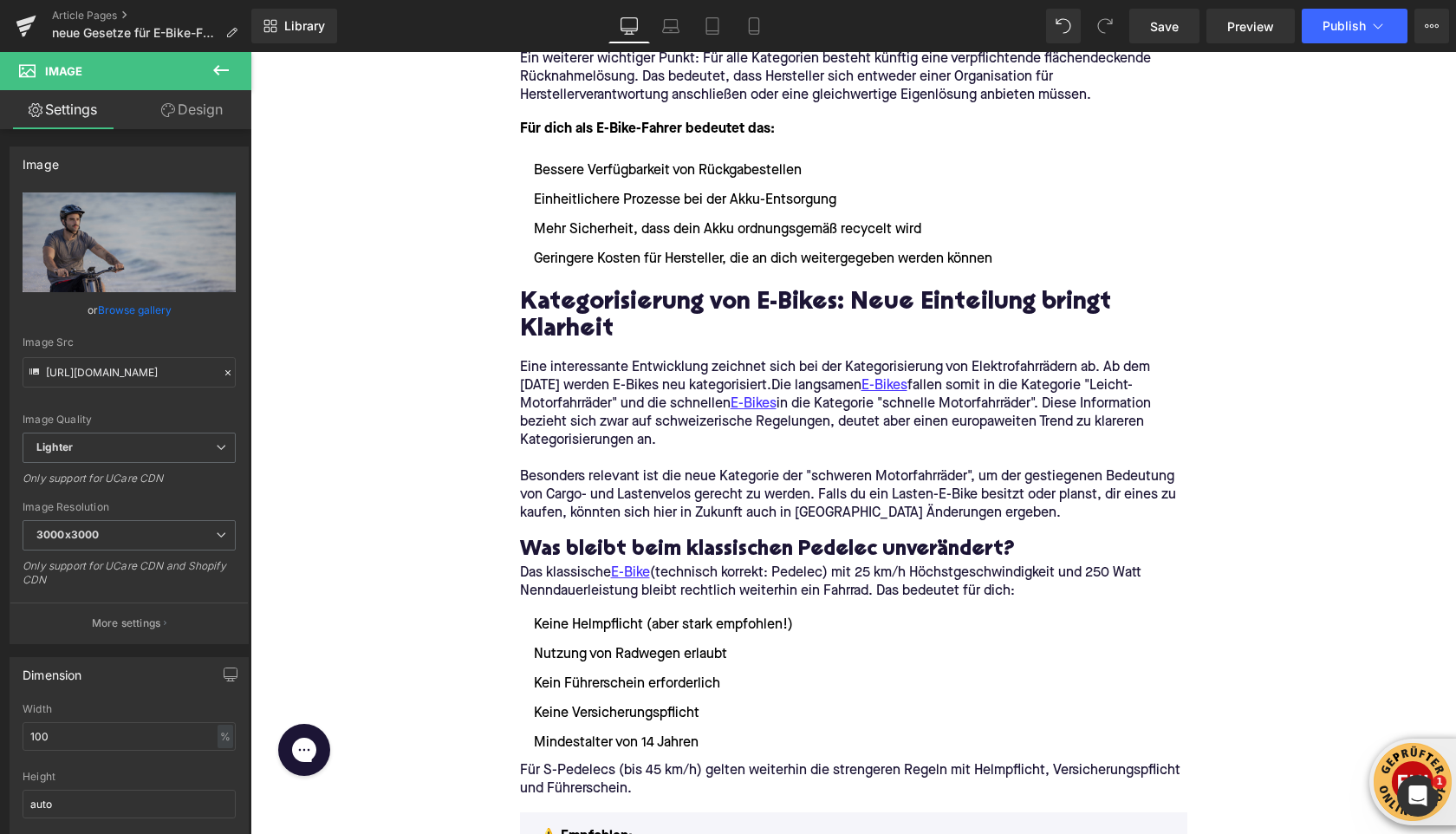
click at [227, 76] on icon at bounding box center [221, 70] width 21 height 21
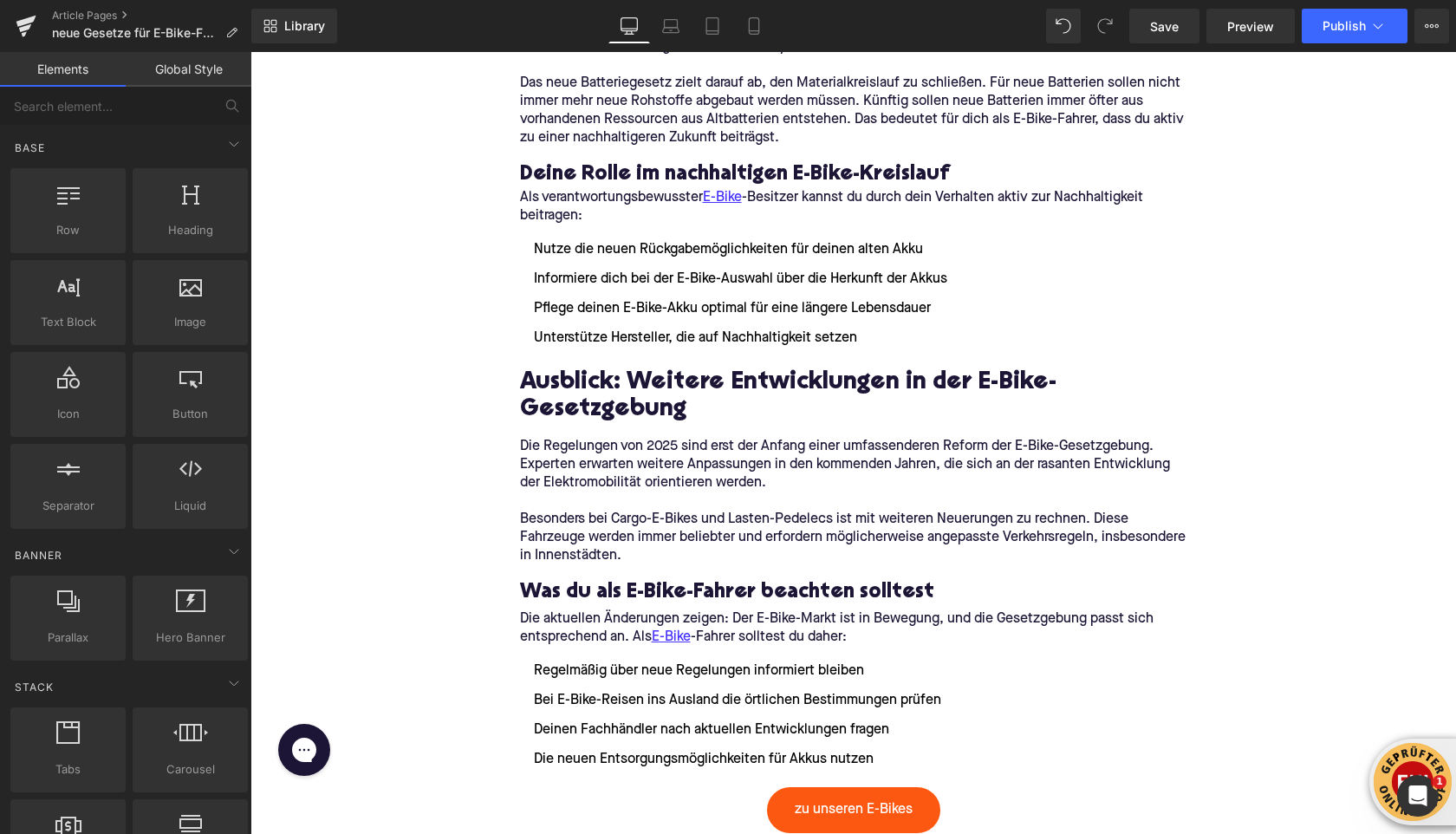
scroll to position [3318, 0]
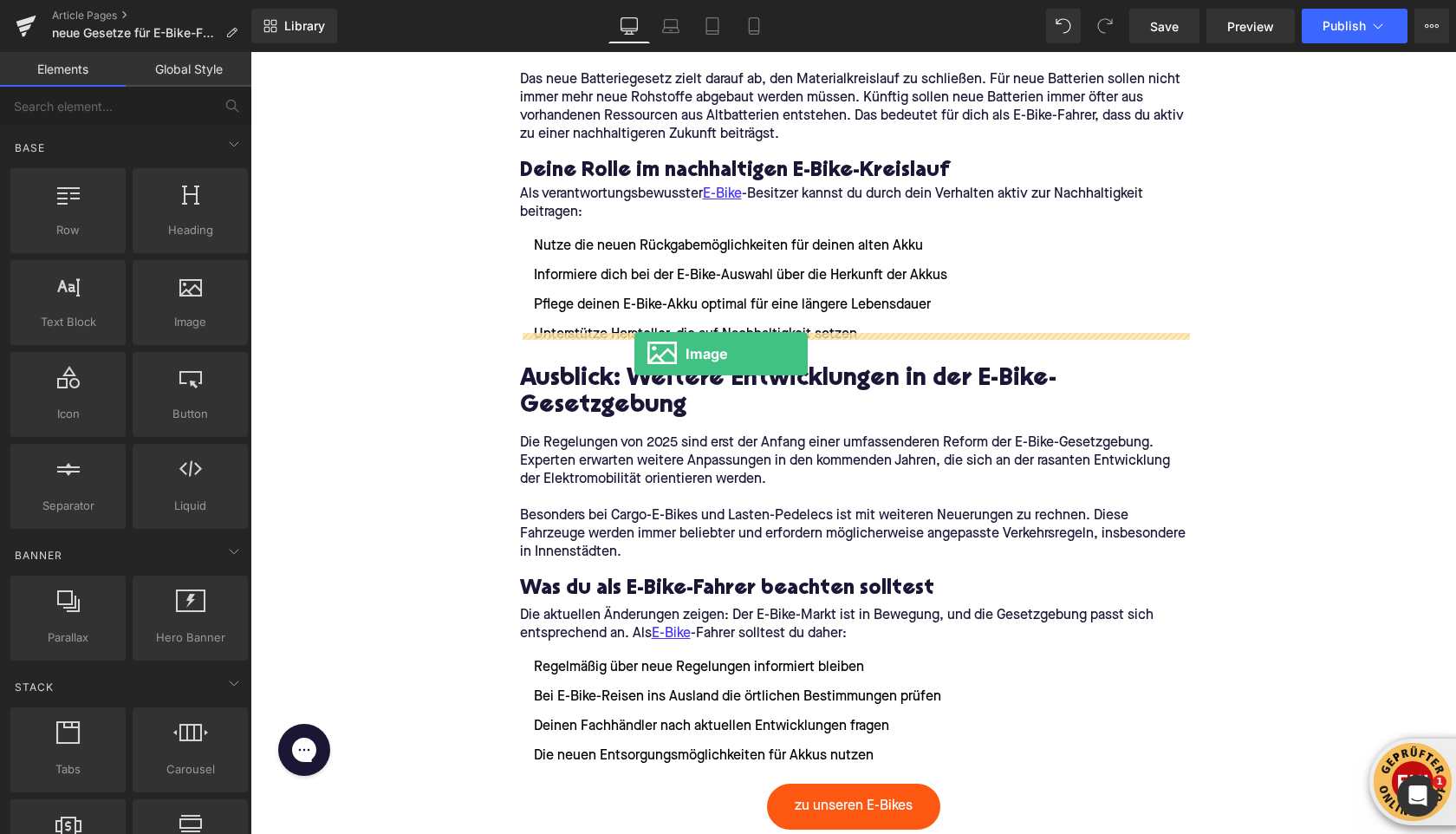
drag, startPoint x: 411, startPoint y: 368, endPoint x: 635, endPoint y: 353, distance: 224.5
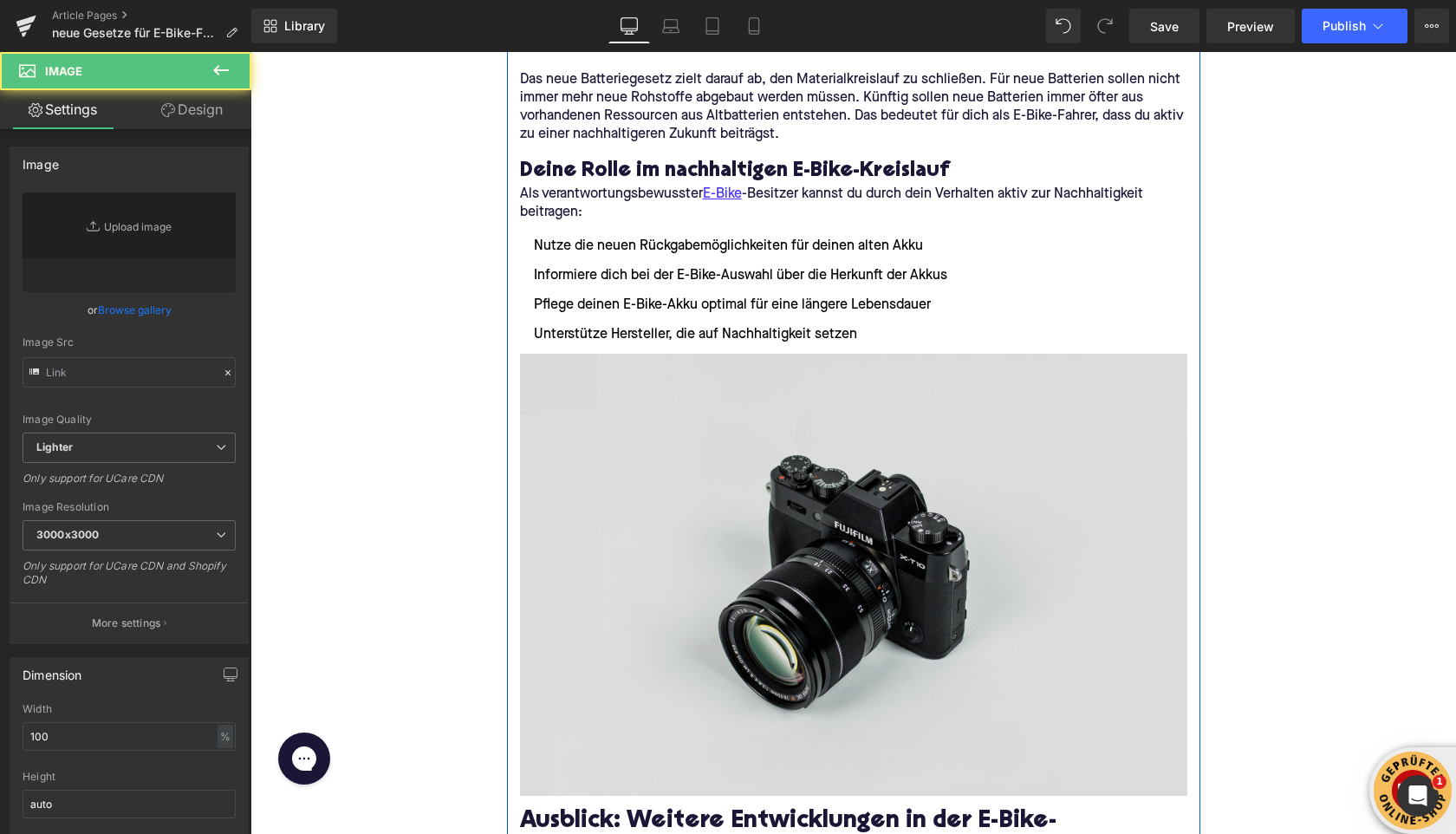
type input "//[DOMAIN_NAME][URL]"
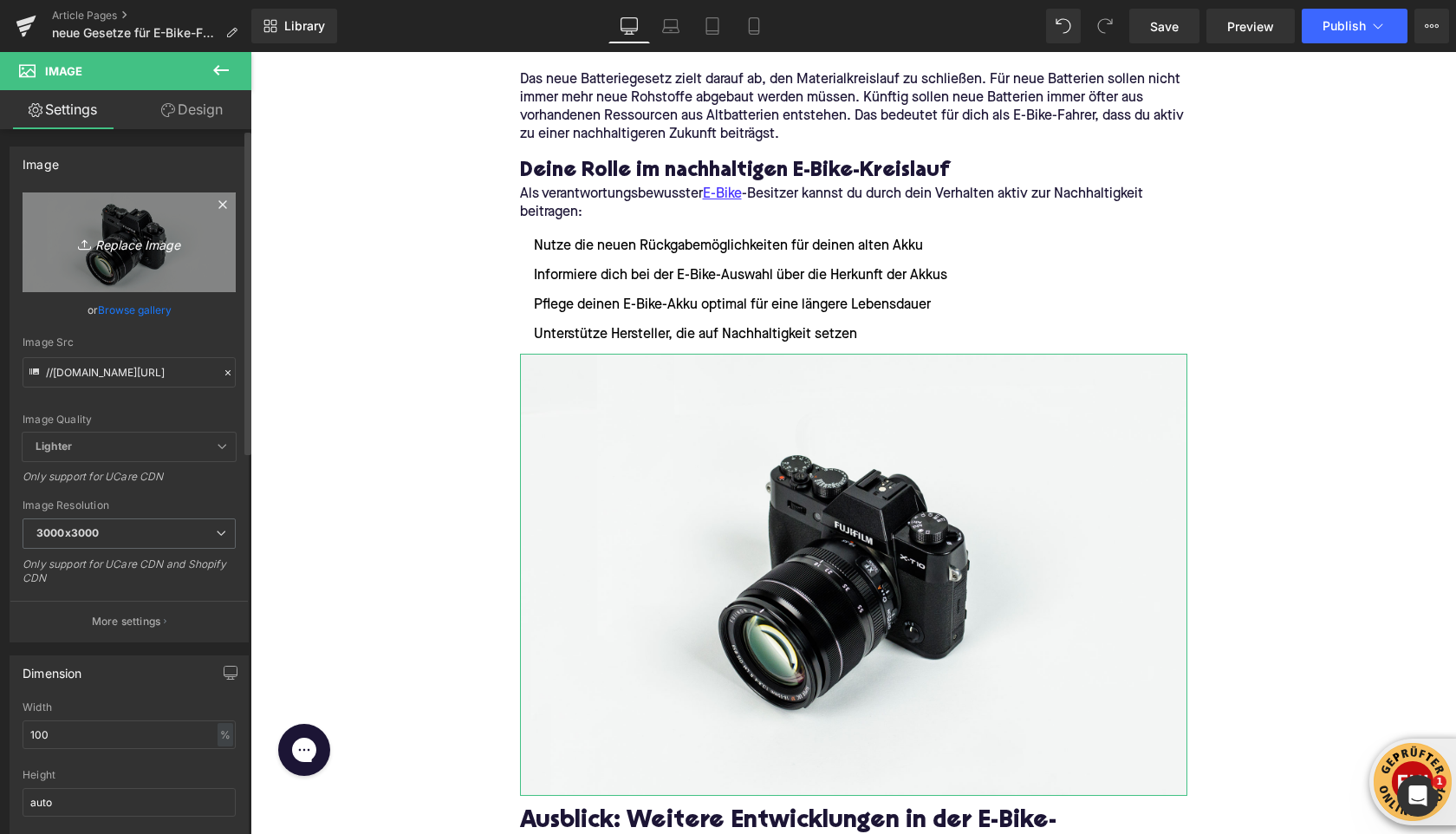
click at [96, 246] on icon "Replace Image" at bounding box center [129, 242] width 138 height 22
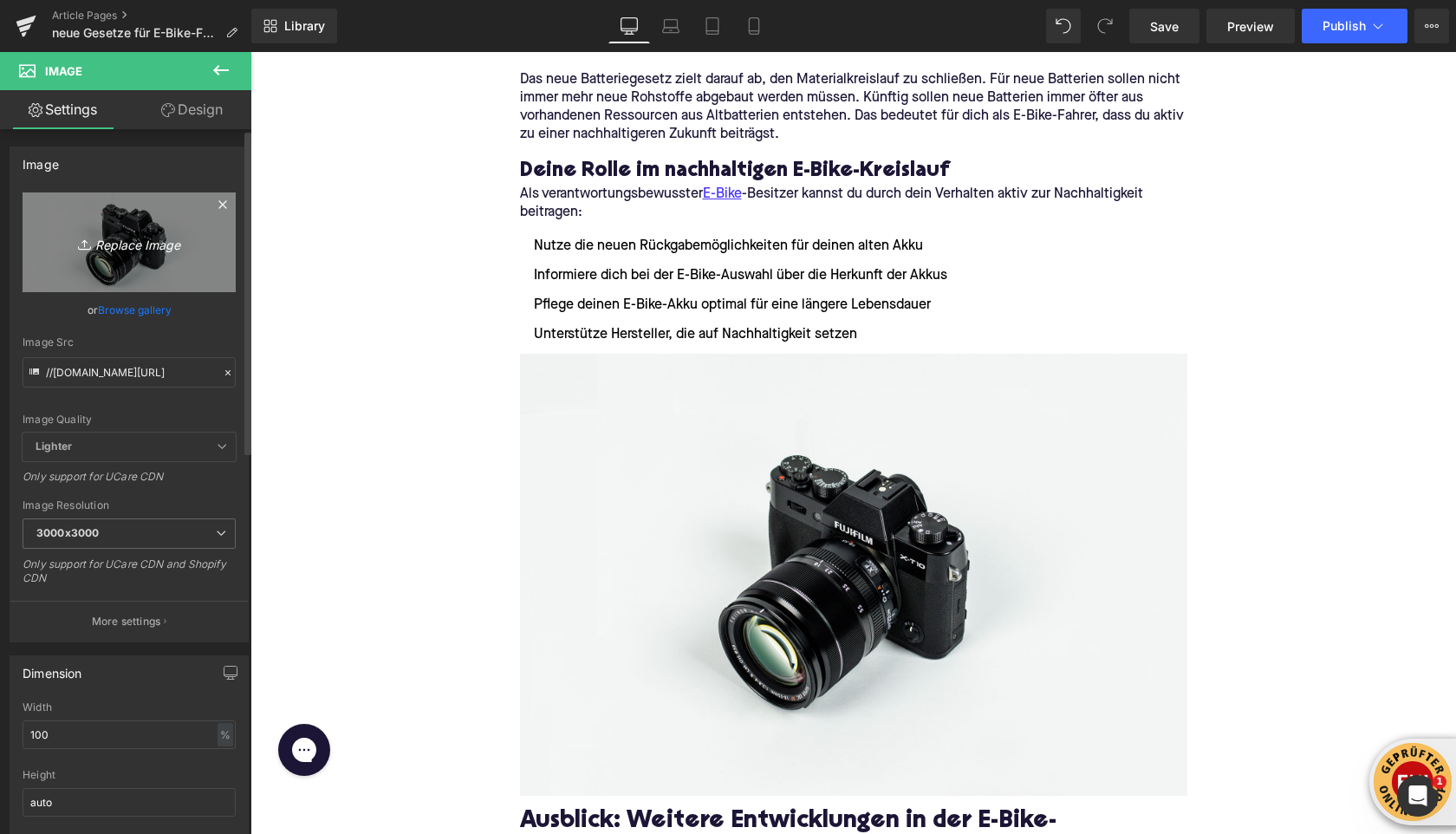
type input "C:\fakepath\himiway-bikes-3oS1uq496mI-unsplash (1).jpg"
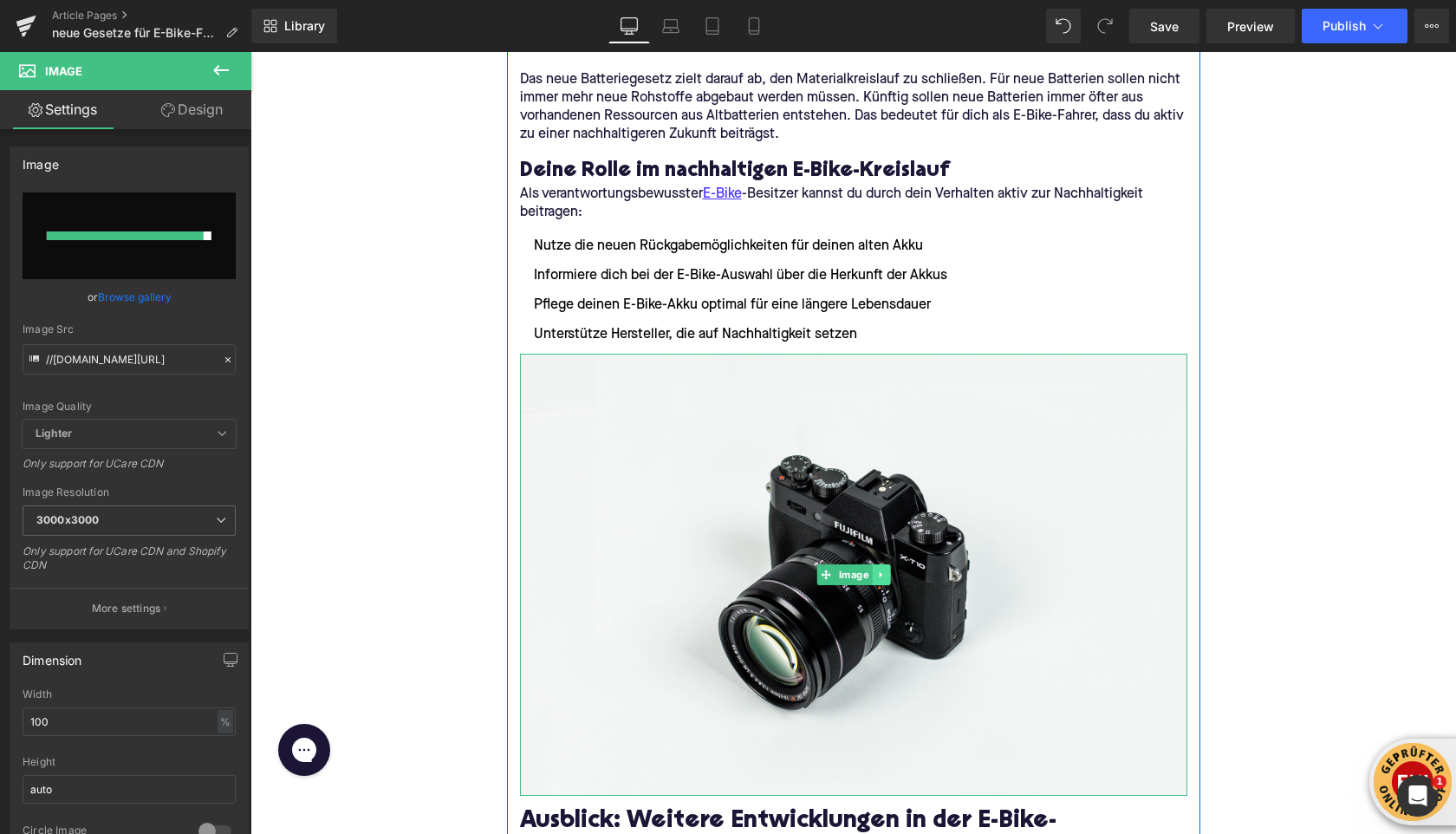
click at [876, 569] on icon at bounding box center [880, 574] width 10 height 11
click at [891, 569] on icon at bounding box center [889, 574] width 10 height 11
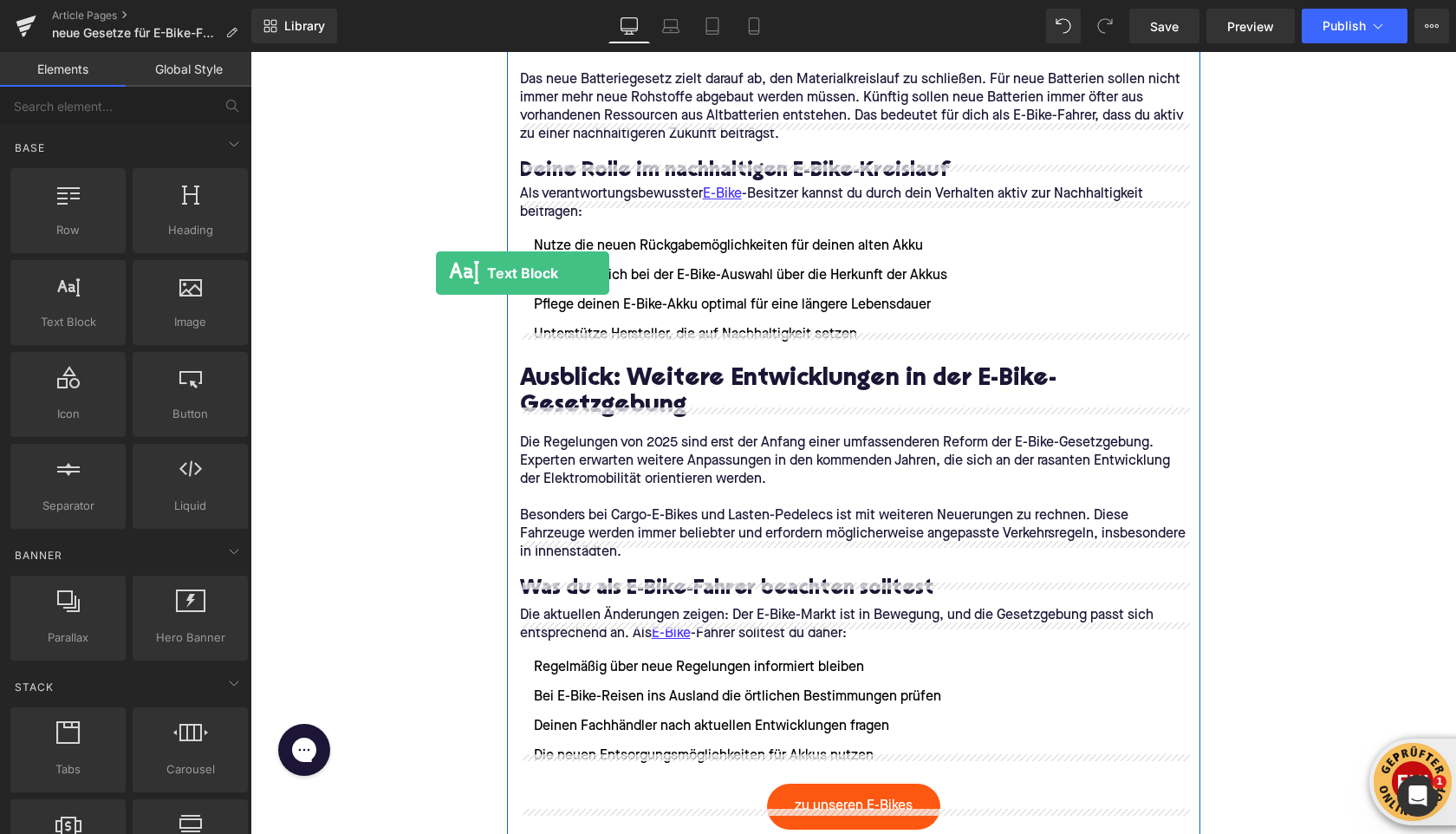
drag, startPoint x: 72, startPoint y: 314, endPoint x: 2, endPoint y: 293, distance: 73.1
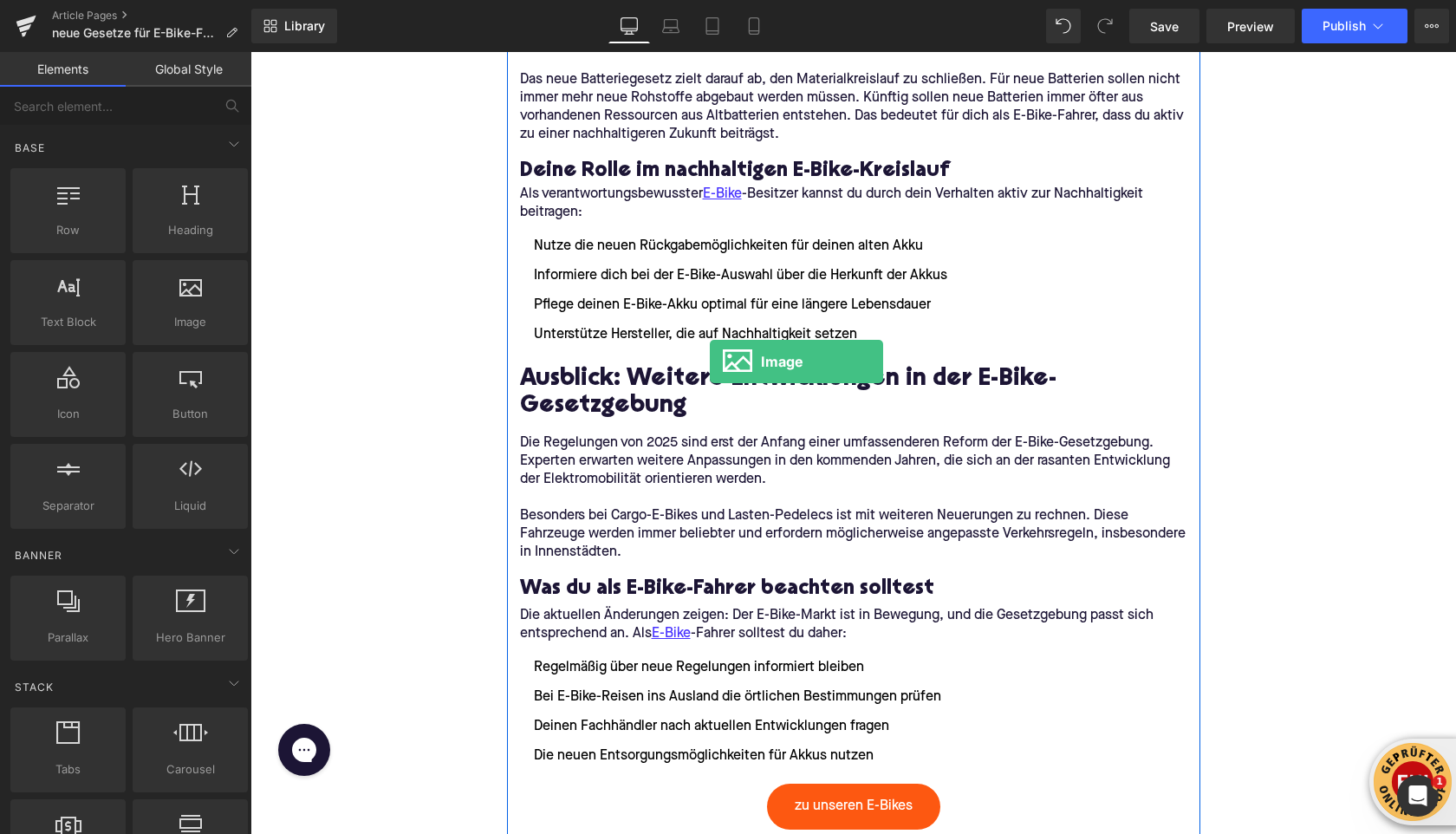
drag, startPoint x: 435, startPoint y: 359, endPoint x: 511, endPoint y: 306, distance: 92.7
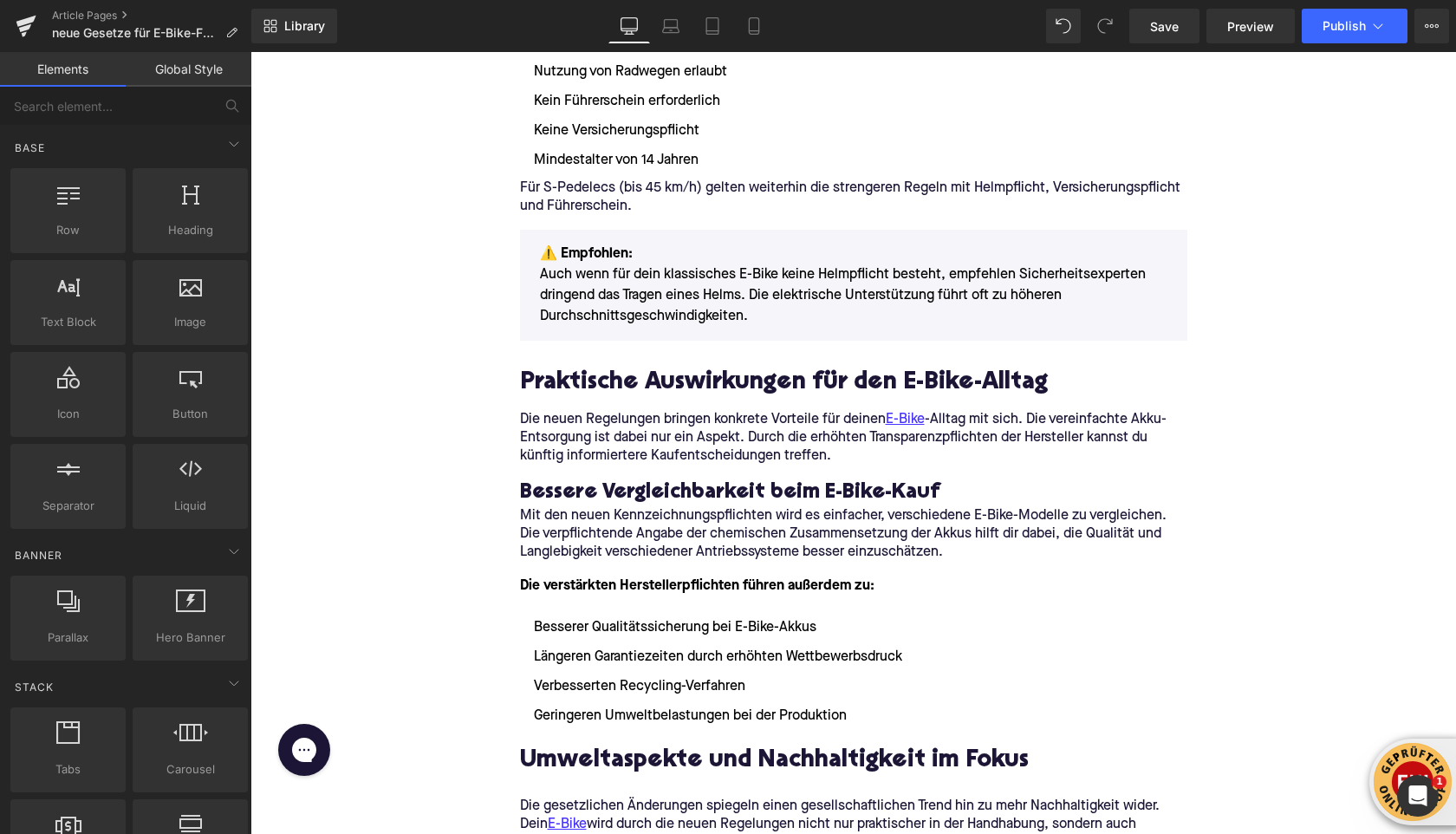
scroll to position [3404, 0]
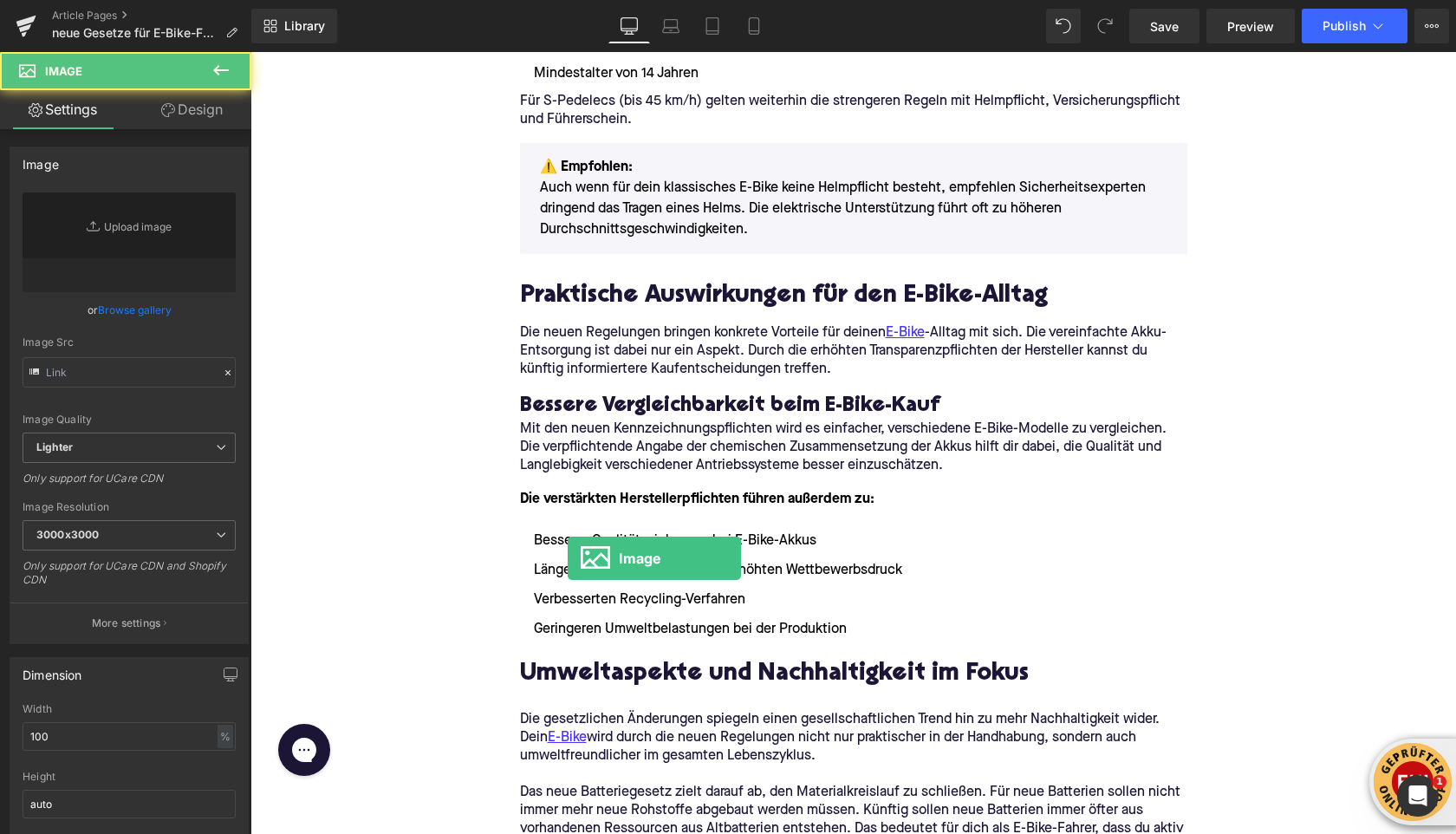
type input "//[DOMAIN_NAME][URL]"
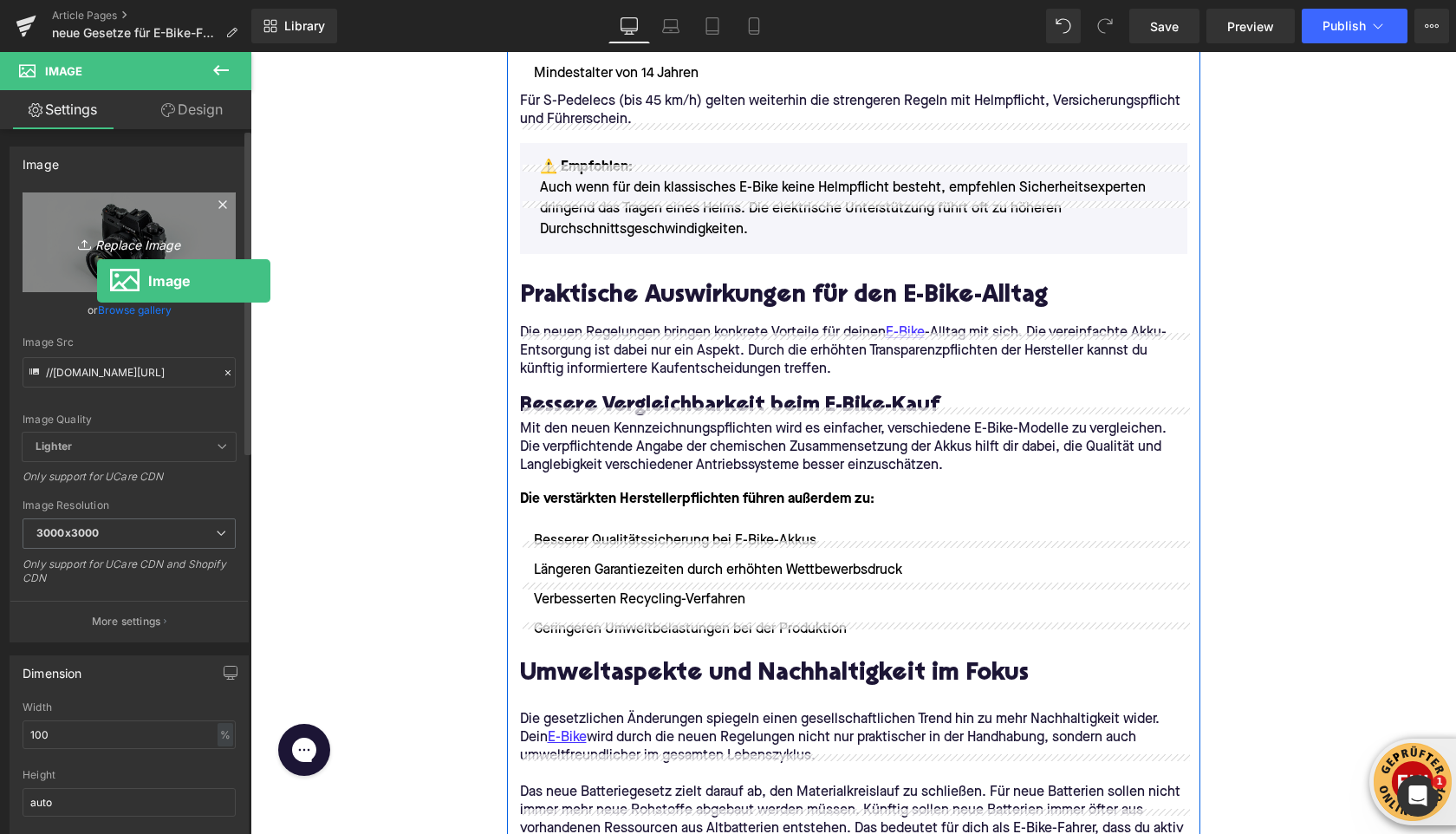
drag, startPoint x: 215, startPoint y: 305, endPoint x: 76, endPoint y: 266, distance: 144.4
click at [76, 267] on div "Base Row rows, columns, layouts, div Heading headings, titles, h1,h2,h3,h4,h5,h…" at bounding box center [125, 446] width 252 height 790
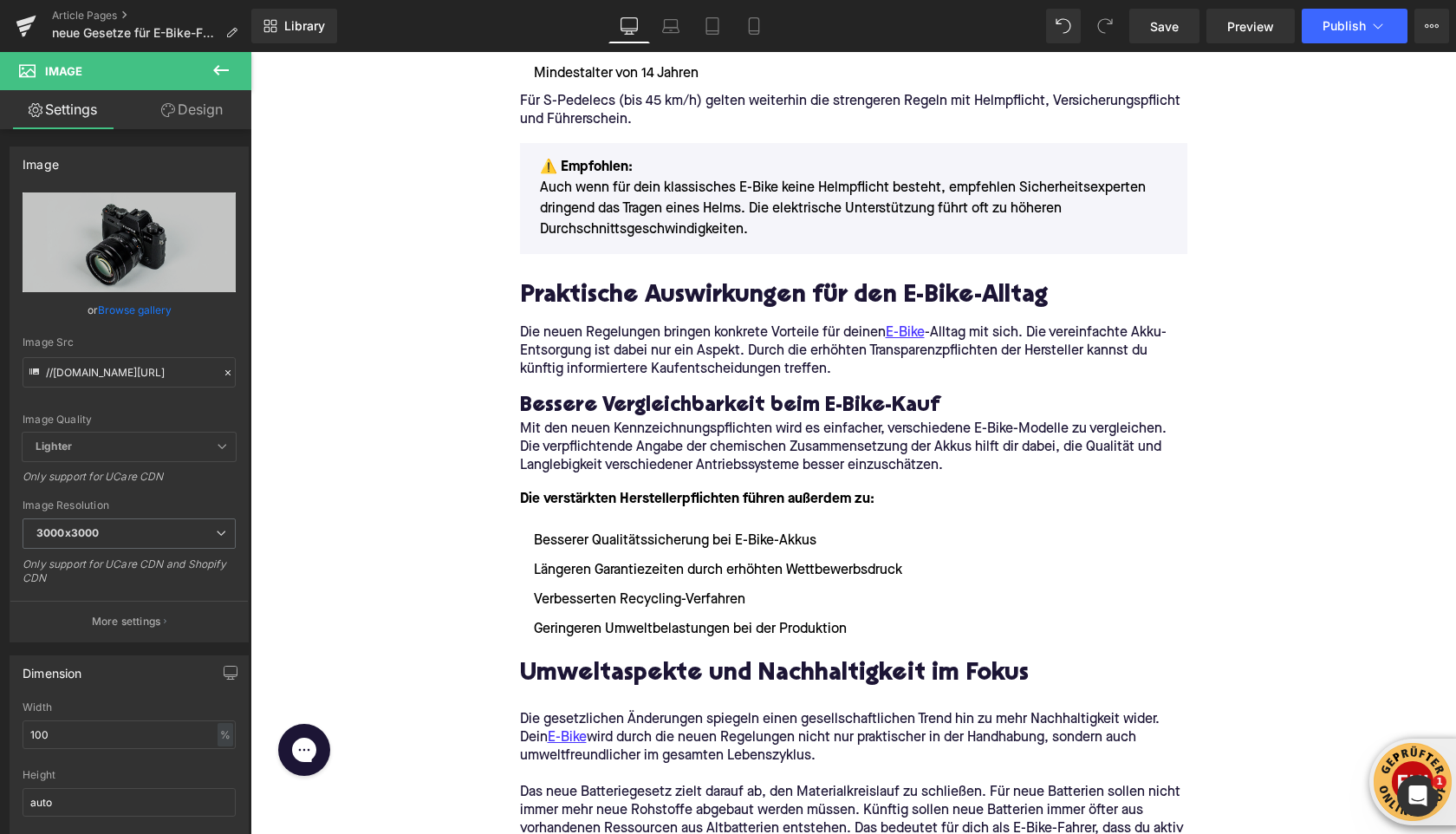
drag, startPoint x: 233, startPoint y: 81, endPoint x: 8, endPoint y: 75, distance: 225.1
click at [233, 81] on button at bounding box center [220, 70] width 60 height 38
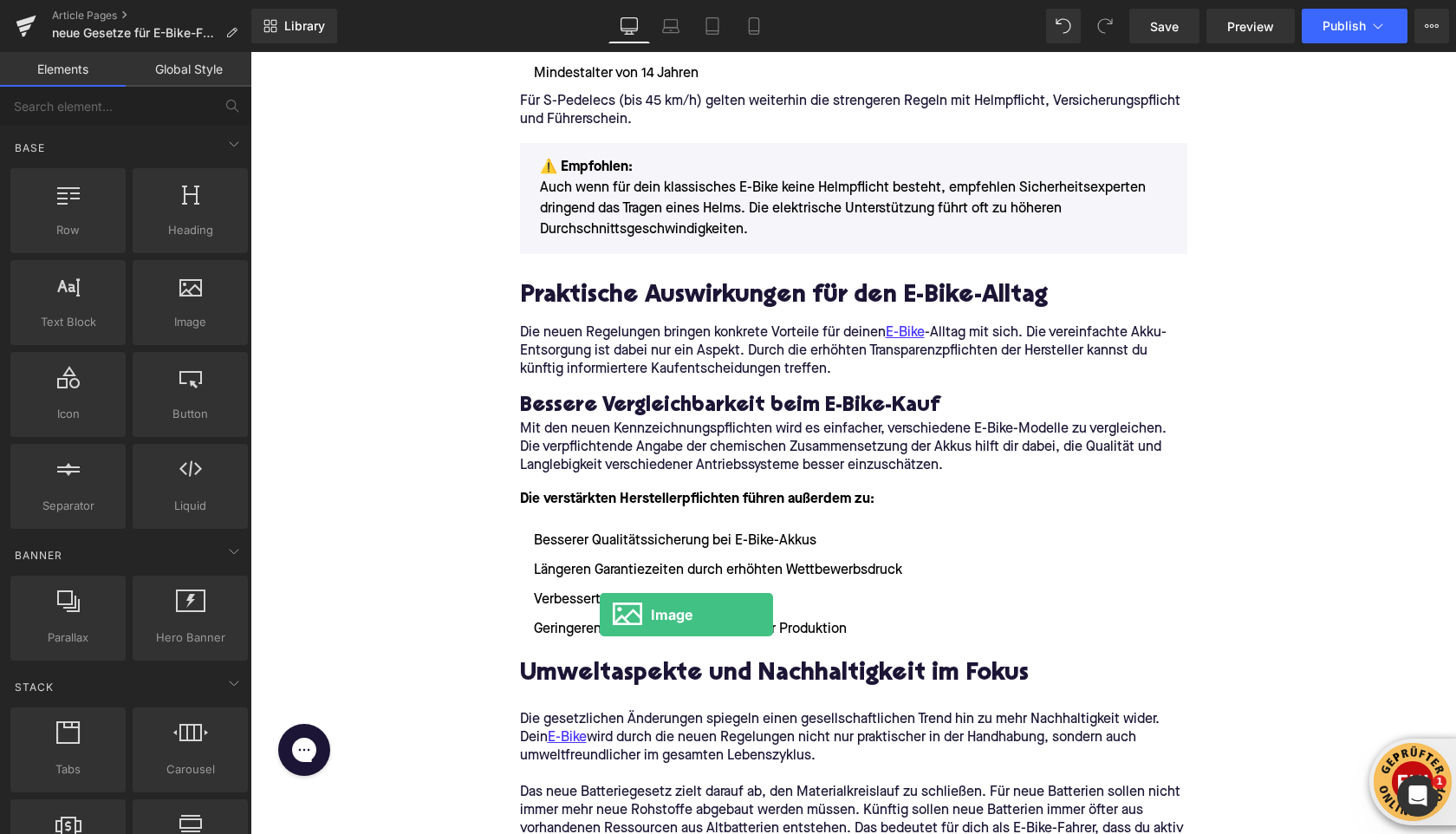
scroll to position [3760, 0]
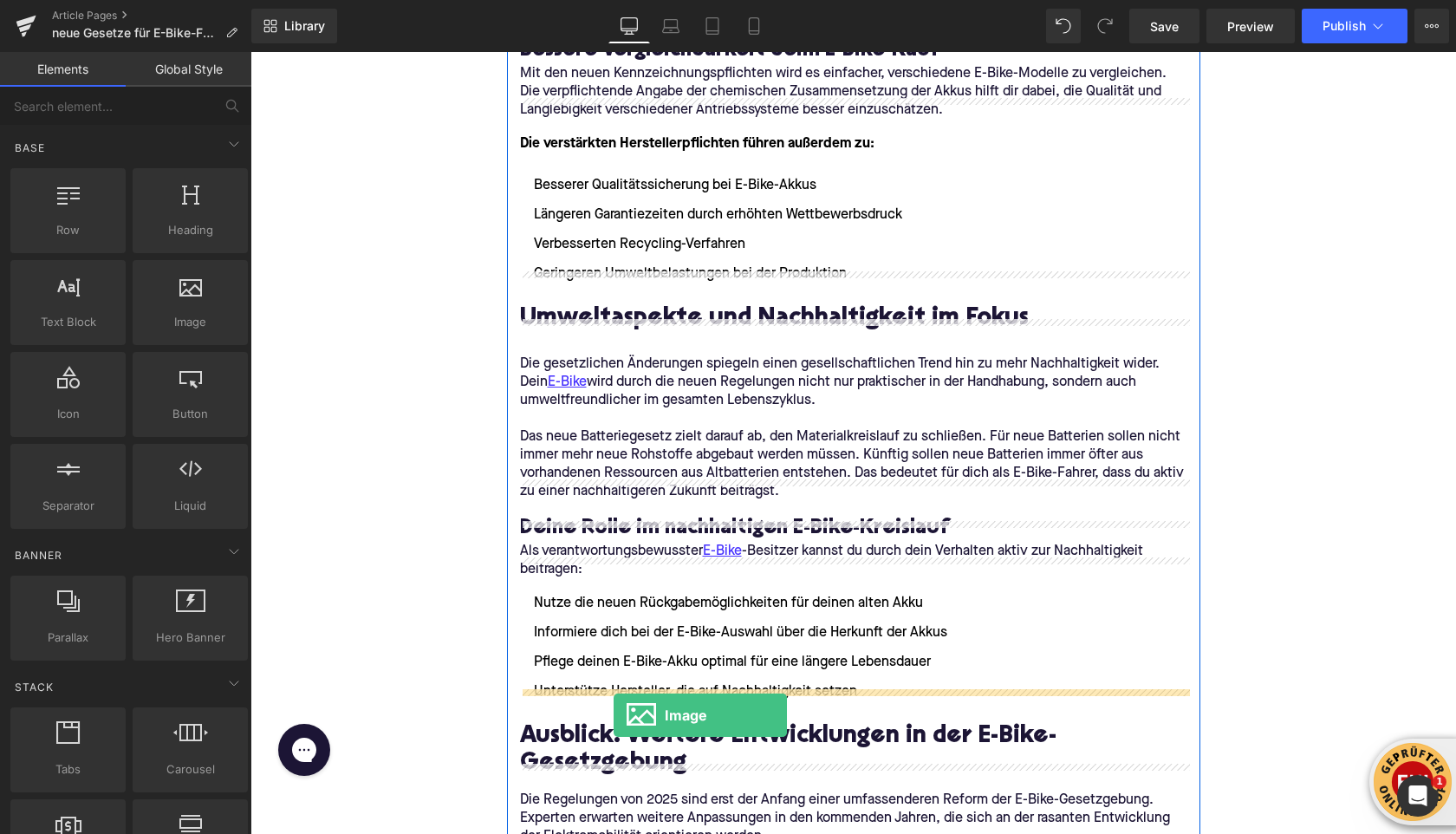
drag, startPoint x: 429, startPoint y: 369, endPoint x: 614, endPoint y: 715, distance: 392.4
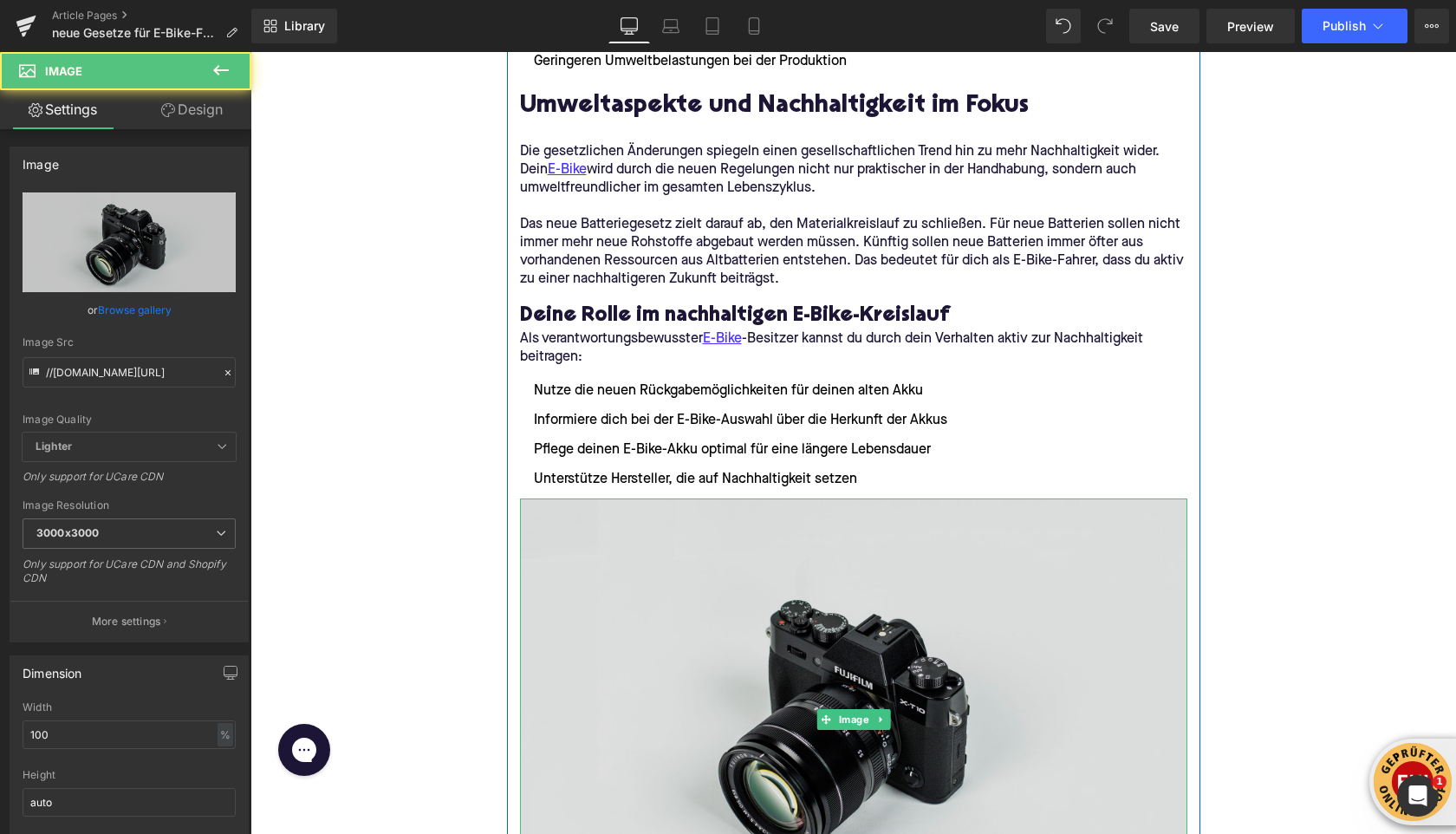
scroll to position [4025, 0]
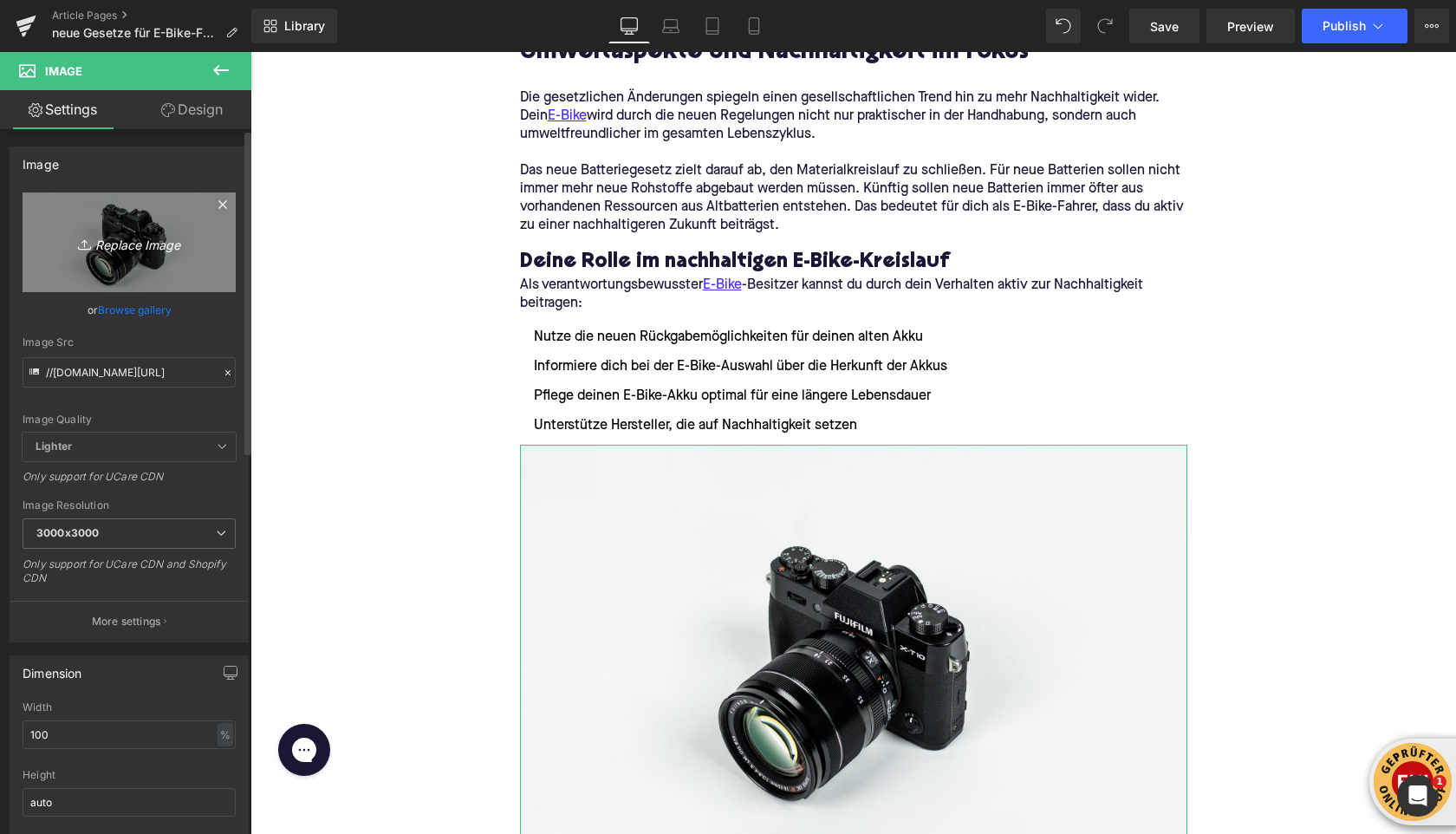
click at [137, 247] on icon "Replace Image" at bounding box center [129, 242] width 138 height 22
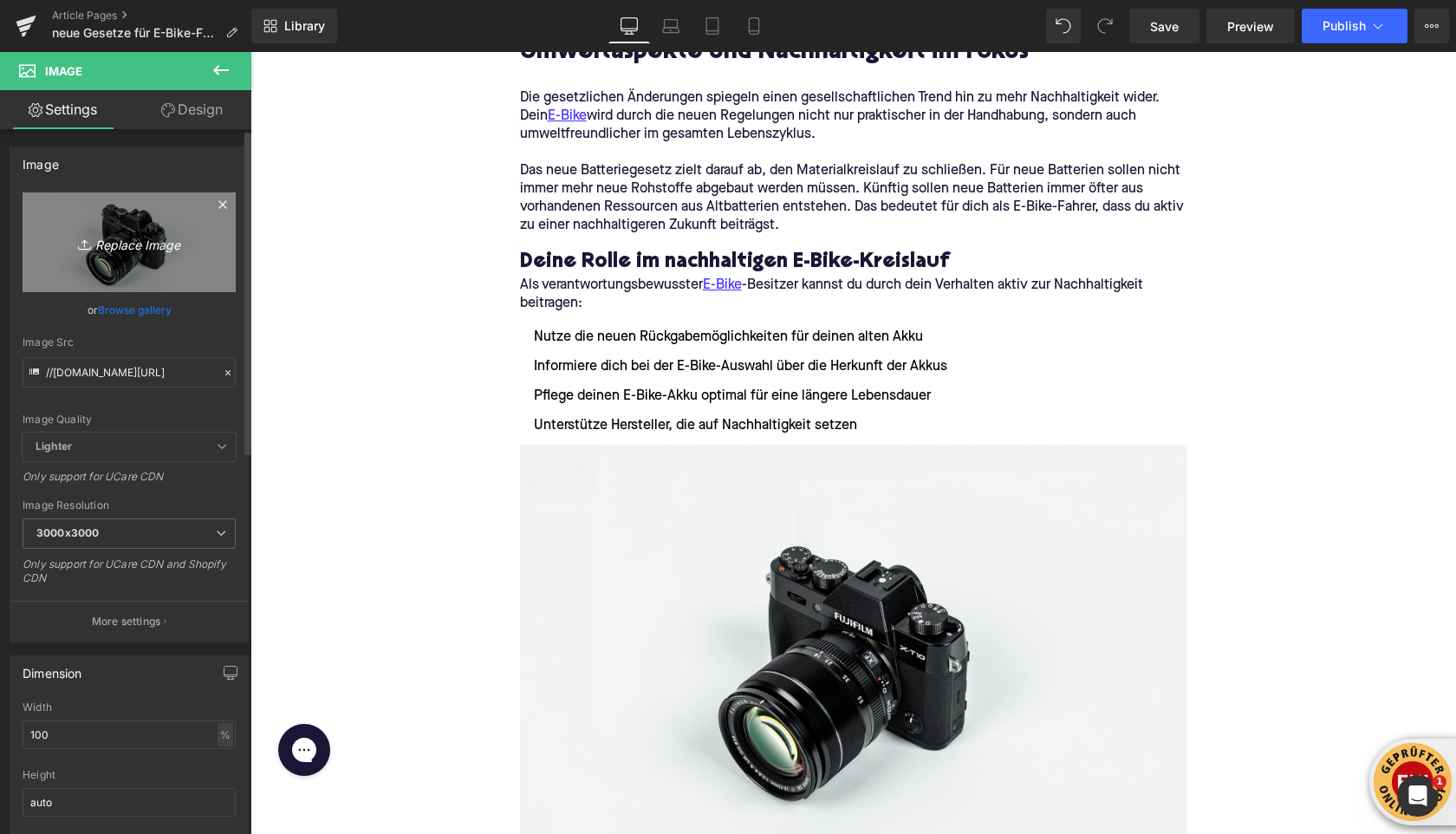
type input "C:\fakepath\himiway-bikes-3oS1uq496mI-unsplash (1).jpg"
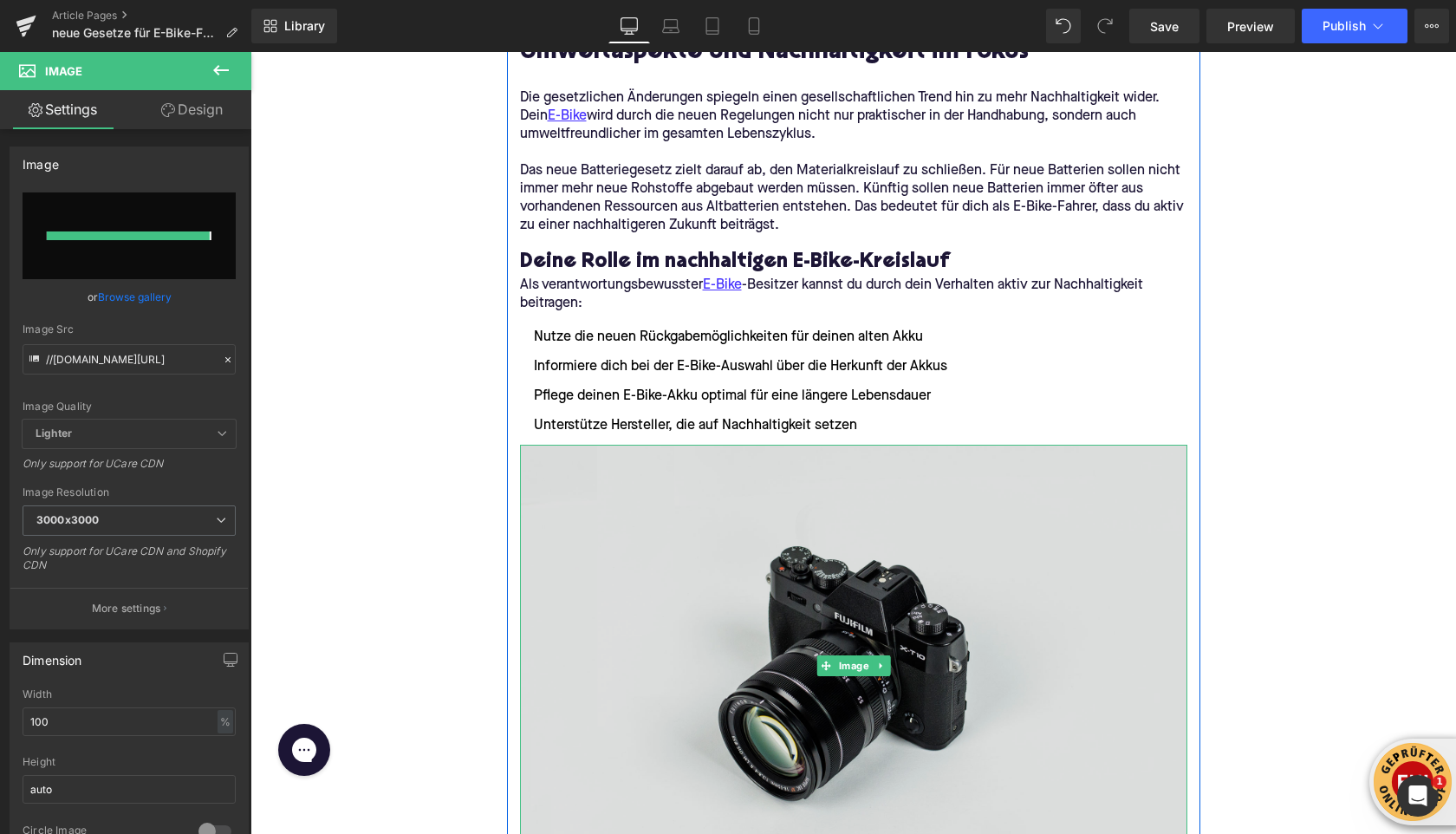
type input "[URL][DOMAIN_NAME]"
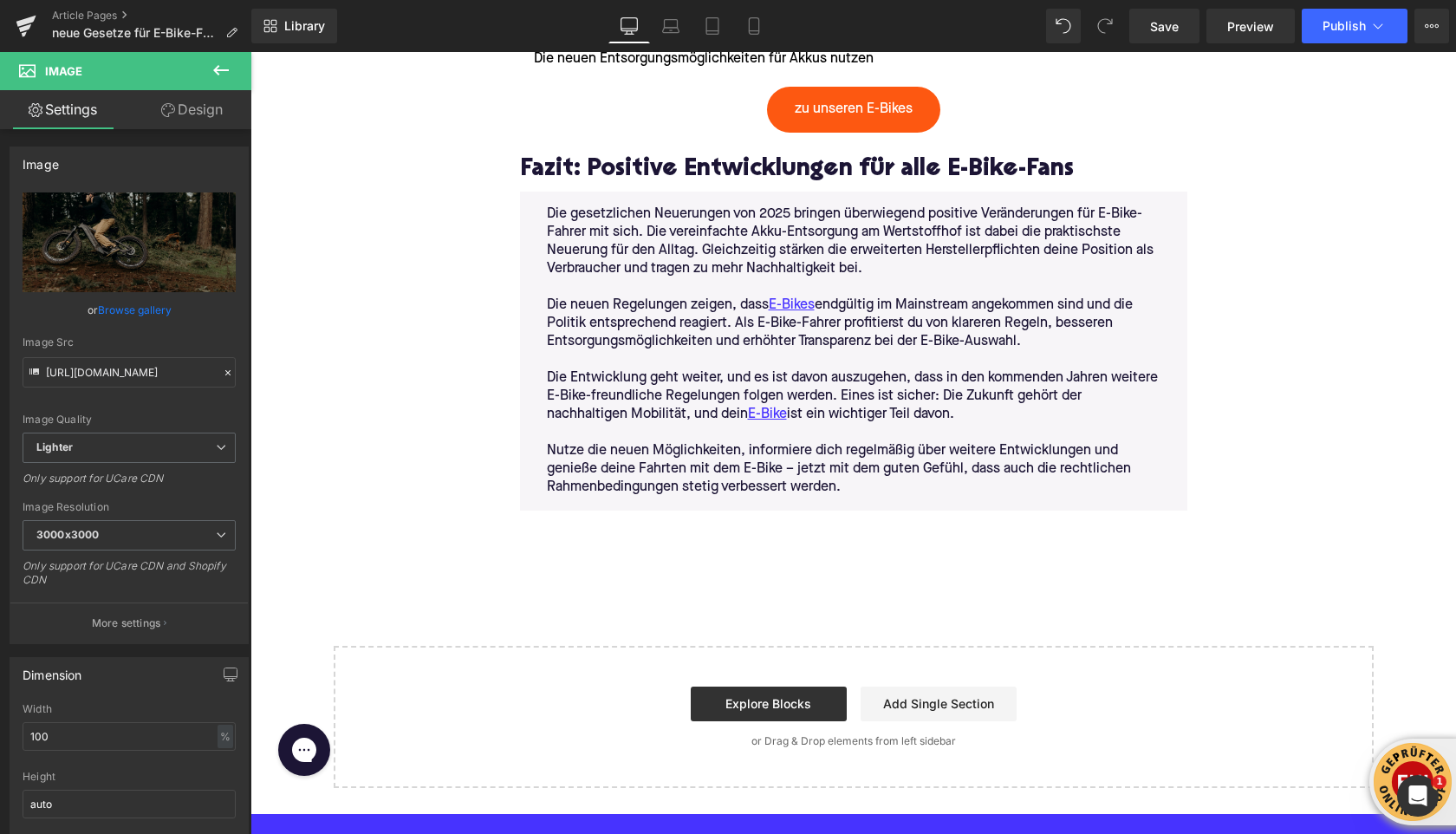
scroll to position [5393, 0]
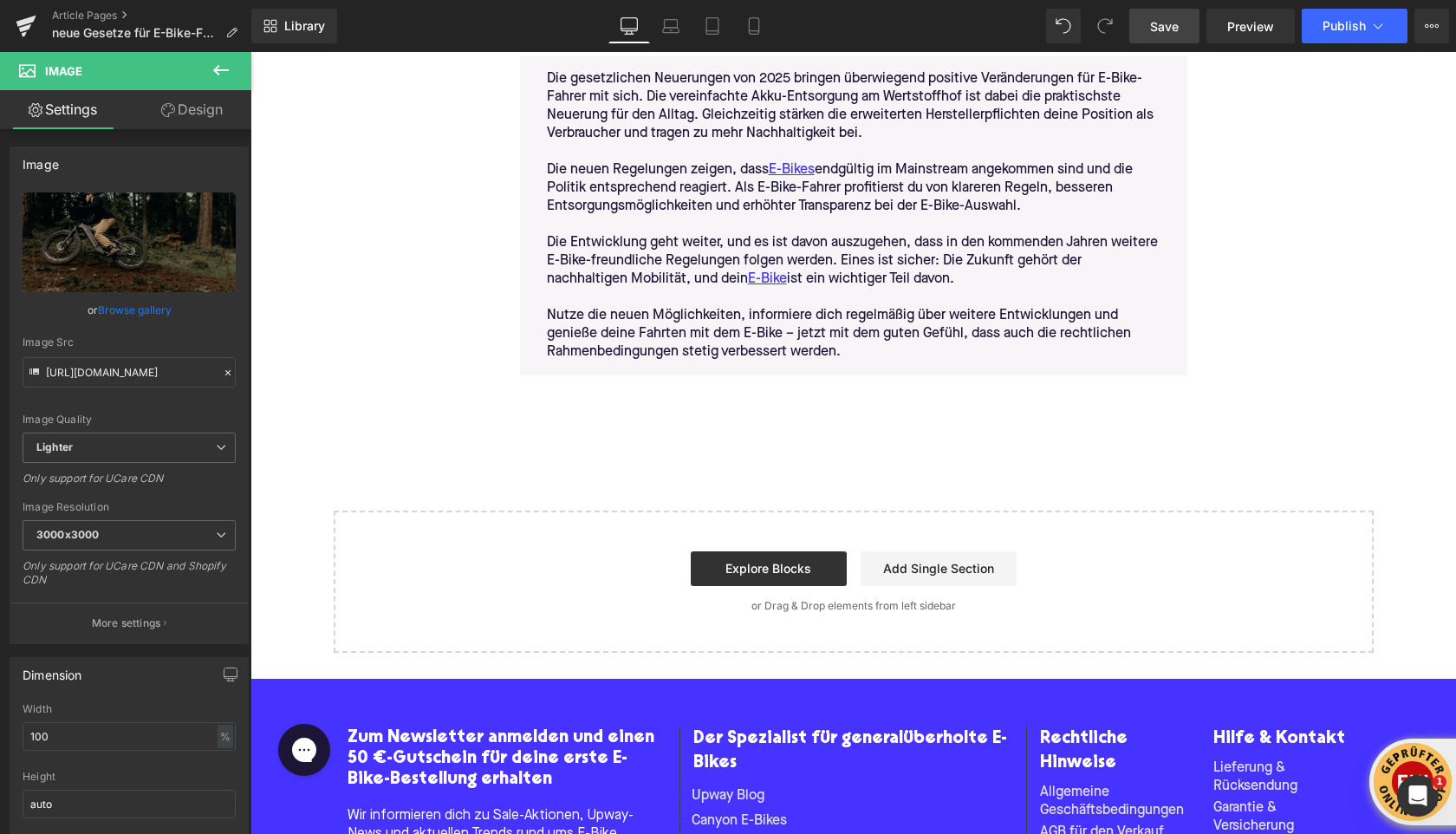
drag, startPoint x: 1177, startPoint y: 36, endPoint x: 955, endPoint y: 136, distance: 243.5
click at [1177, 36] on link "Save" at bounding box center [1164, 26] width 70 height 35
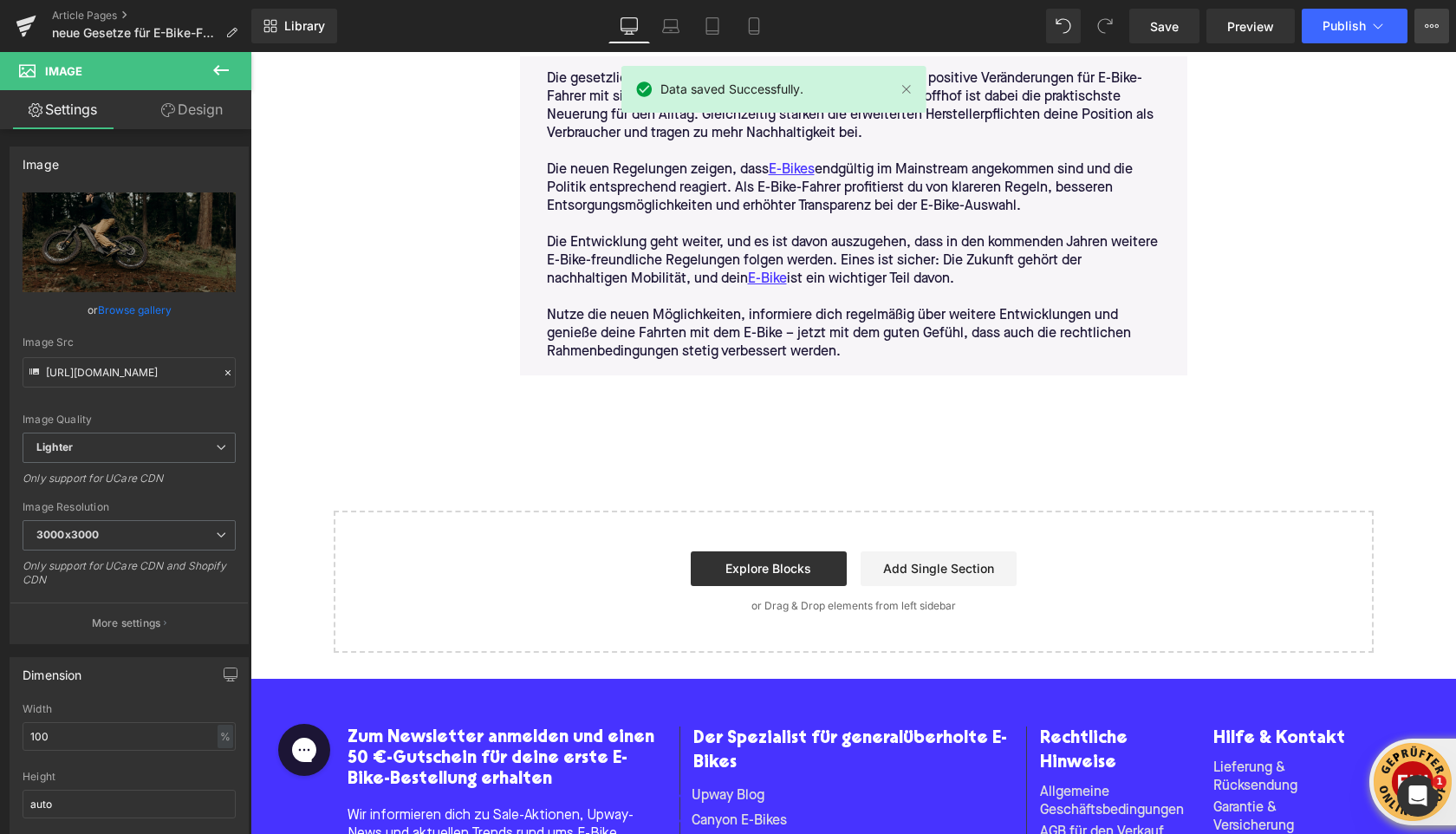
click at [1422, 35] on button "View Live Page View with current Template Save Template to Library Schedule Pub…" at bounding box center [1431, 26] width 35 height 35
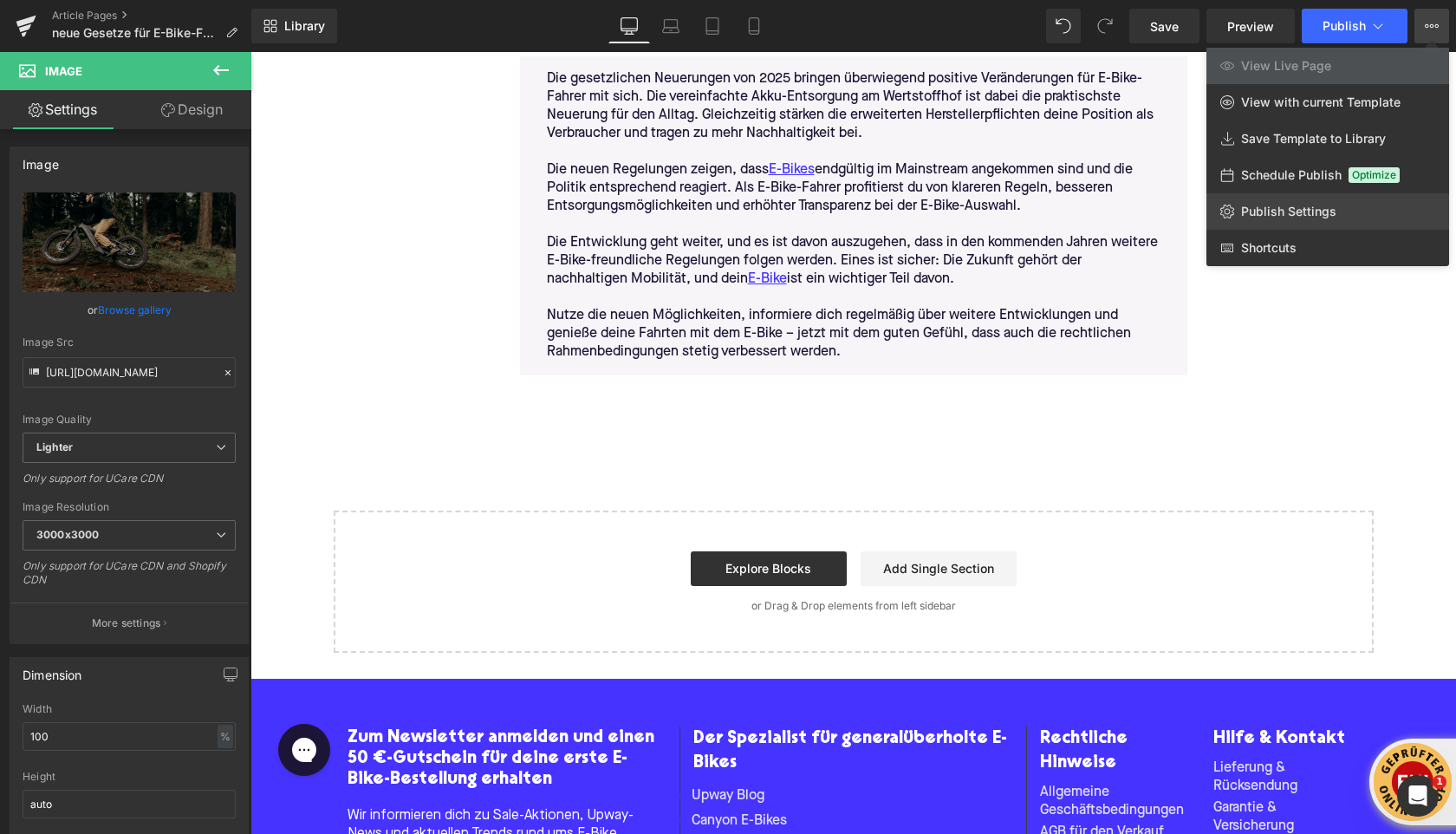
click at [1282, 206] on span "Publish Settings" at bounding box center [1288, 211] width 96 height 16
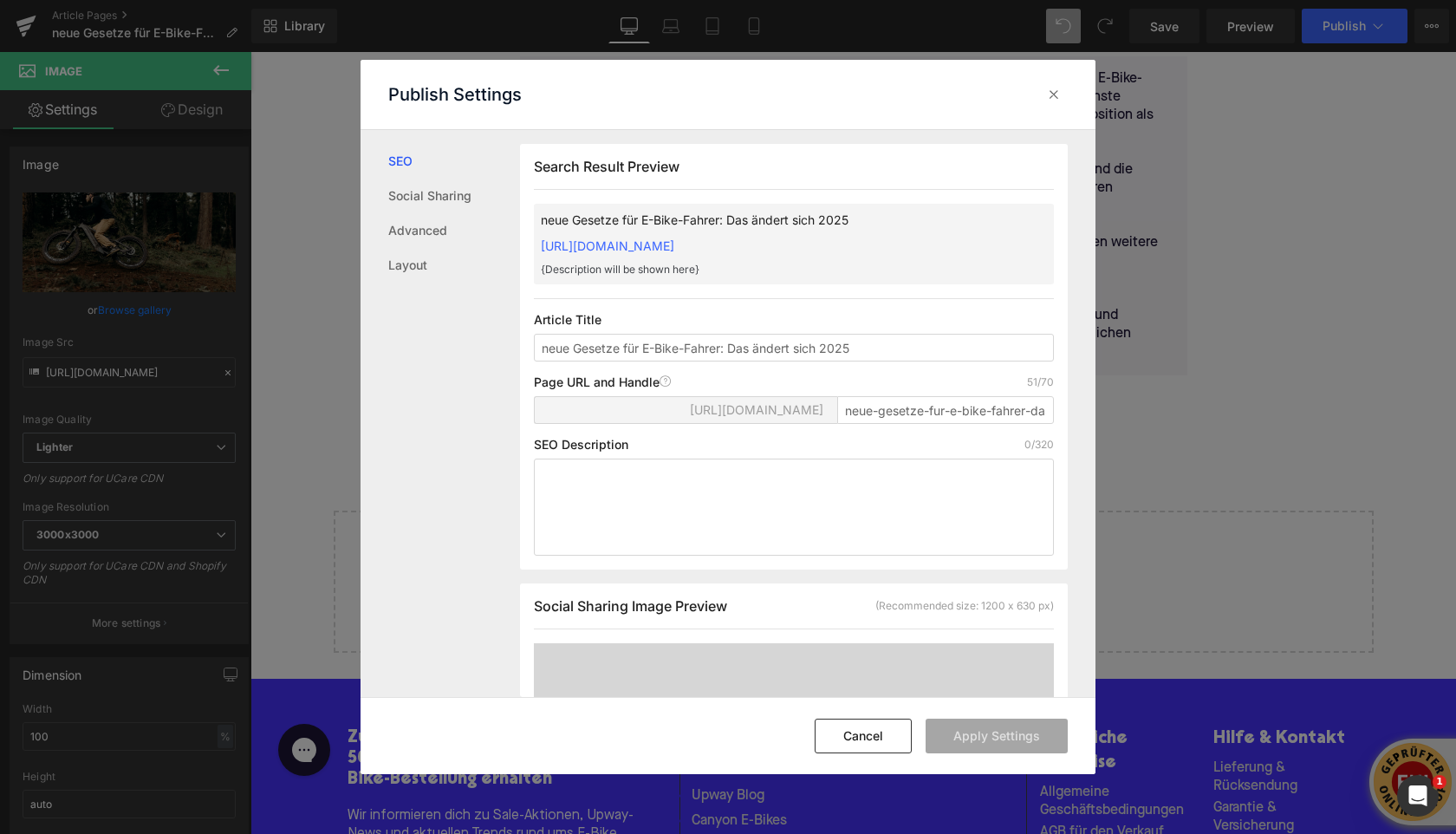
scroll to position [1, 0]
click at [654, 528] on textarea at bounding box center [793, 506] width 520 height 97
paste textarea "Neue Gesetze 2025 für E-Bike-Fahrer bringen mehr Komfort und Nachhaltigkeit: ve…"
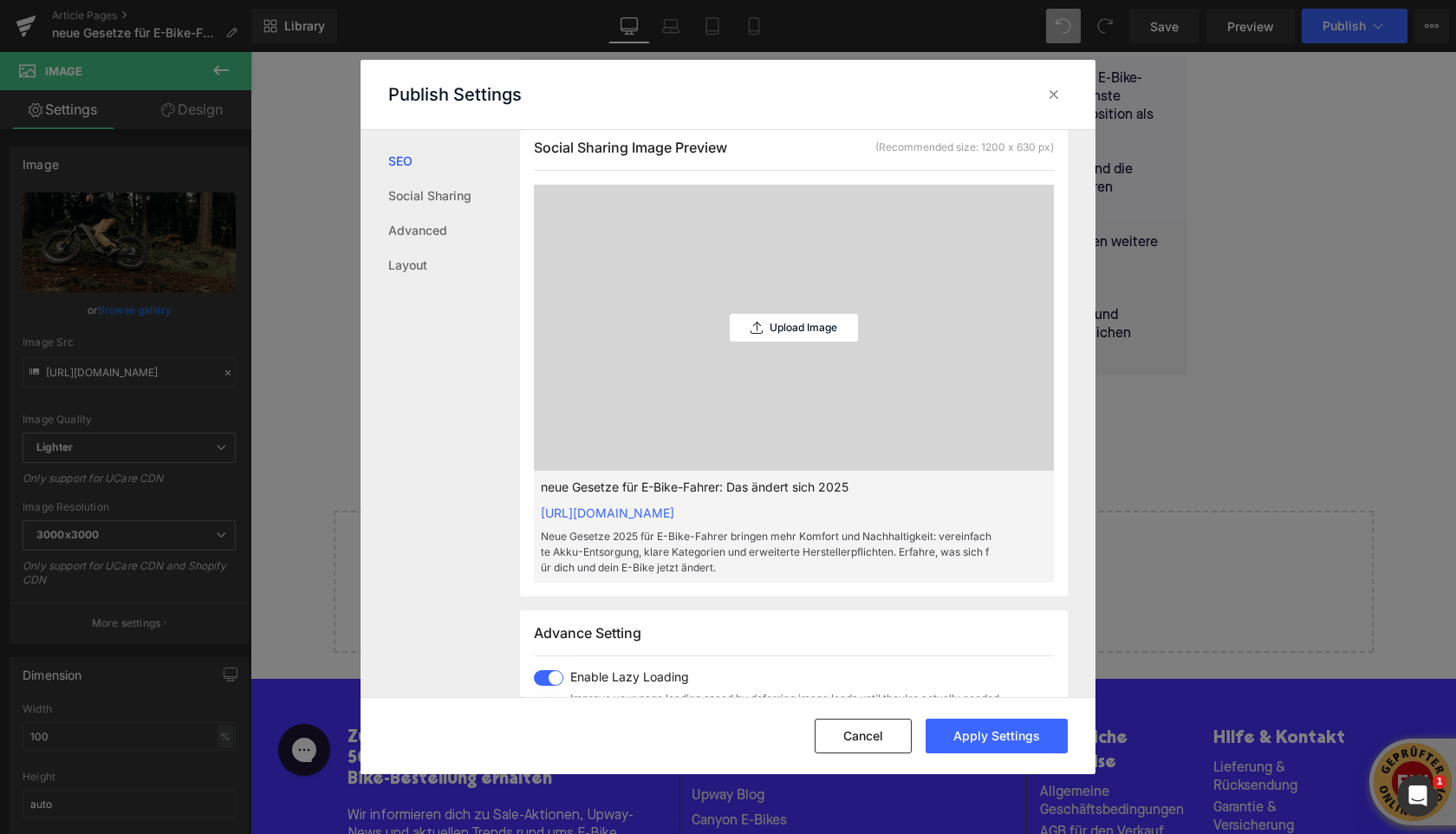
scroll to position [471, 0]
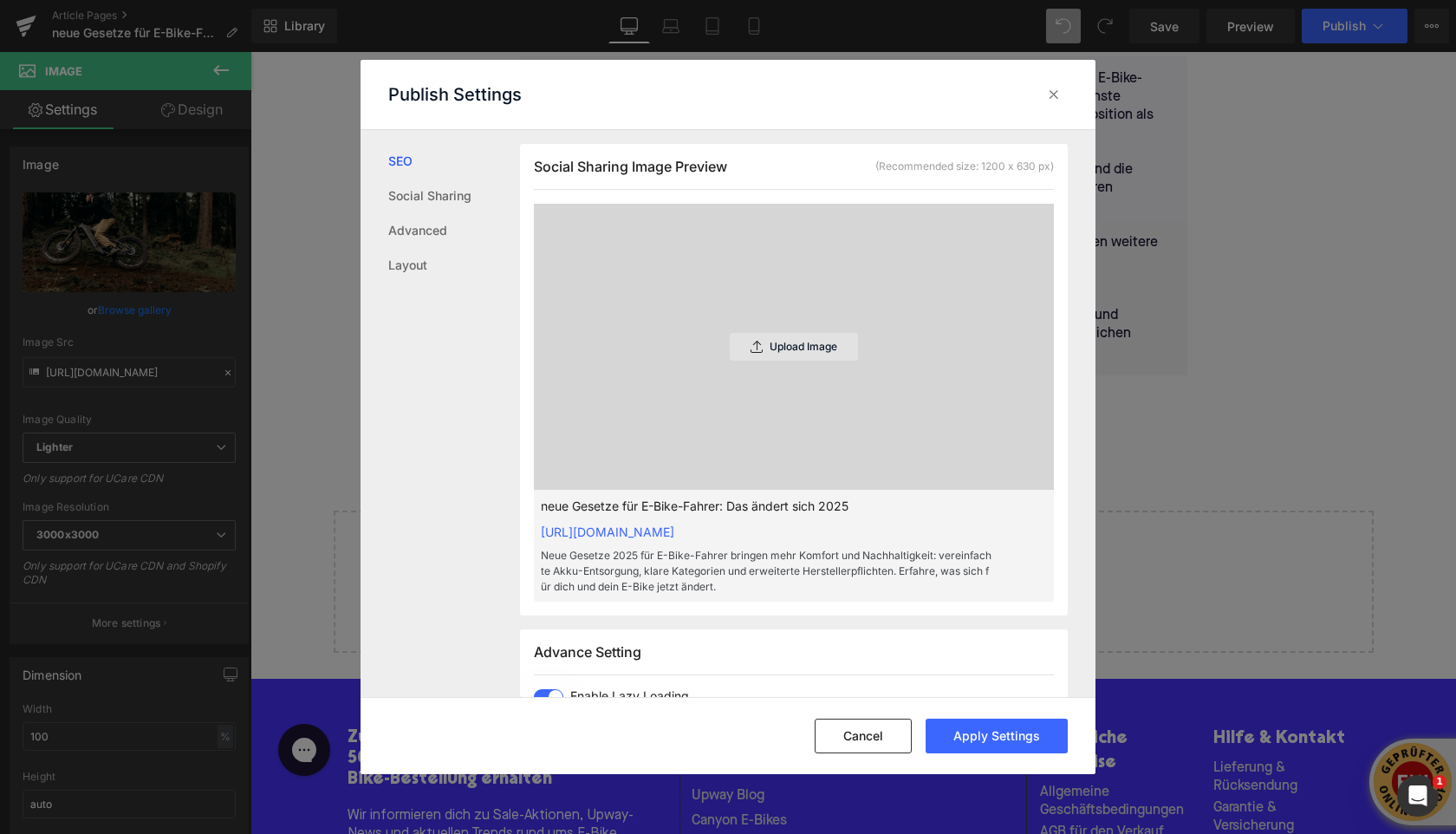
type textarea "Neue Gesetze 2025 für E-Bike-Fahrer bringen mehr Komfort und Nachhaltigkeit: ve…"
click at [750, 353] on icon at bounding box center [756, 346] width 12 height 12
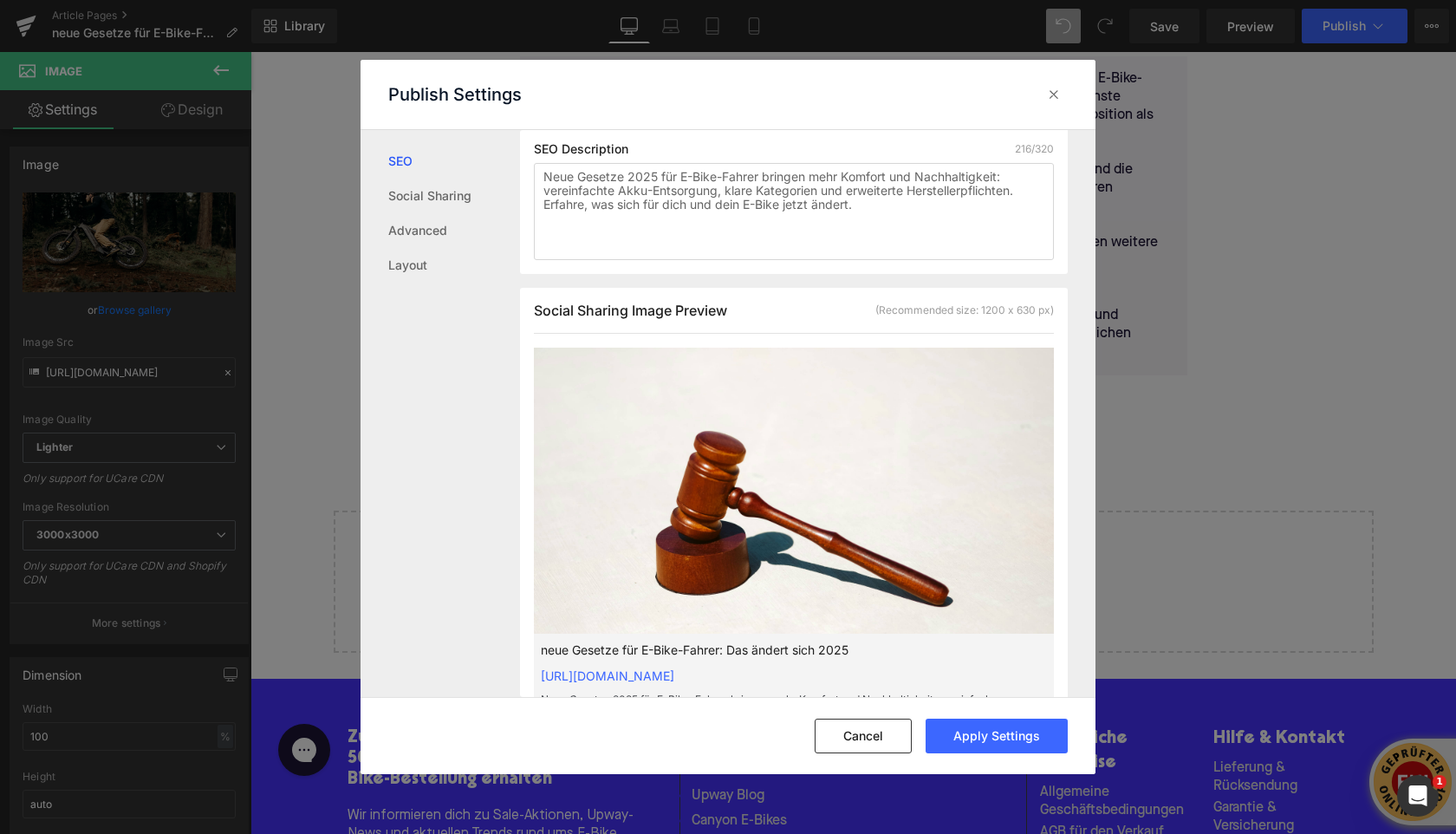
scroll to position [85, 0]
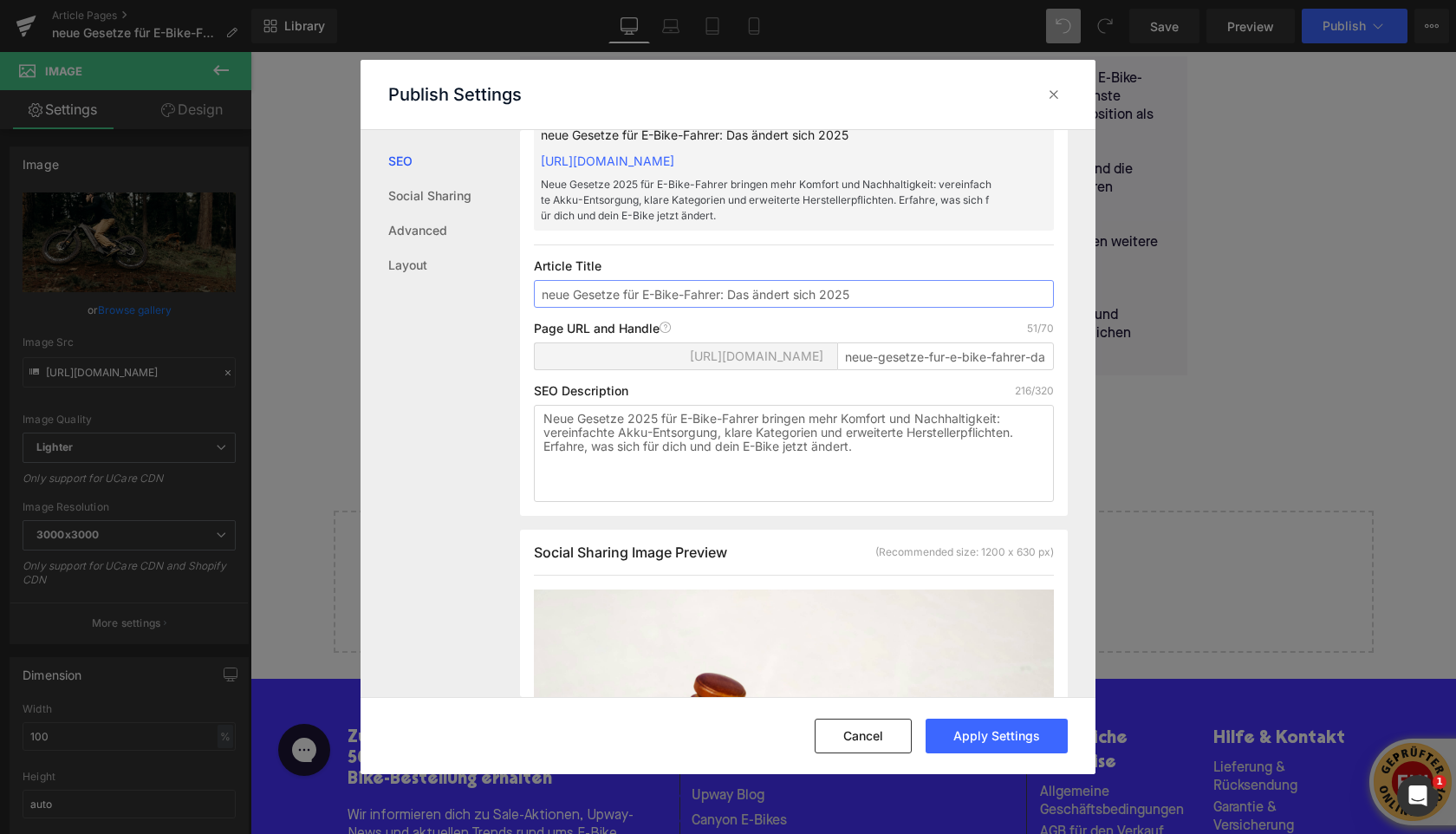
click at [550, 308] on input "neue Gesetze für E-Bike-Fahrer: Das ändert sich 2025" at bounding box center [793, 294] width 520 height 28
type input "Neue Gesetze für E-Bike-Fahrer: Das ändert sich 2025"
click at [934, 266] on div "Search Result Preview Neue Gesetze für E-Bike-Fahrer: Das ändert sich 2025 [URL…" at bounding box center [793, 287] width 548 height 457
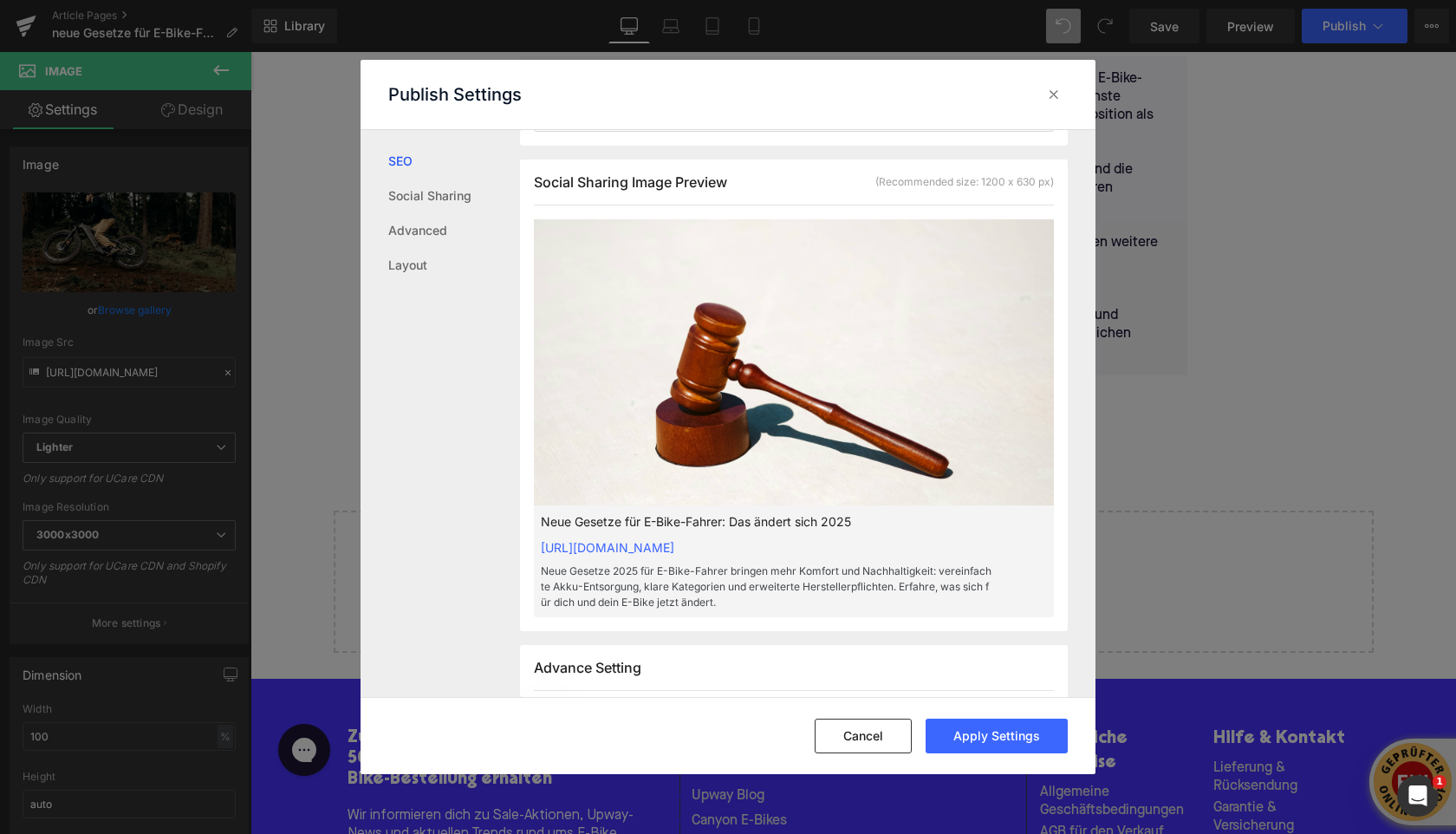
scroll to position [451, 0]
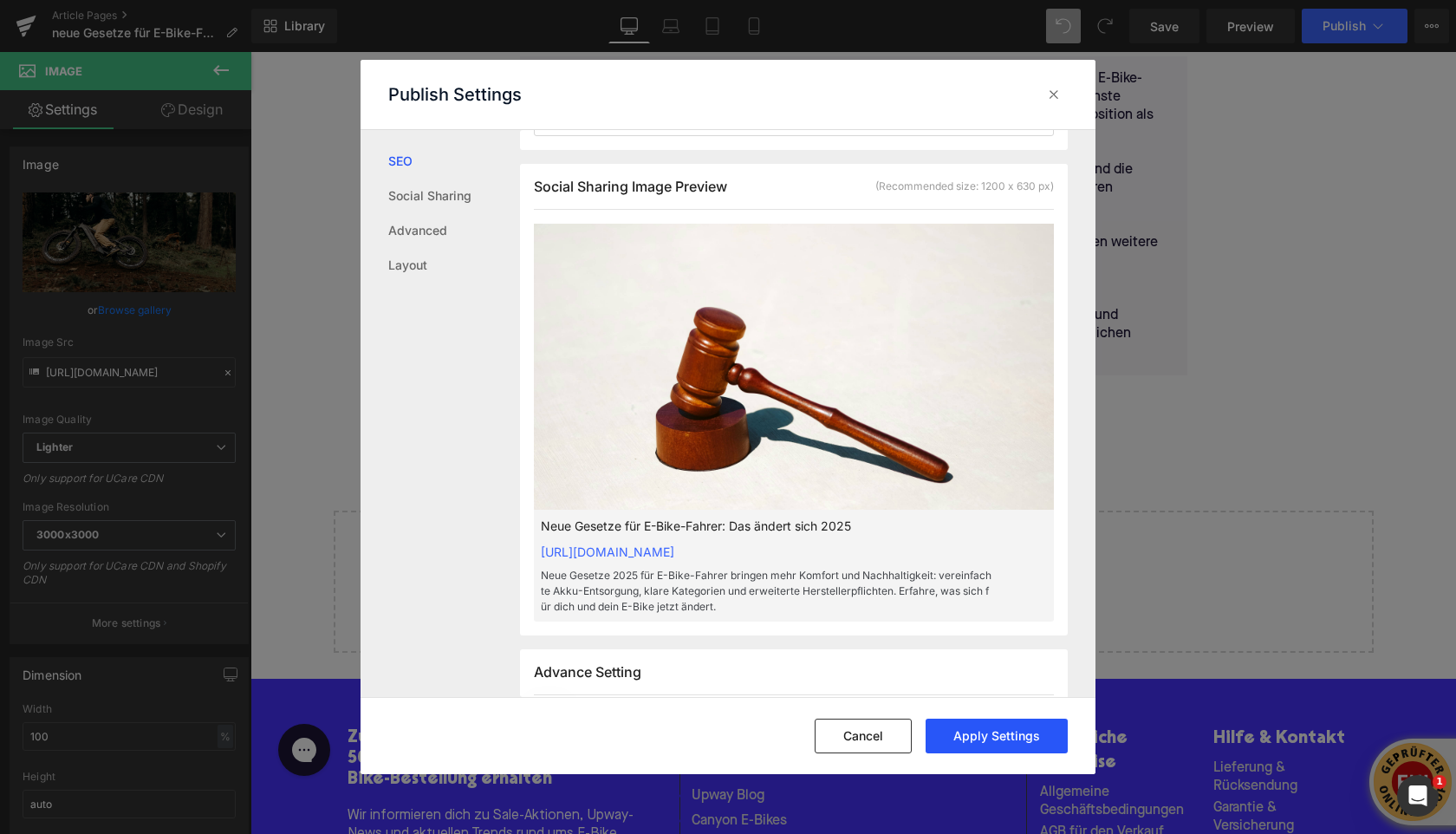
click at [972, 738] on button "Apply Settings" at bounding box center [997, 736] width 142 height 35
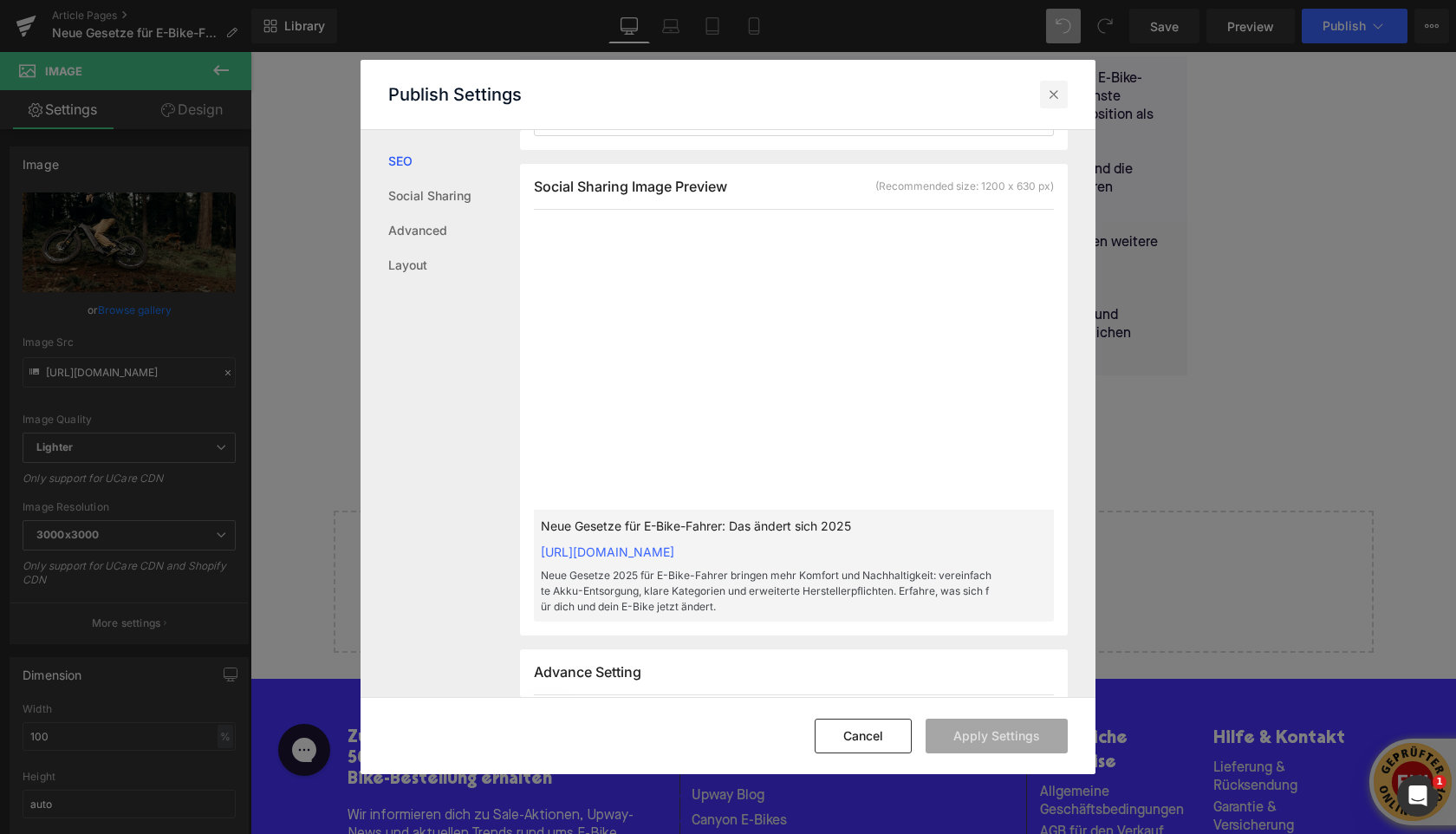
click at [1059, 103] on icon at bounding box center [1054, 95] width 18 height 18
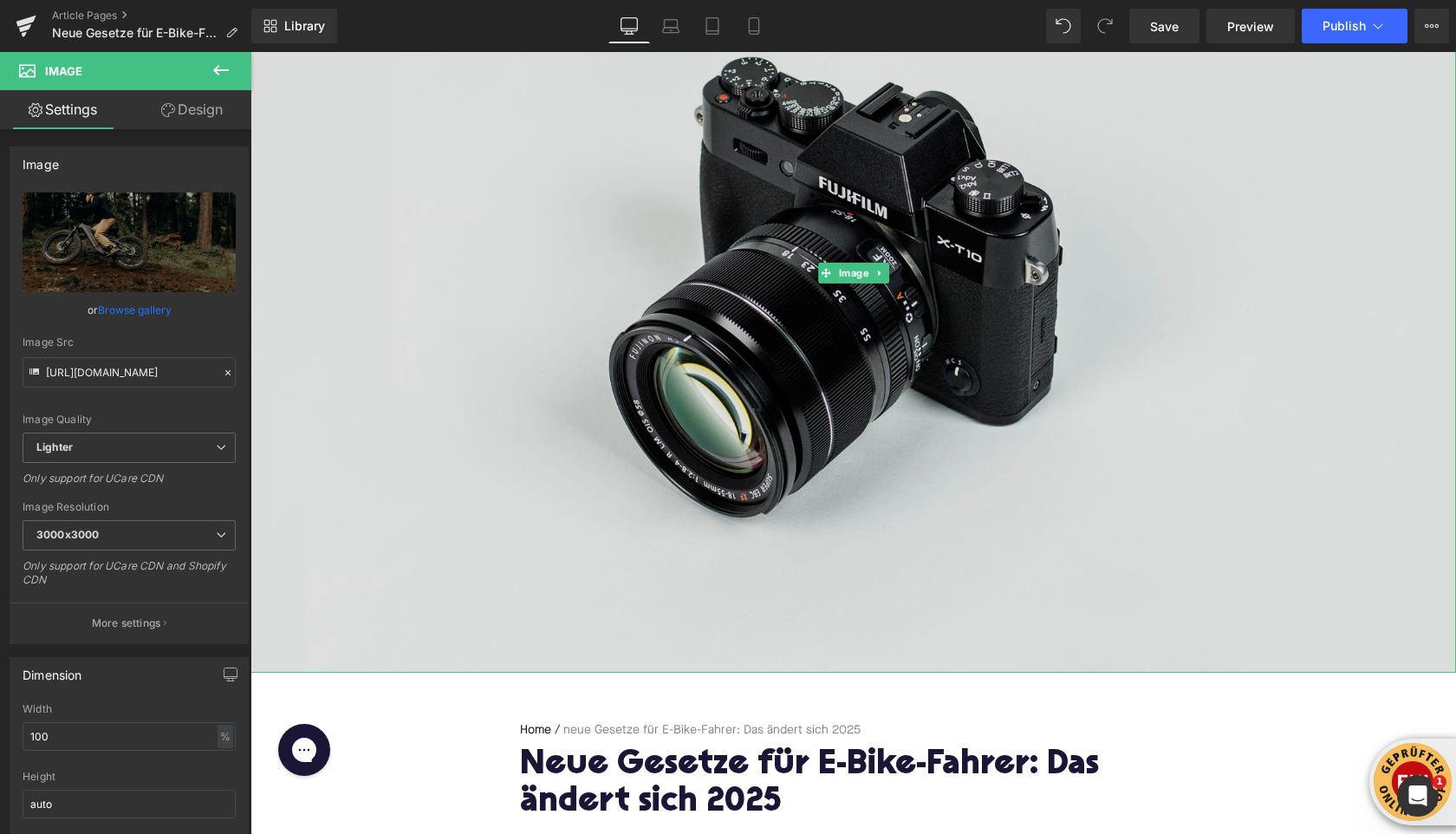
scroll to position [308, 0]
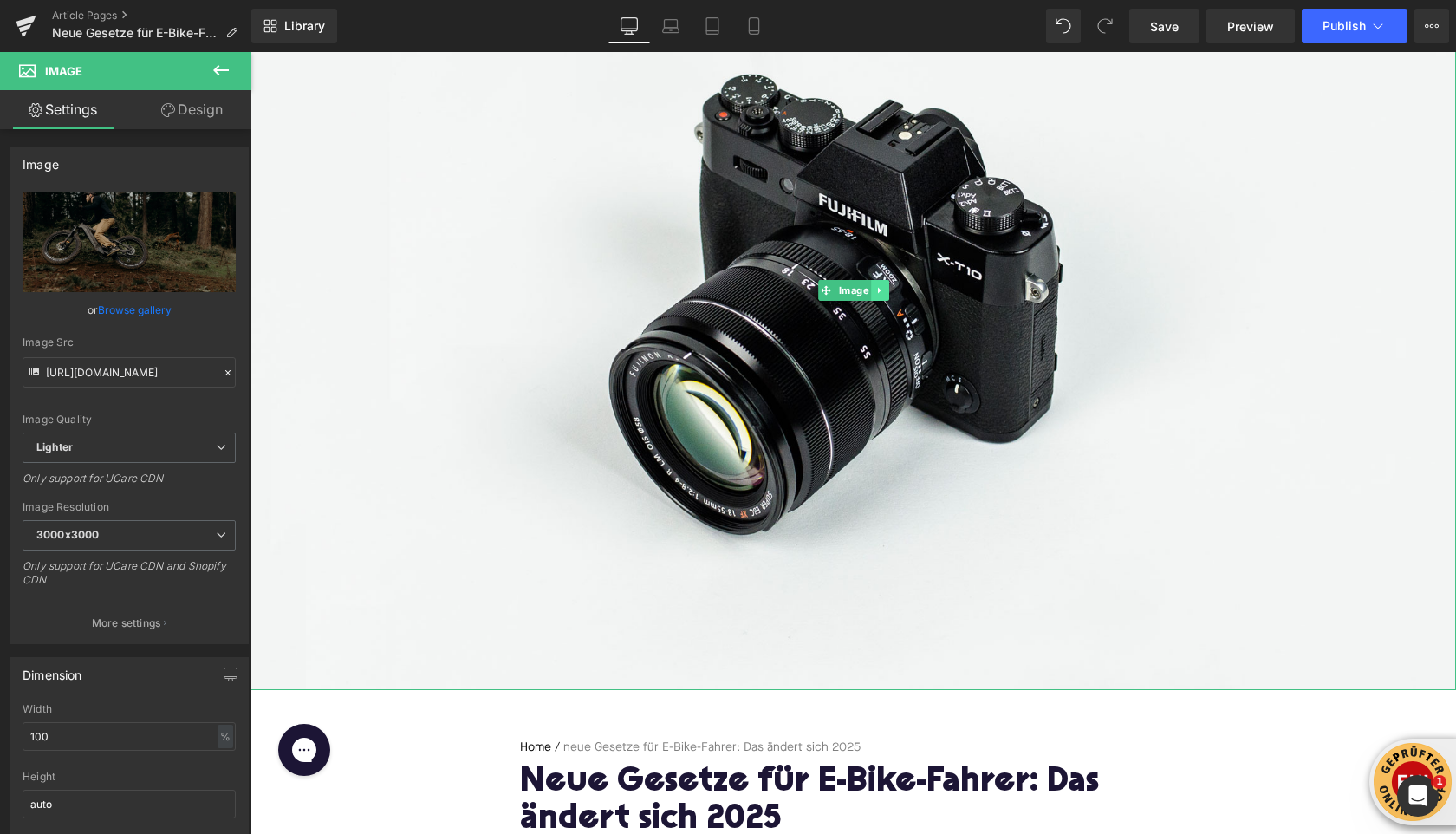
click at [882, 289] on icon at bounding box center [878, 290] width 10 height 11
click at [884, 291] on icon at bounding box center [888, 290] width 10 height 11
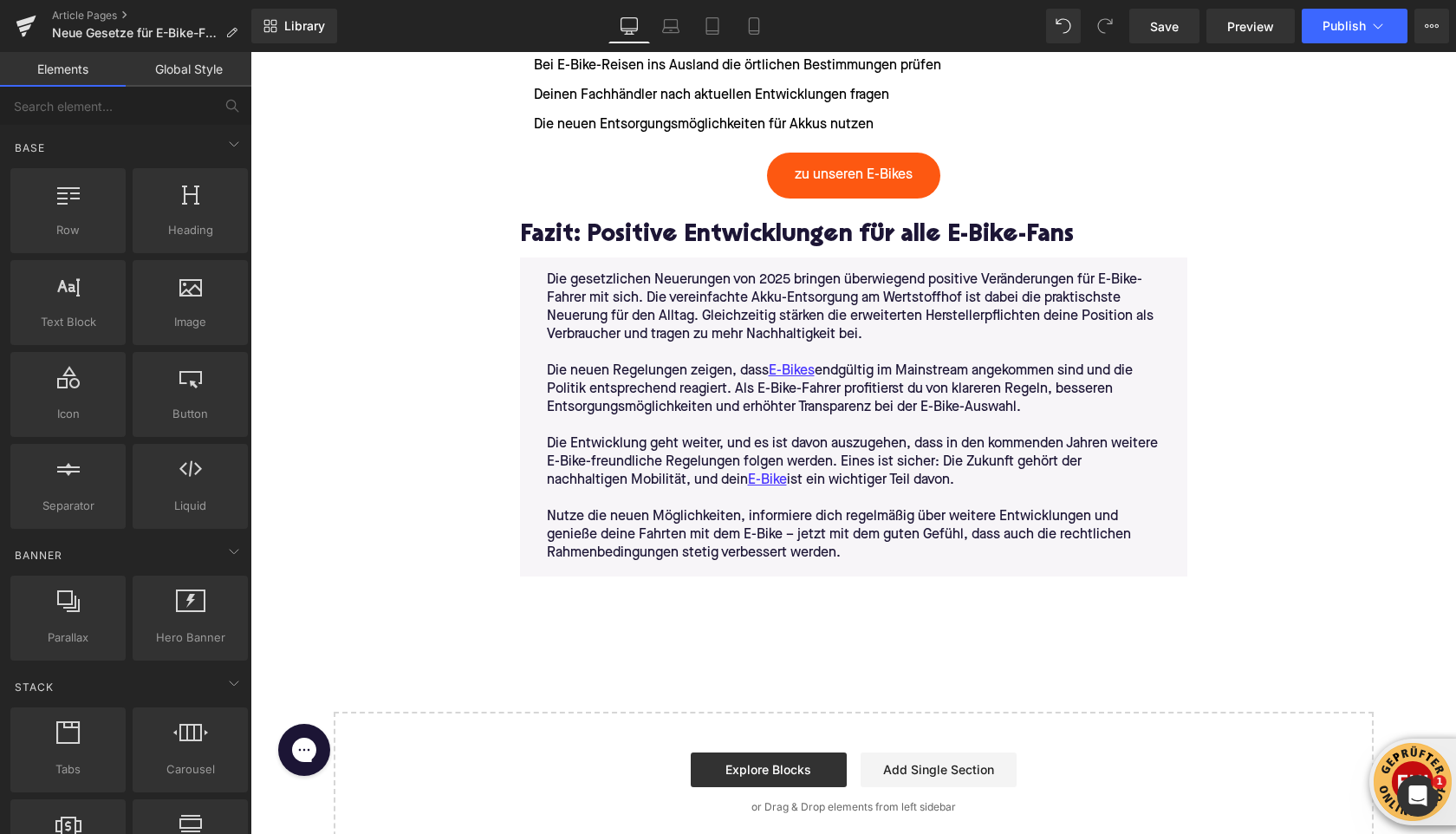
scroll to position [4639, 0]
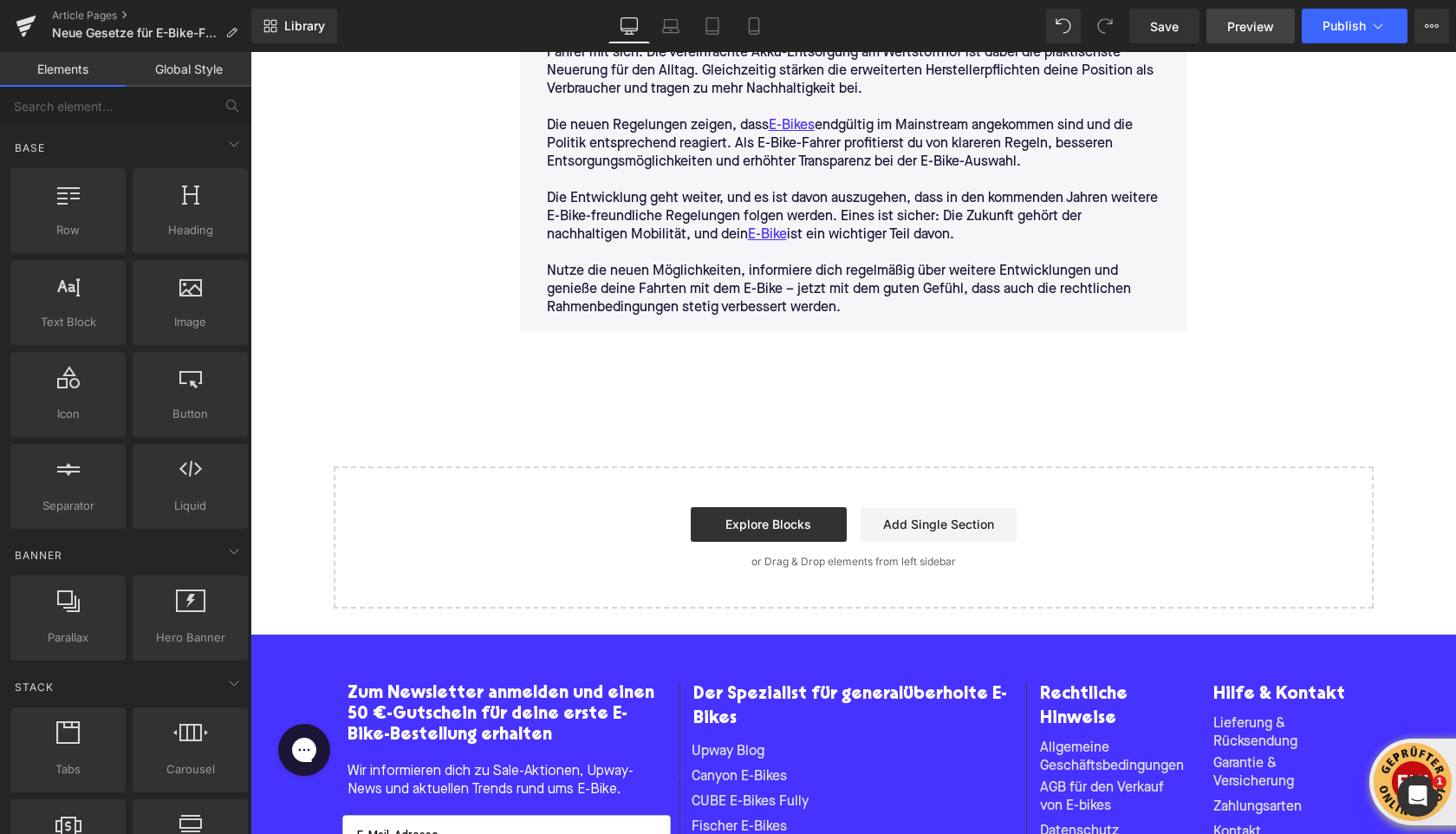
click at [1216, 32] on link "Preview" at bounding box center [1250, 26] width 89 height 35
click at [1168, 28] on span "Save" at bounding box center [1164, 26] width 29 height 18
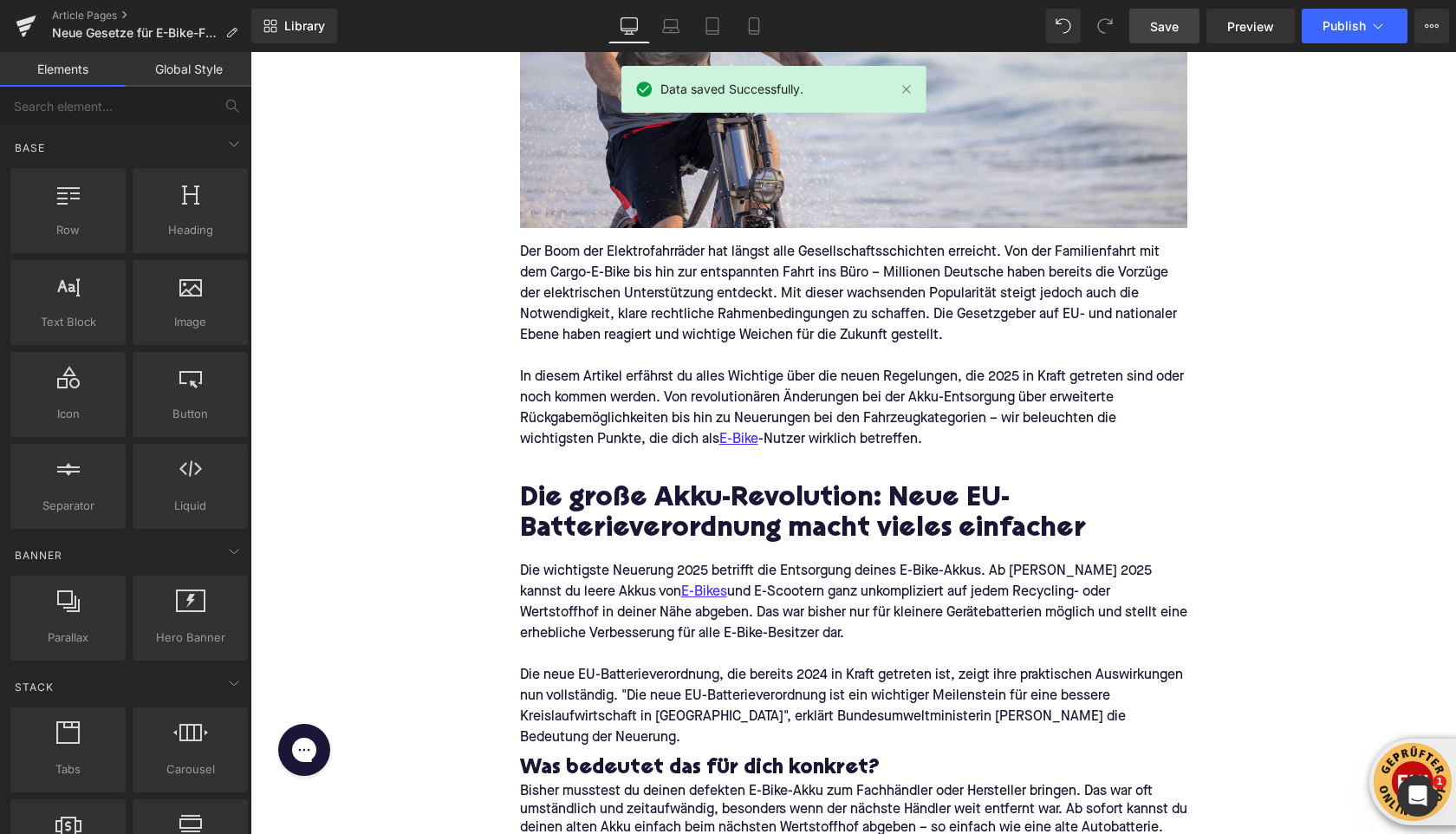
scroll to position [0, 0]
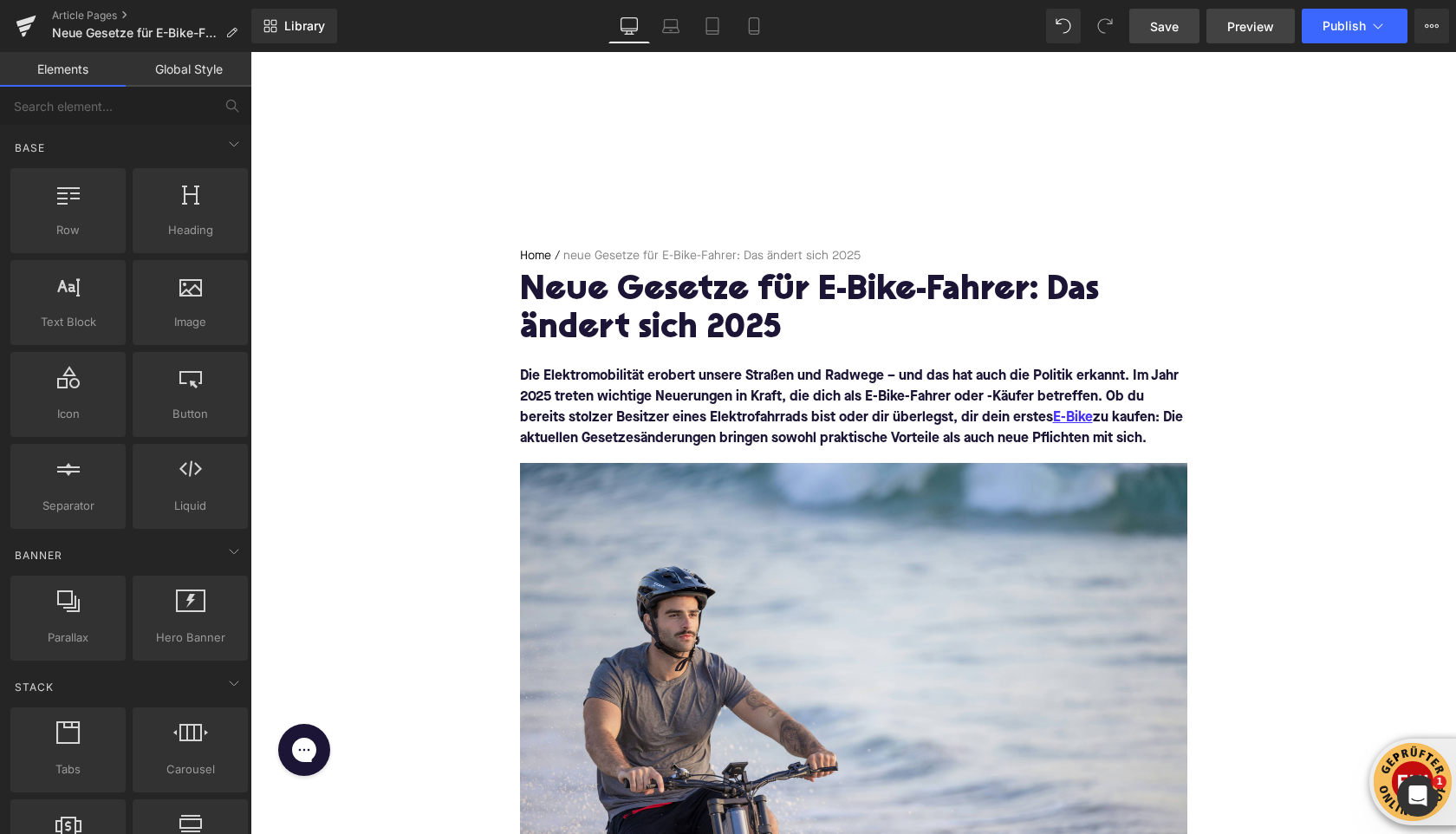
click at [1241, 32] on span "Preview" at bounding box center [1250, 26] width 46 height 18
click at [1386, 34] on button "Publish" at bounding box center [1354, 26] width 106 height 35
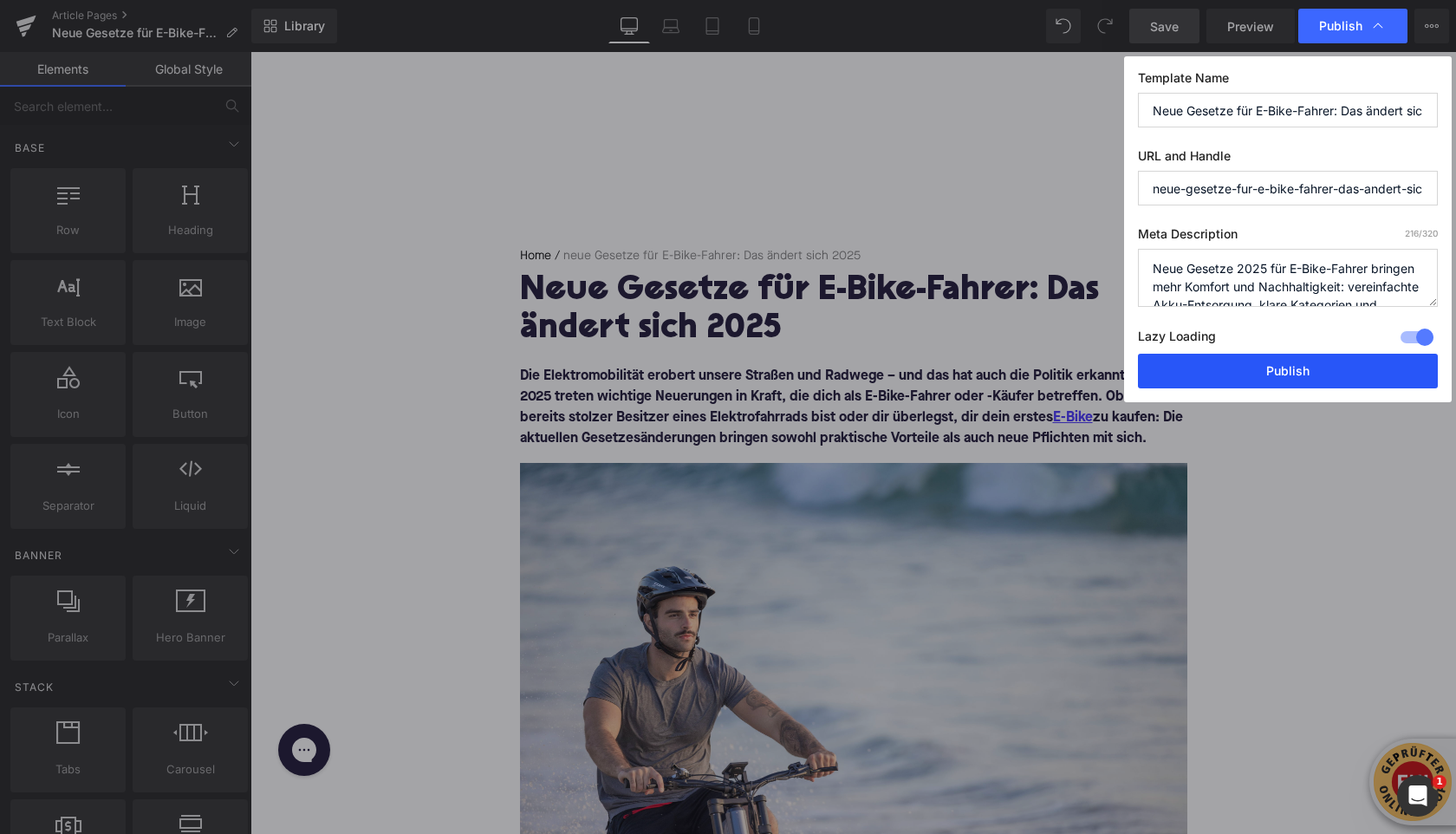
click at [1238, 374] on button "Publish" at bounding box center [1288, 371] width 300 height 35
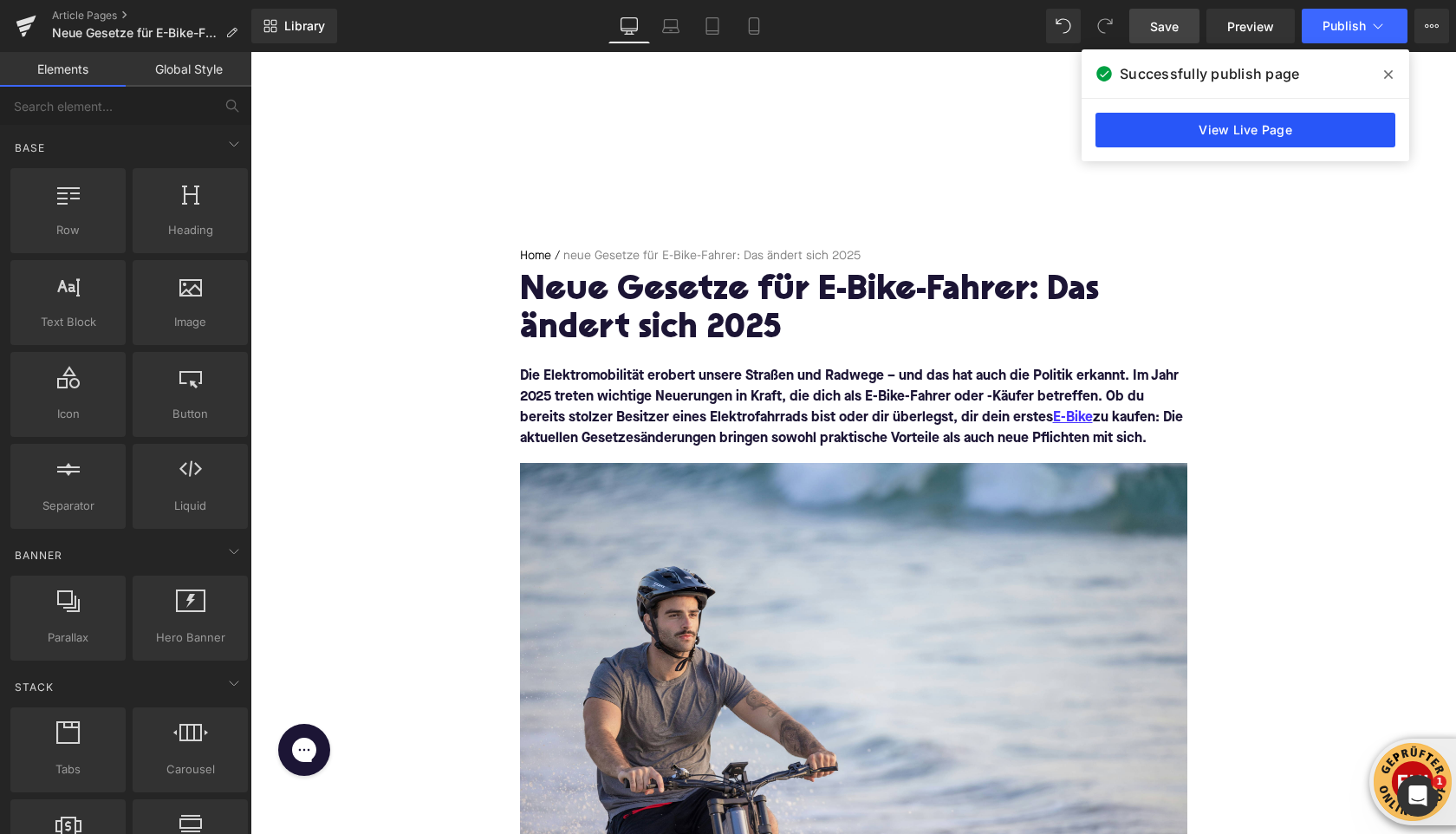
click at [1274, 133] on link "View Live Page" at bounding box center [1245, 130] width 300 height 35
